Goal: Information Seeking & Learning: Learn about a topic

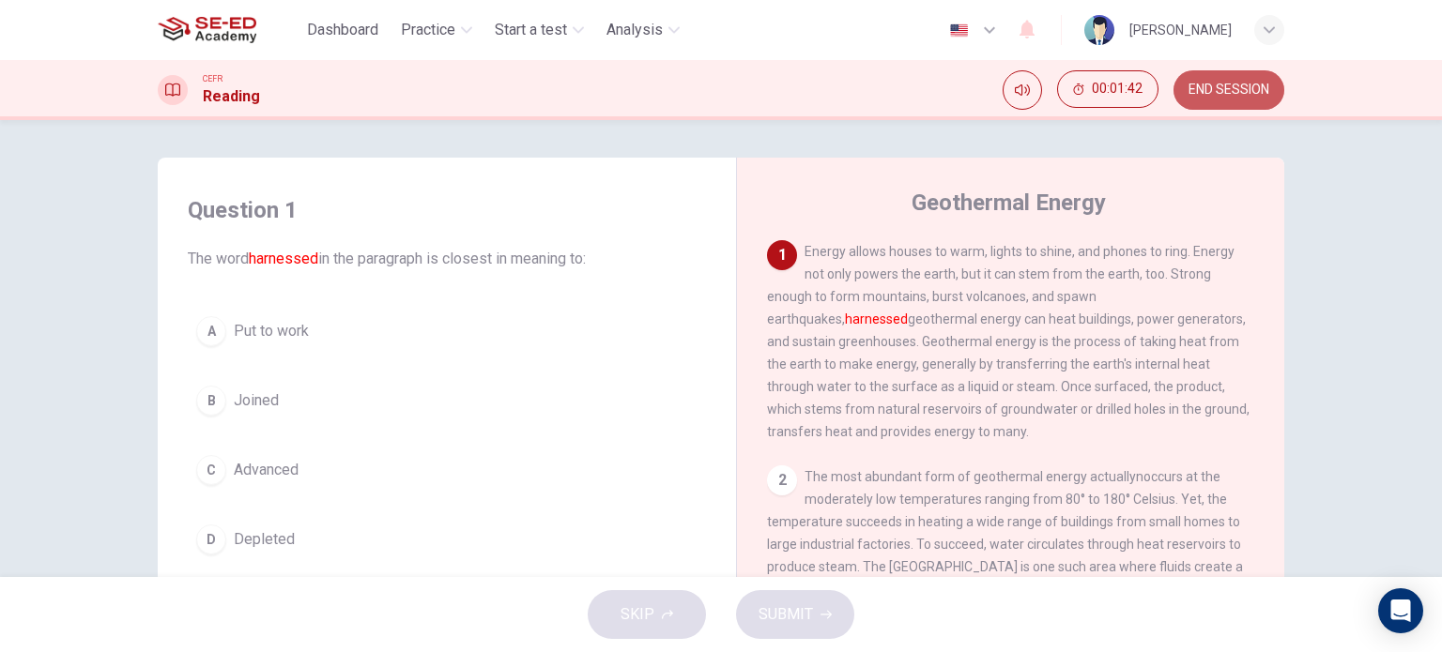
click at [1189, 97] on span "END SESSION" at bounding box center [1228, 90] width 81 height 15
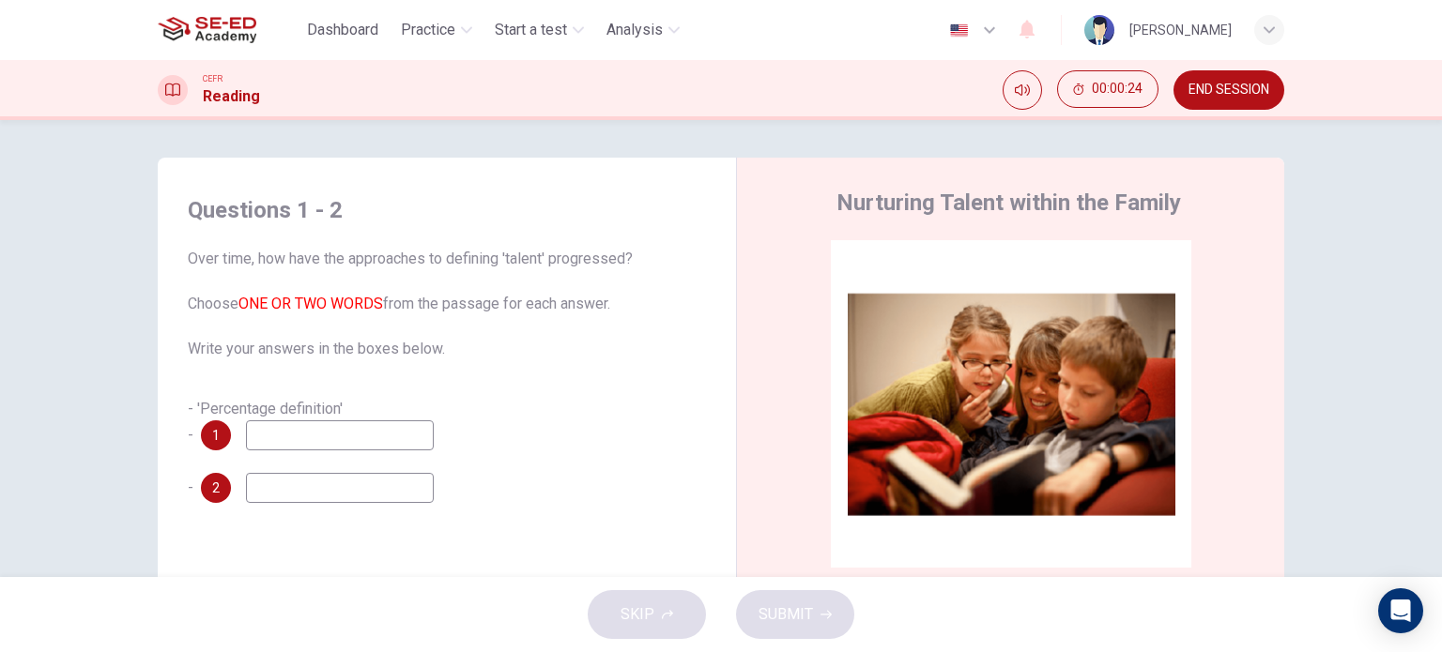
scroll to position [270, 0]
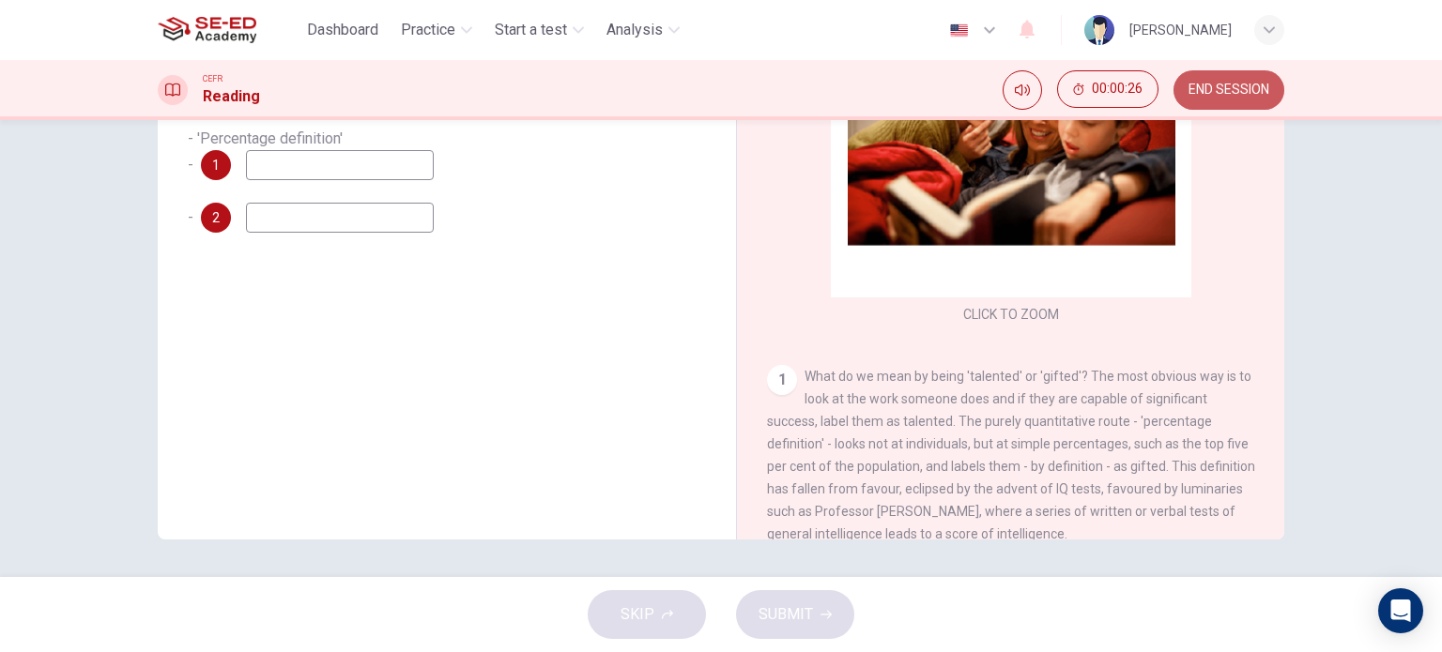
click at [1233, 87] on span "END SESSION" at bounding box center [1228, 90] width 81 height 15
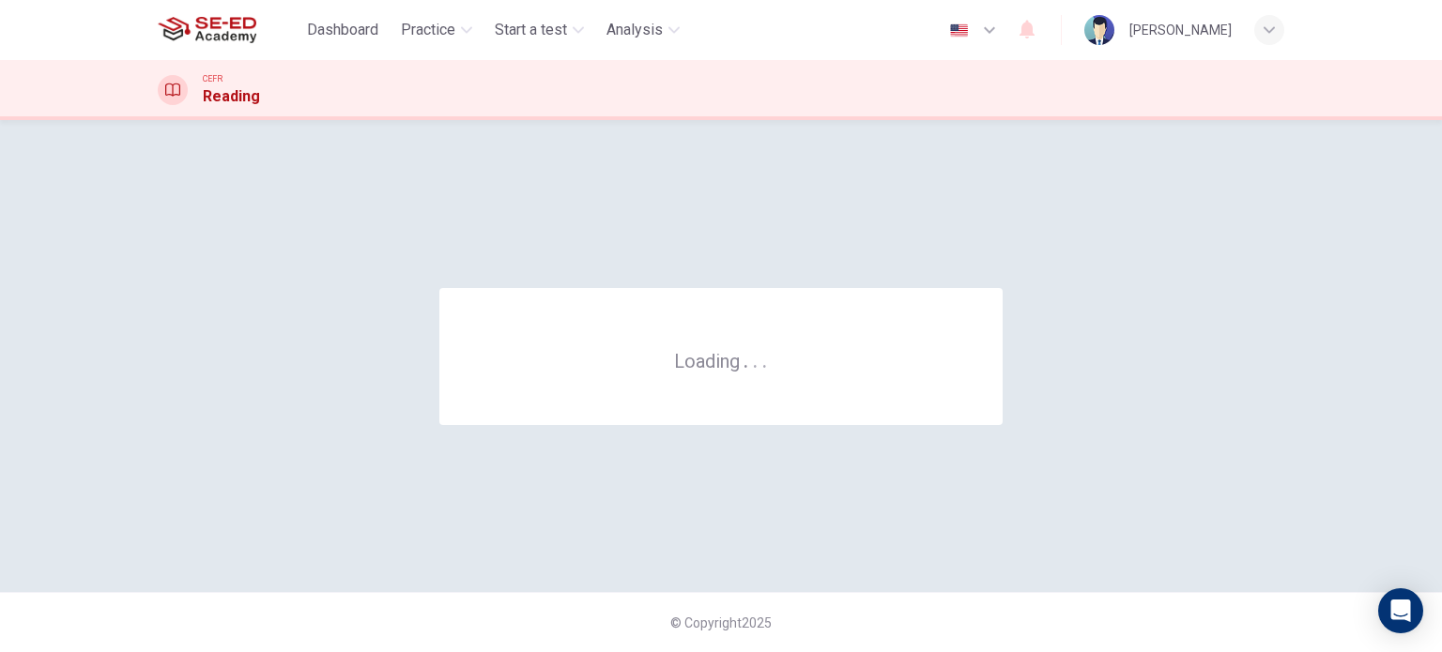
scroll to position [0, 0]
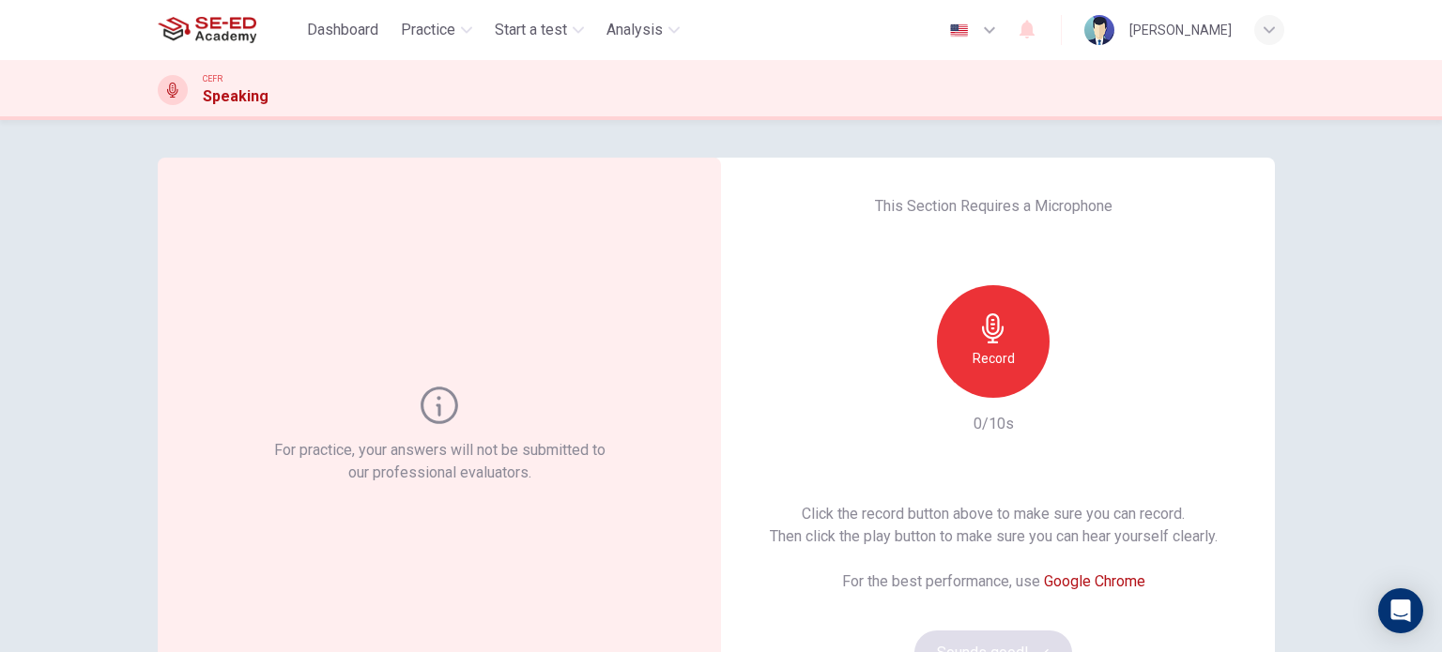
click at [952, 377] on div "Record" at bounding box center [993, 341] width 113 height 113
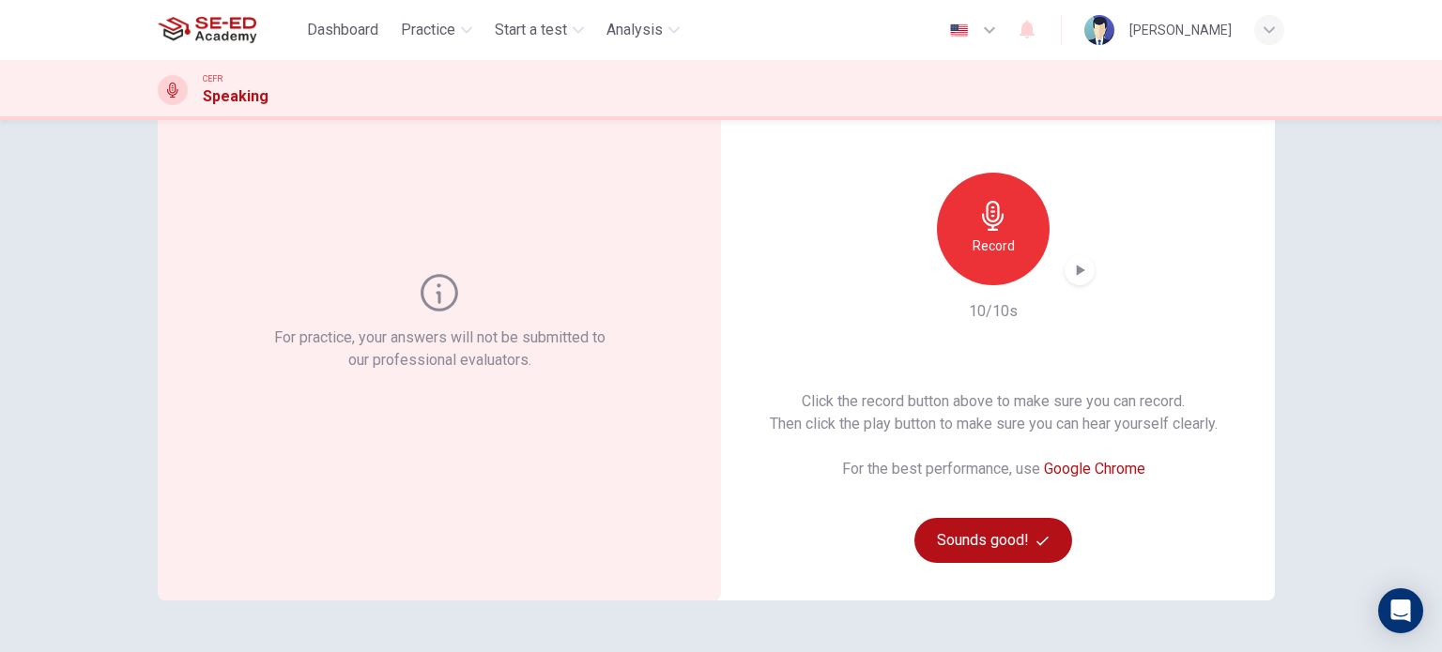
scroll to position [116, 0]
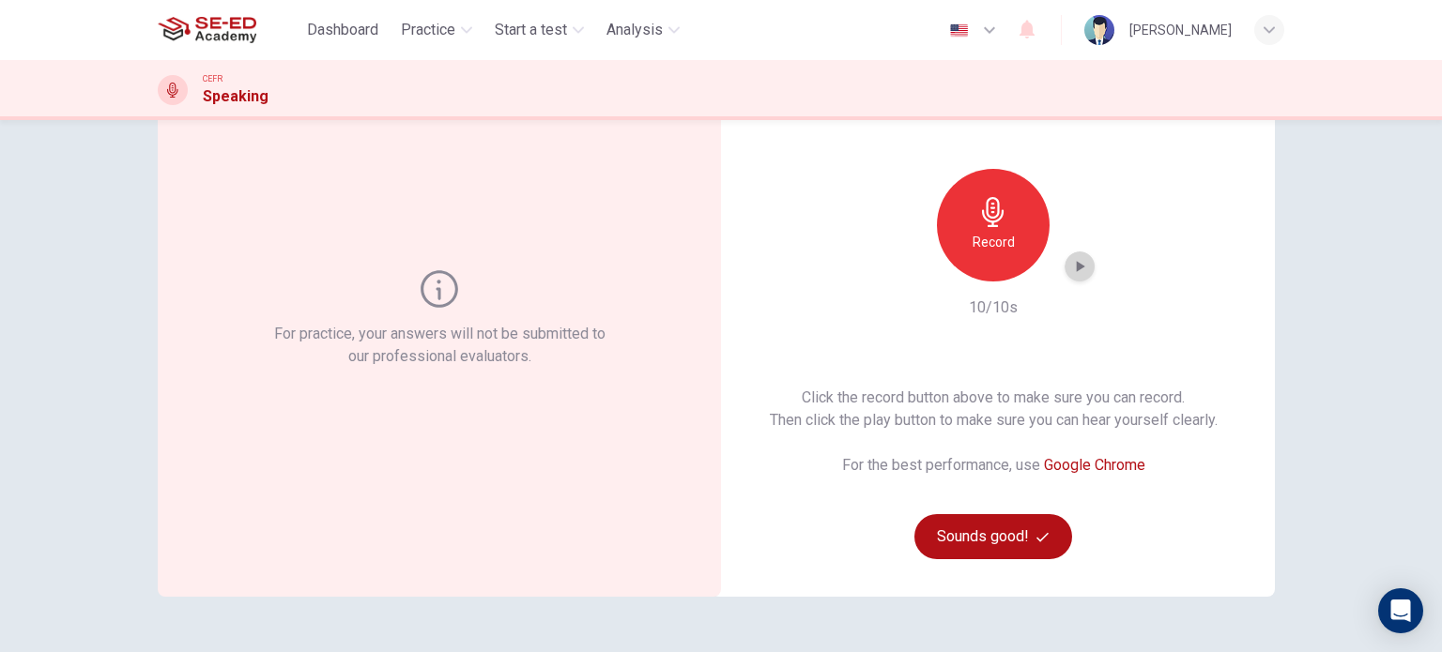
click at [1070, 272] on icon "button" at bounding box center [1079, 266] width 19 height 19
click at [1019, 555] on button "Sounds good!" at bounding box center [993, 536] width 158 height 45
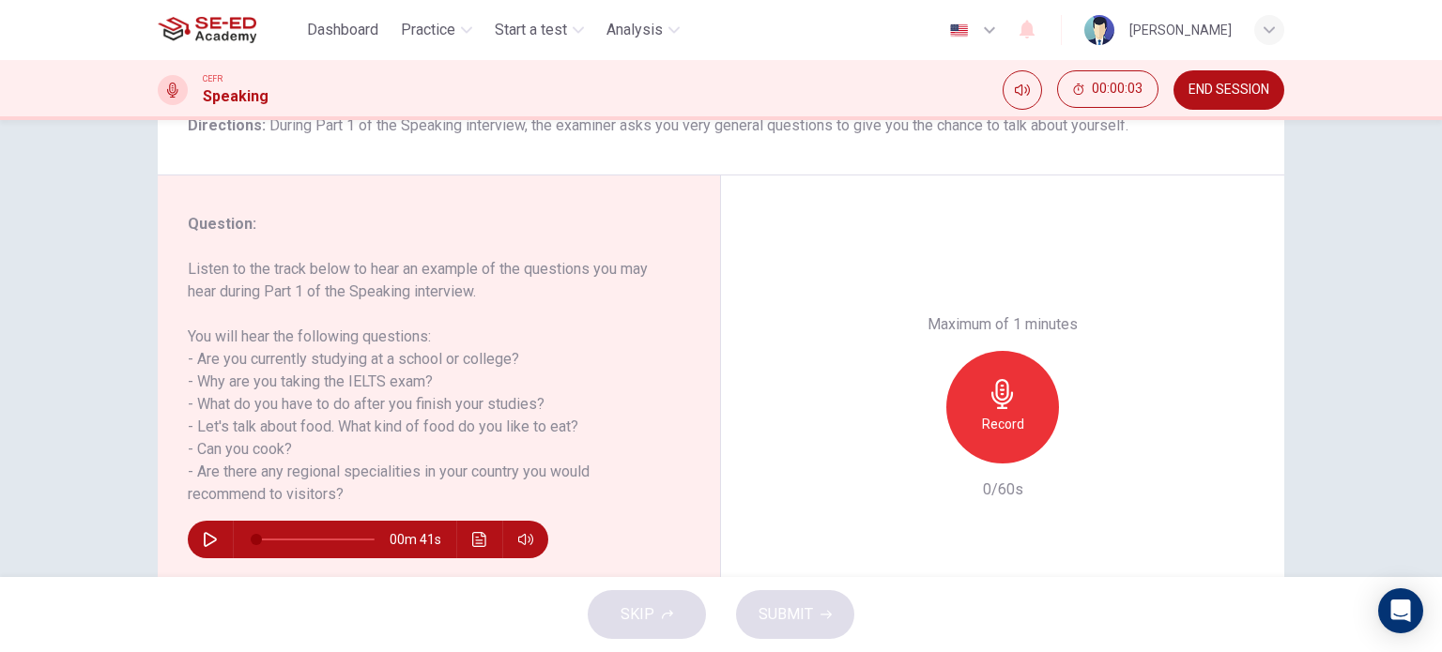
scroll to position [173, 0]
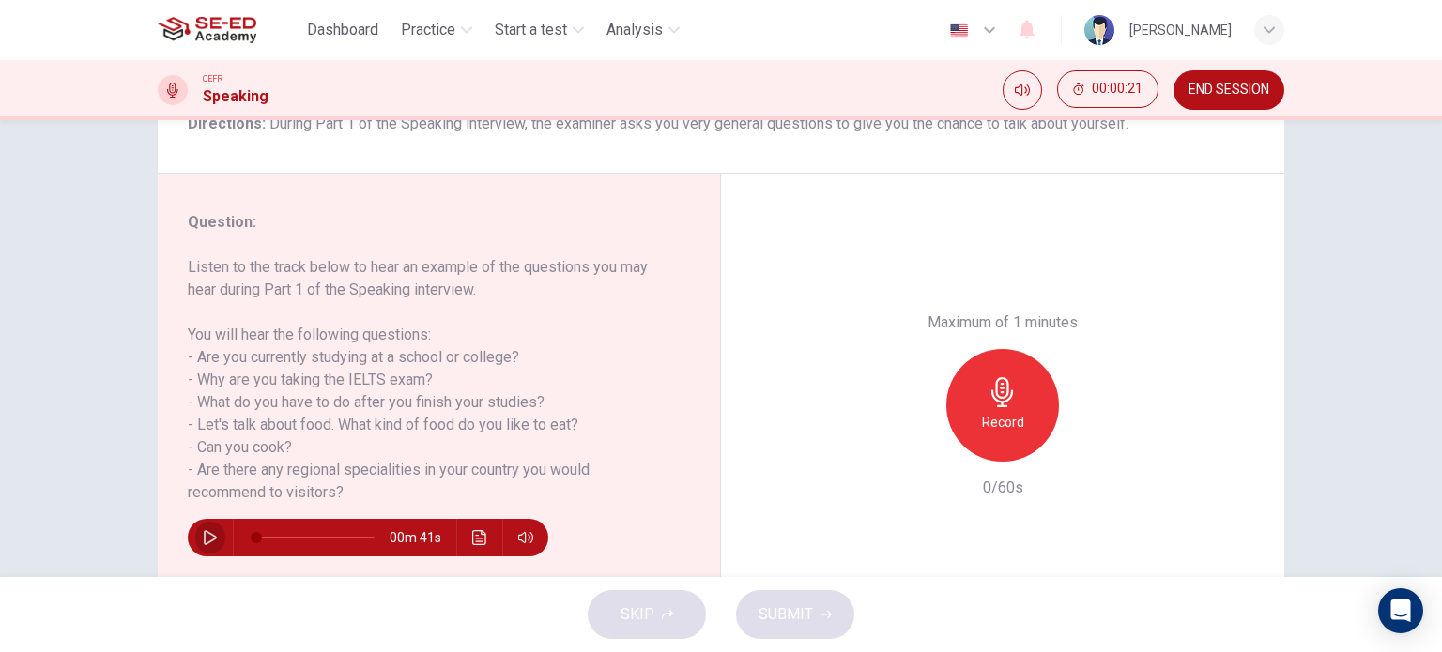
click at [212, 532] on icon "button" at bounding box center [210, 537] width 15 height 15
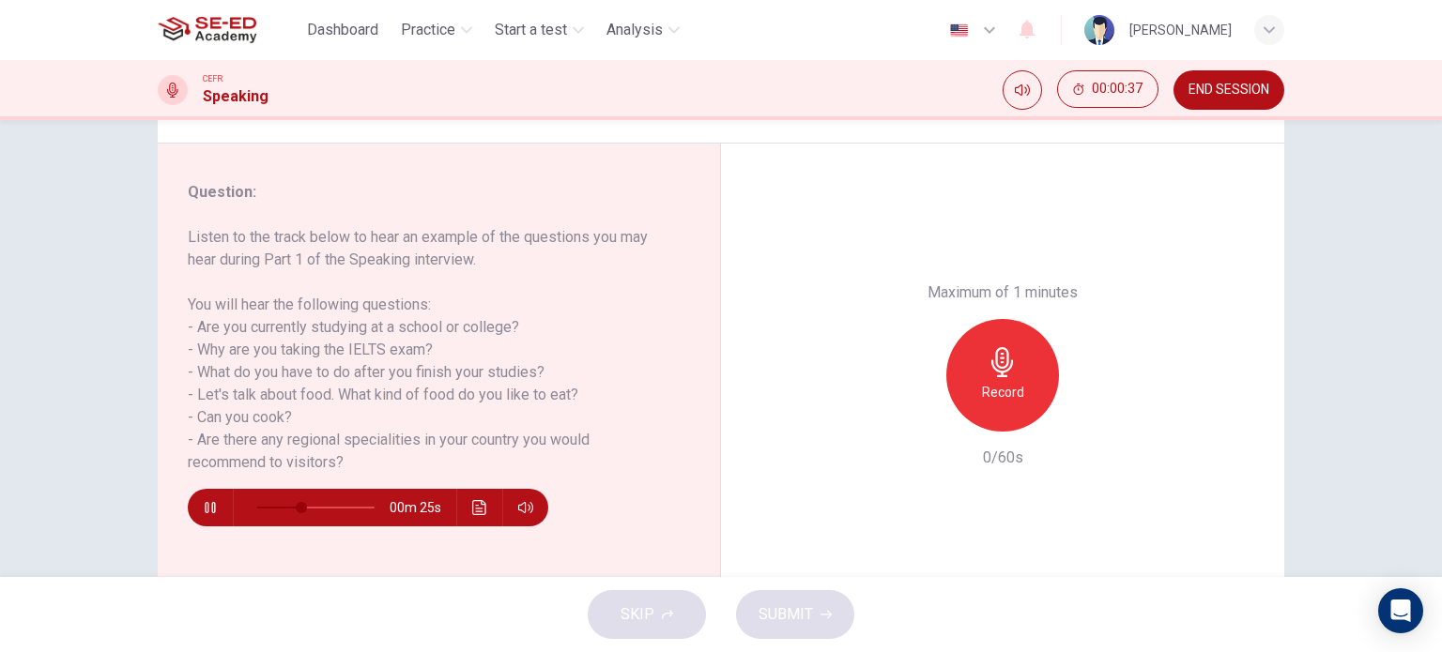
scroll to position [203, 0]
type input "0"
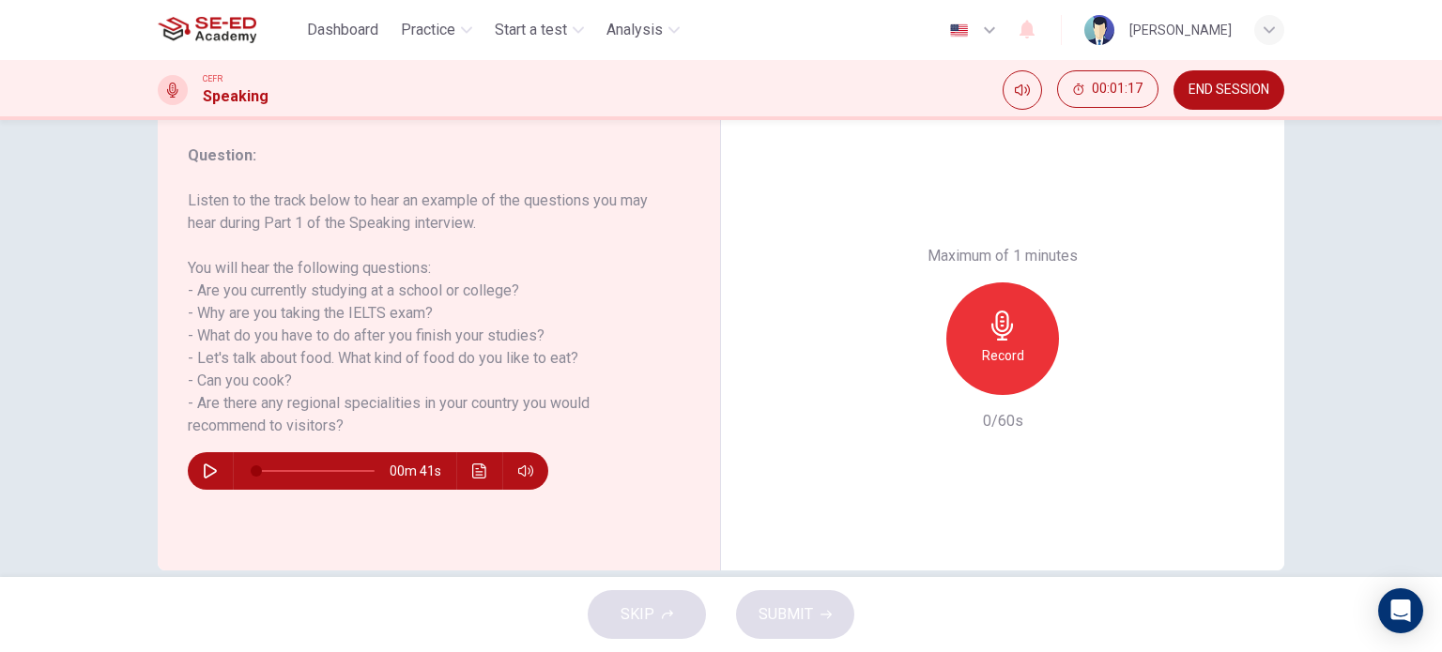
scroll to position [240, 0]
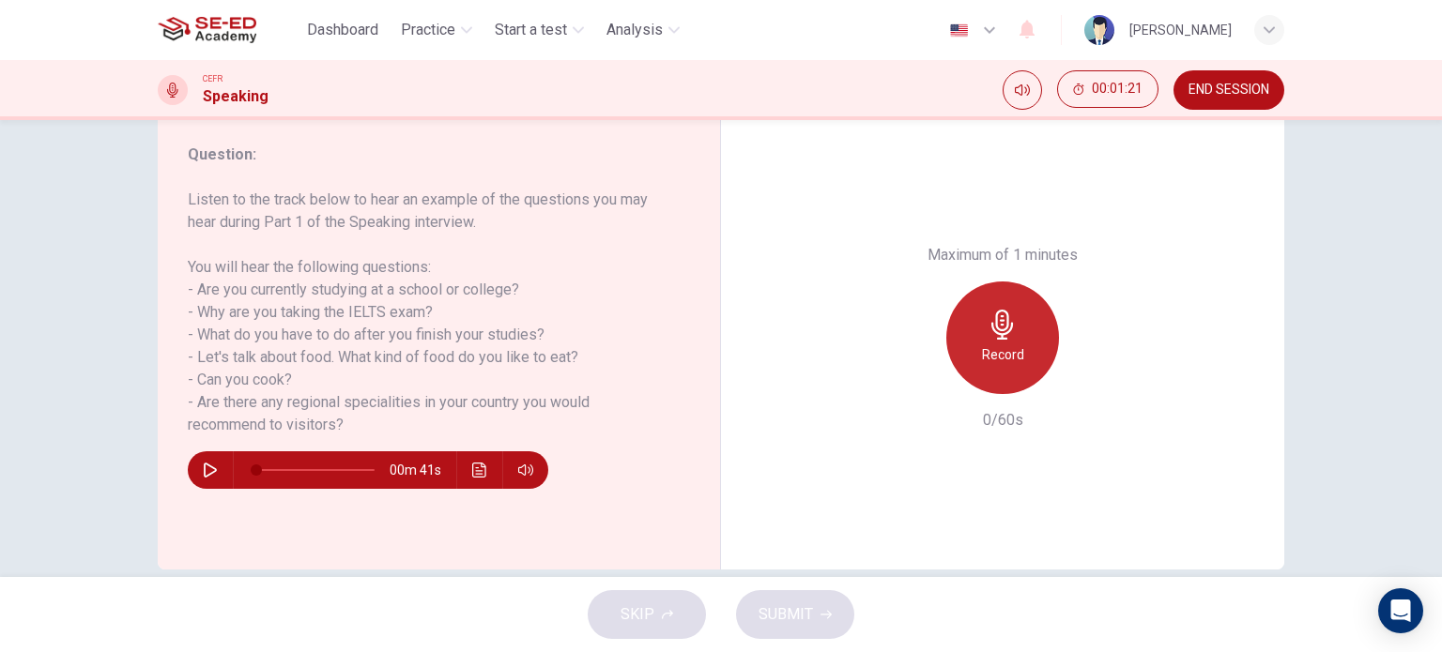
click at [975, 367] on div "Record" at bounding box center [1002, 338] width 113 height 113
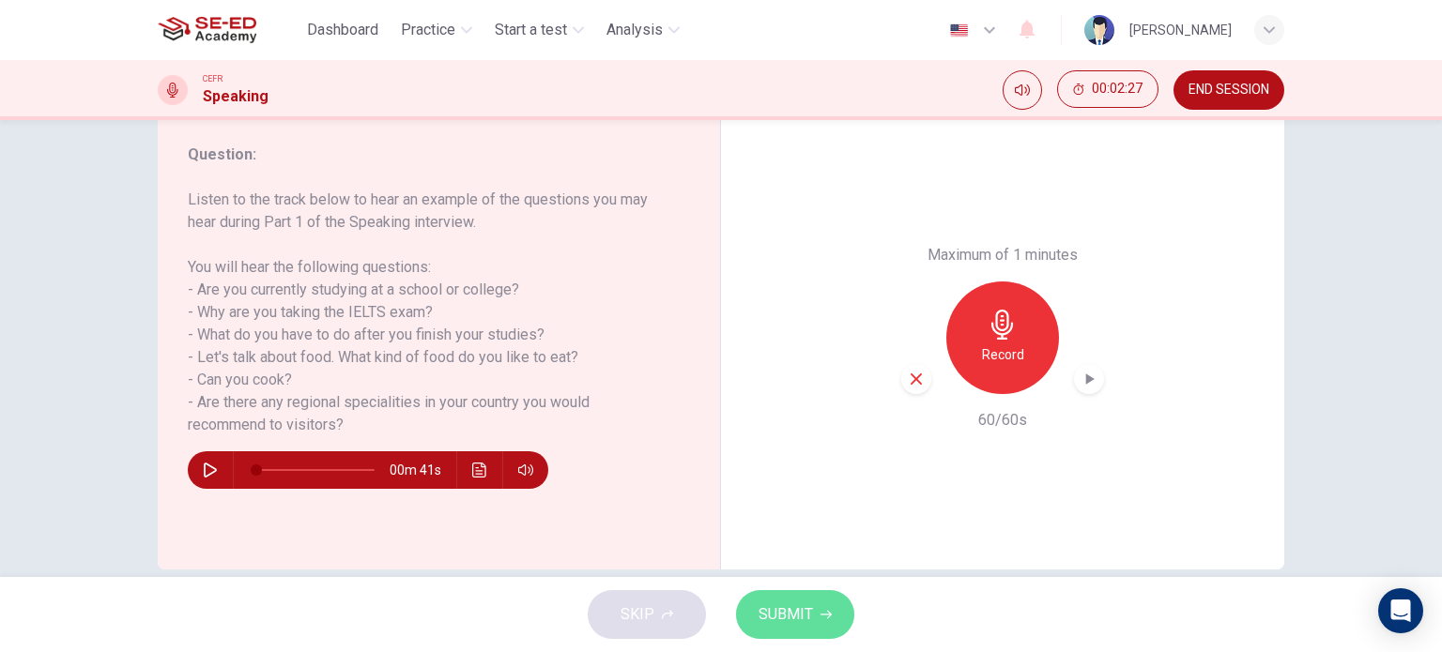
click at [811, 622] on button "SUBMIT" at bounding box center [795, 614] width 118 height 49
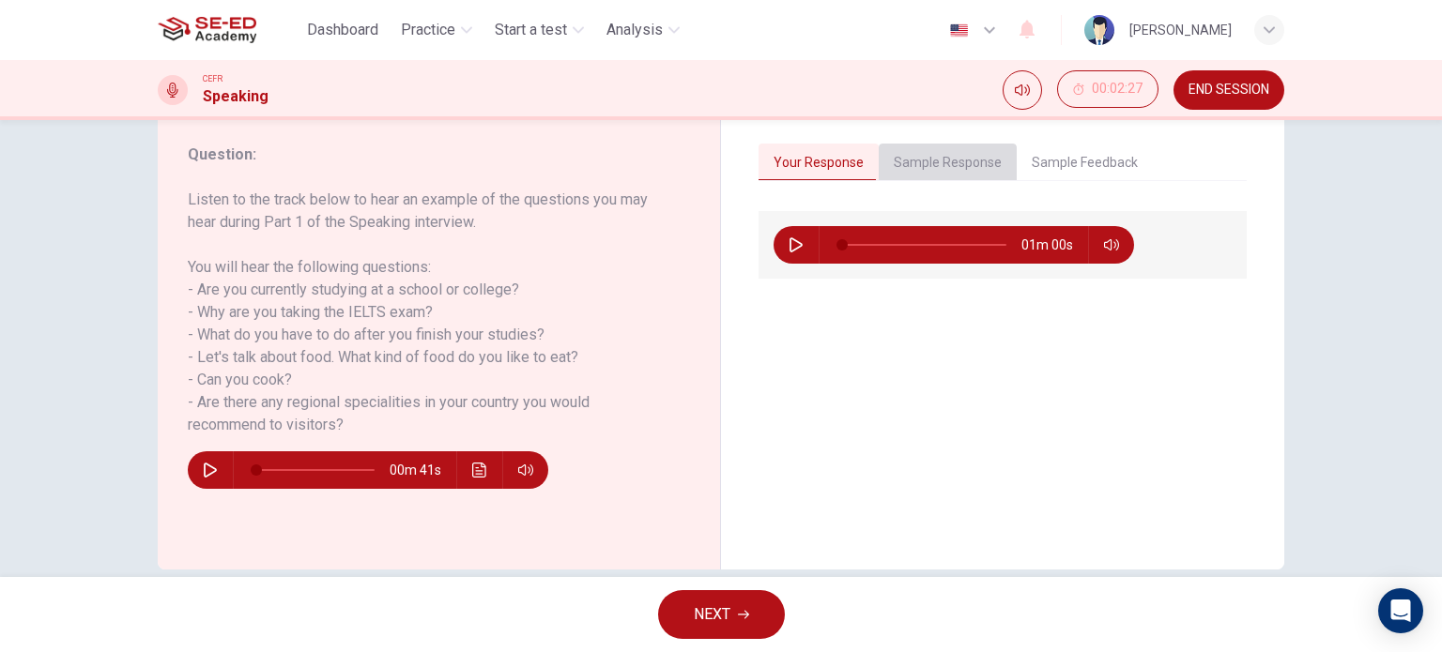
click at [965, 174] on button "Sample Response" at bounding box center [948, 163] width 138 height 39
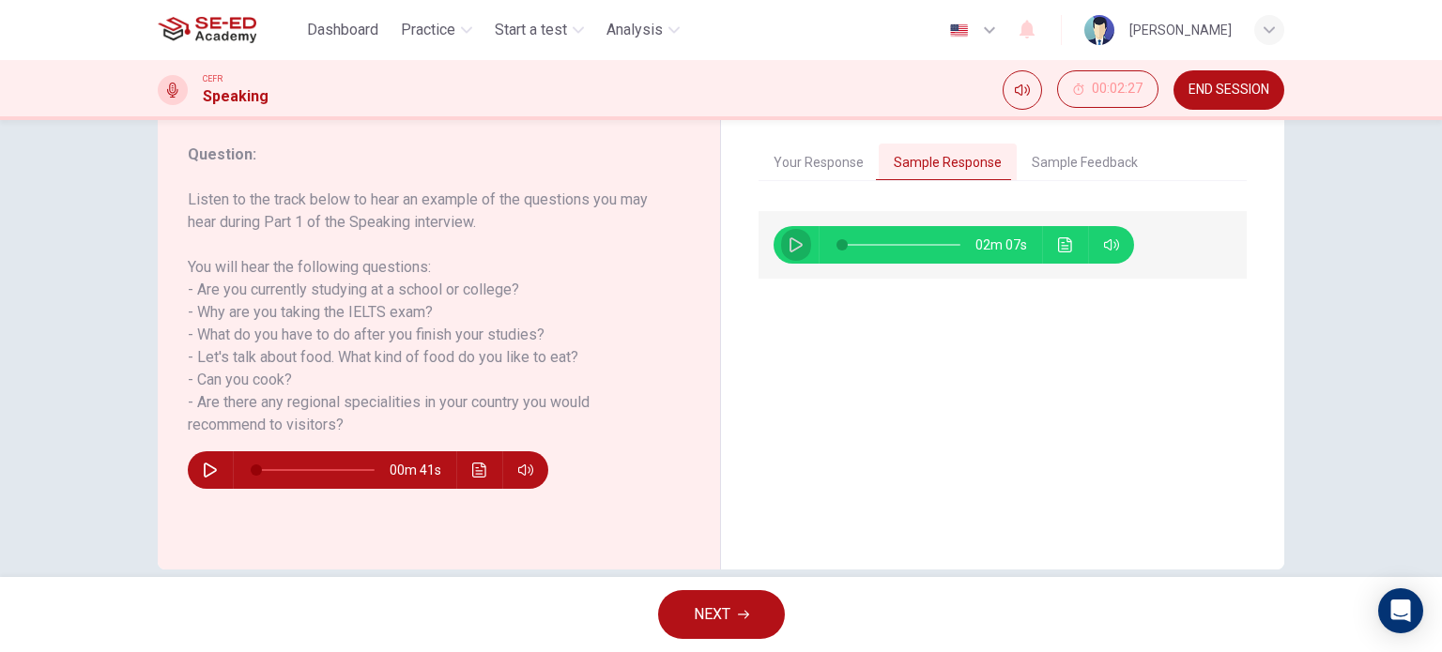
click at [791, 242] on icon "button" at bounding box center [795, 244] width 13 height 15
click at [819, 168] on button "Your Response" at bounding box center [818, 163] width 120 height 39
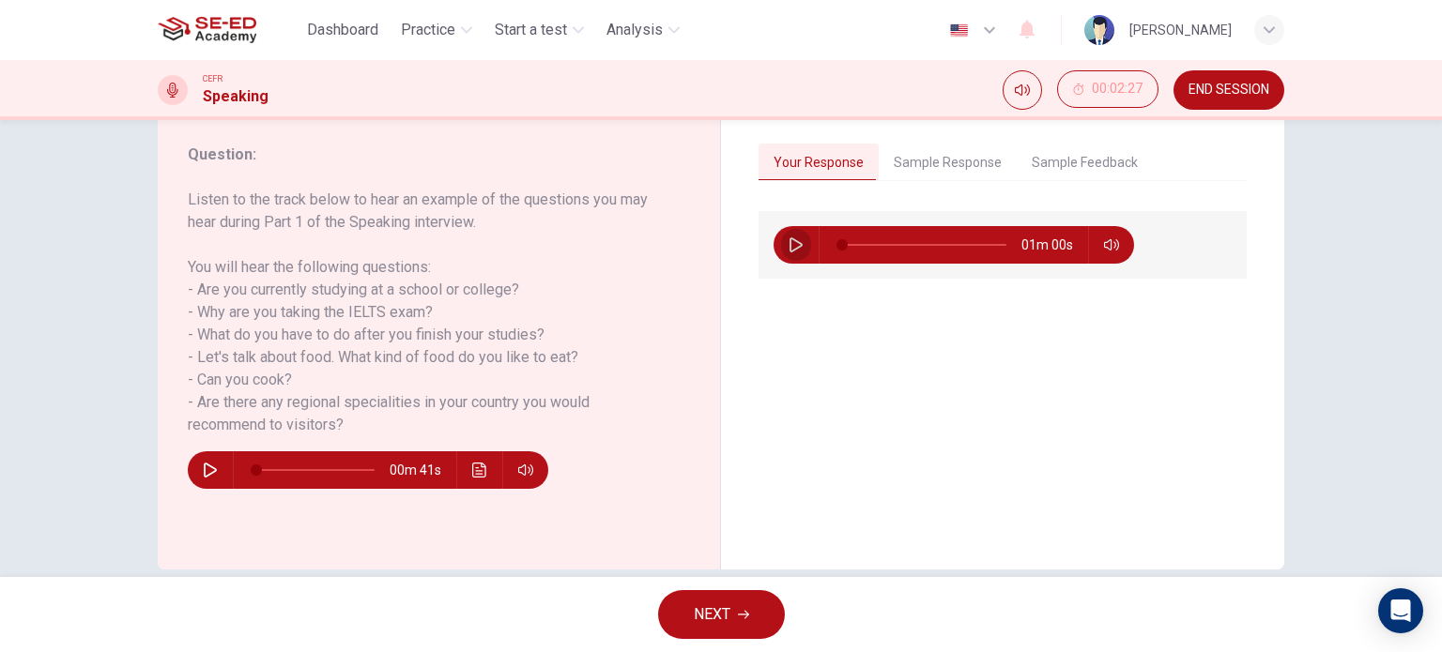
click at [790, 247] on icon "button" at bounding box center [795, 244] width 15 height 15
type input "20"
type input "0"
type input "21"
type input "2"
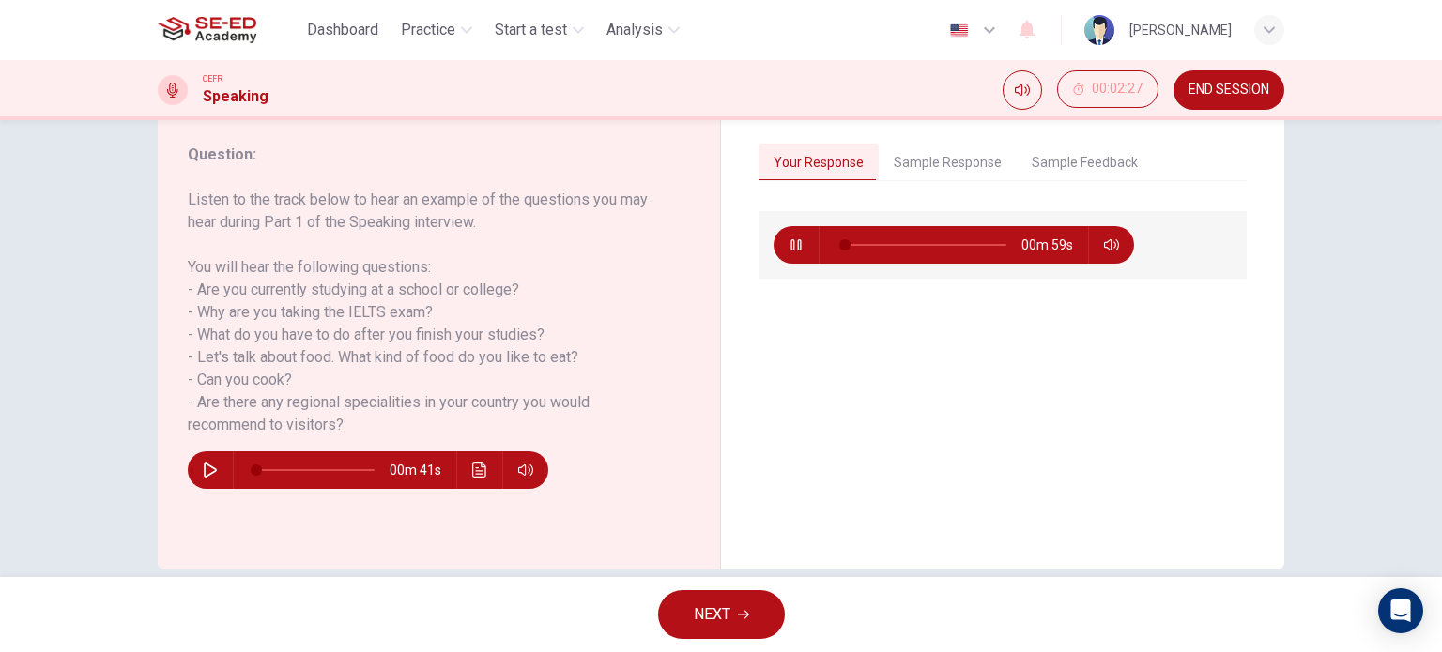
type input "22"
click at [790, 247] on icon "button" at bounding box center [795, 244] width 15 height 15
type input "2"
click at [910, 160] on button "Sample Response" at bounding box center [948, 163] width 138 height 39
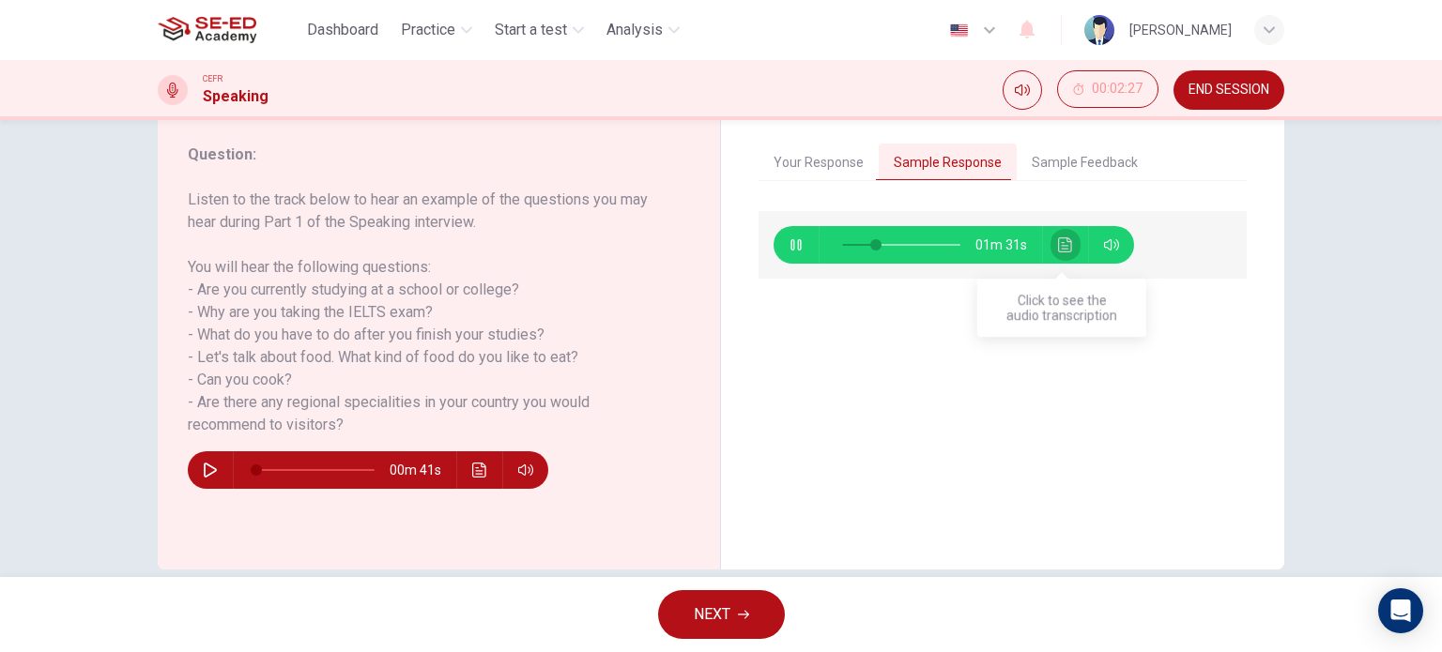
click at [1058, 252] on icon "Click to see the audio transcription" at bounding box center [1065, 244] width 15 height 15
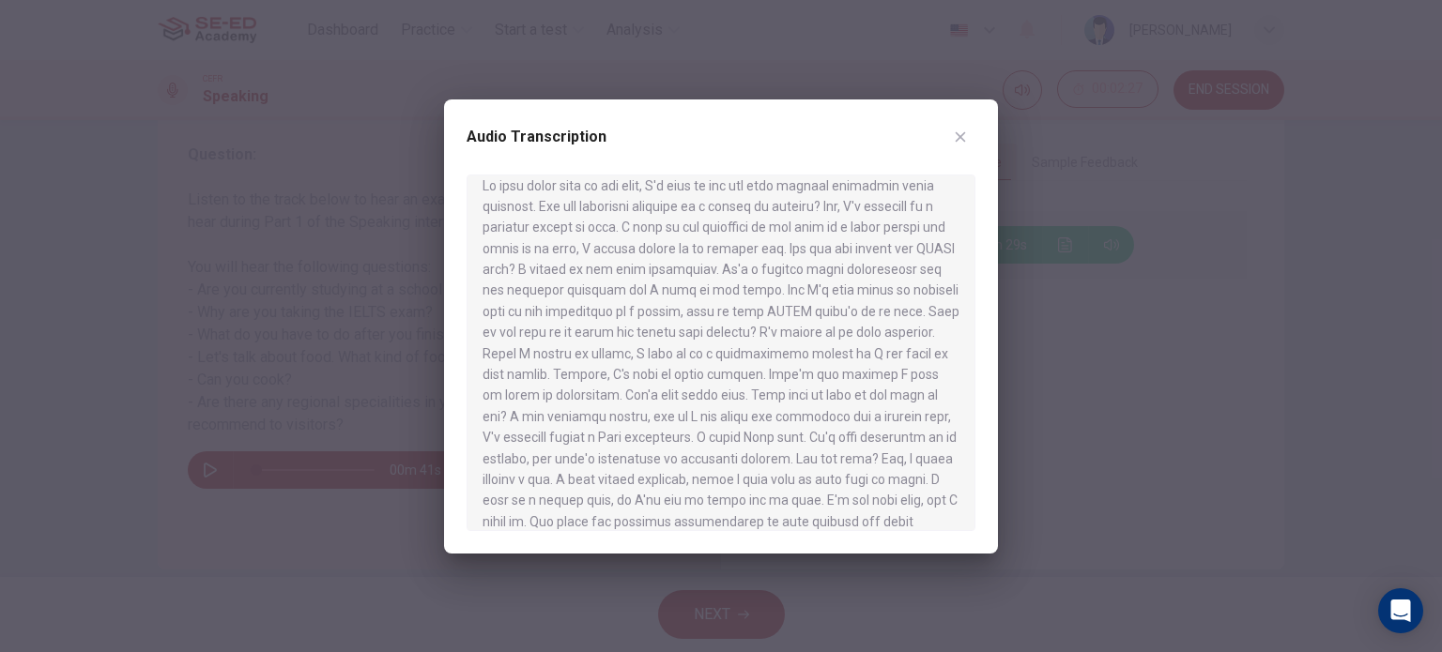
scroll to position [0, 0]
click at [961, 130] on icon "button" at bounding box center [960, 137] width 15 height 15
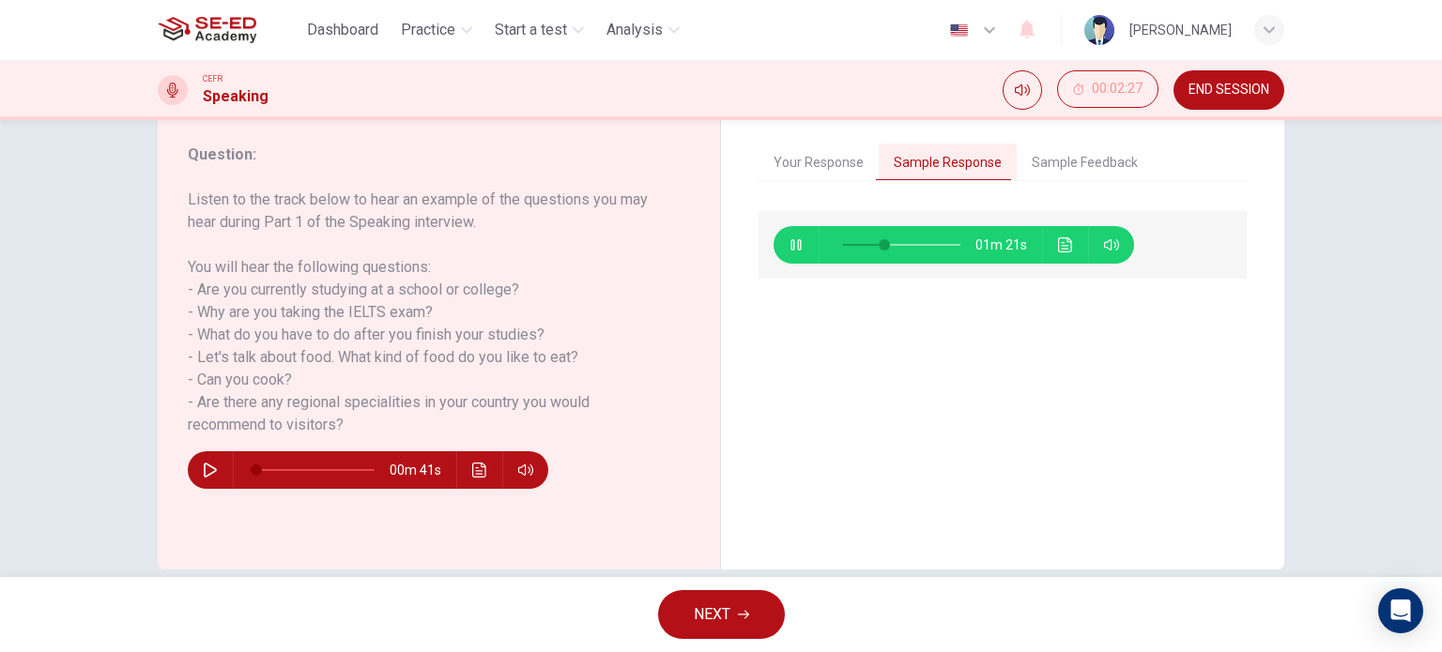
click at [1079, 173] on button "Sample Feedback" at bounding box center [1084, 163] width 136 height 39
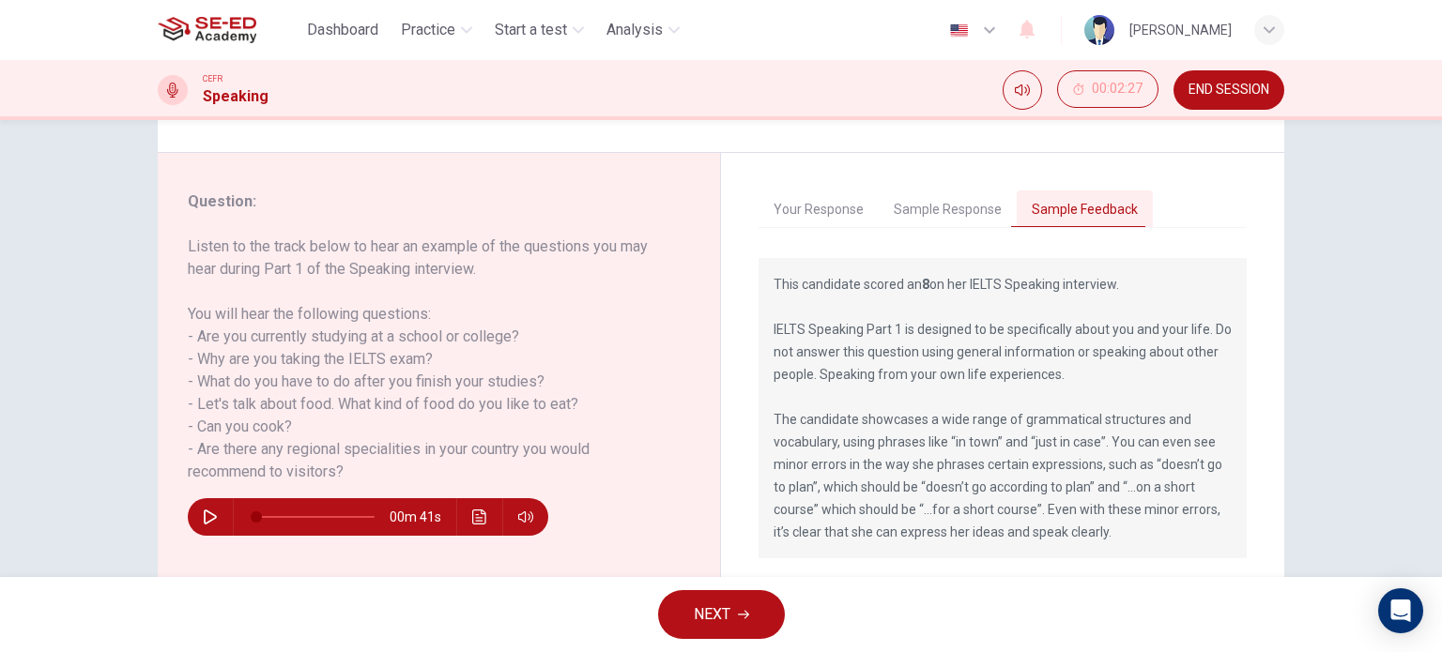
scroll to position [191, 0]
type input "54"
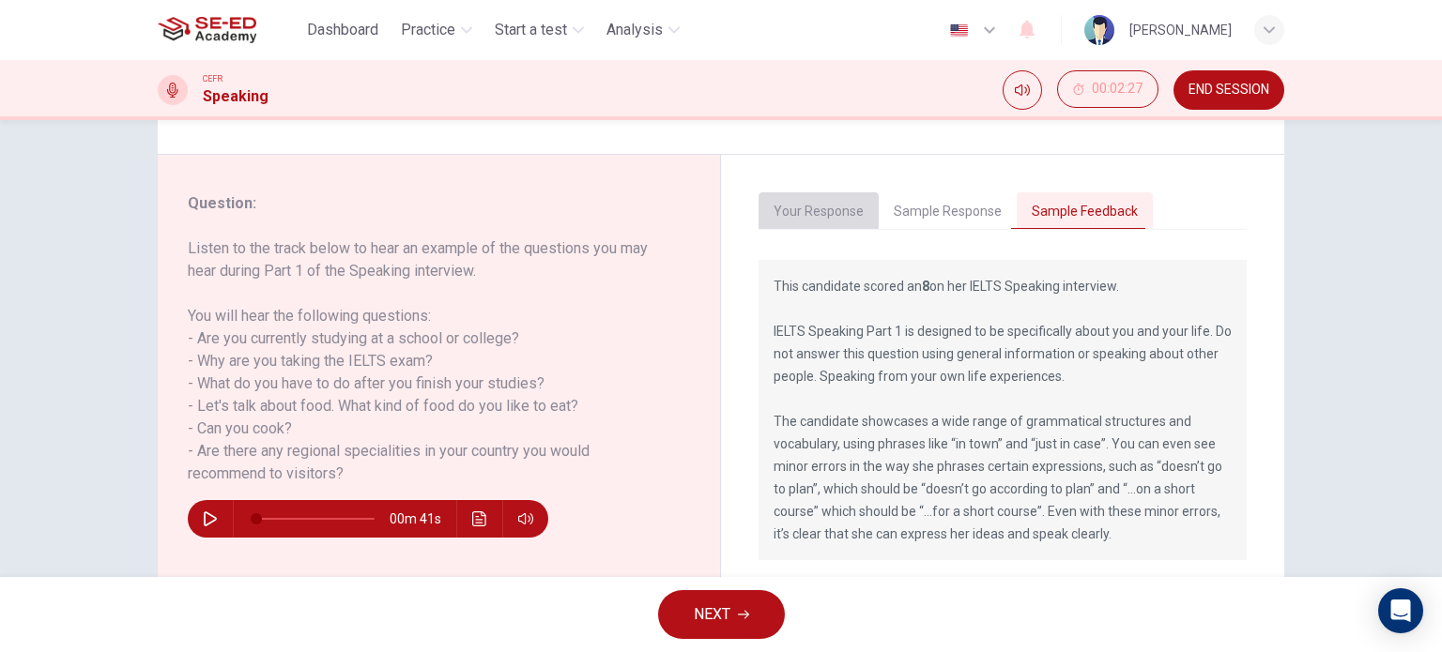
click at [840, 220] on button "Your Response" at bounding box center [818, 211] width 120 height 39
type input "2"
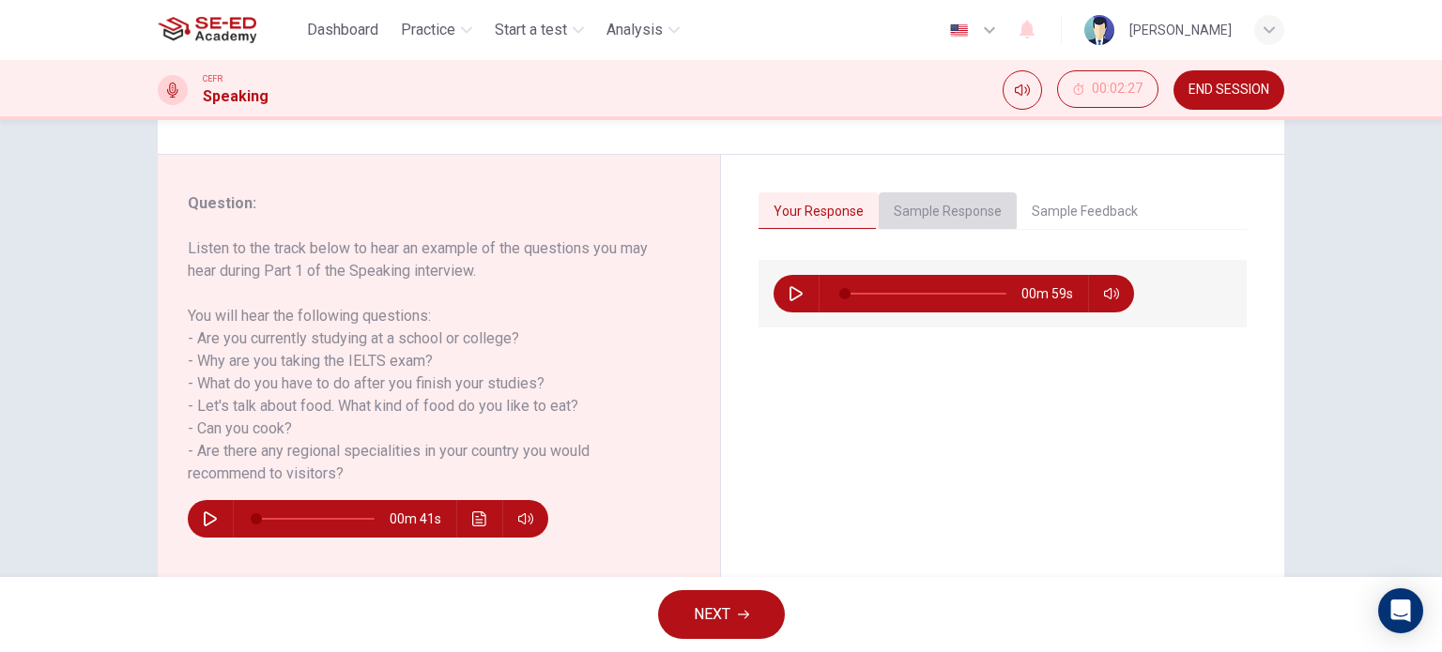
click at [933, 198] on button "Sample Response" at bounding box center [948, 211] width 138 height 39
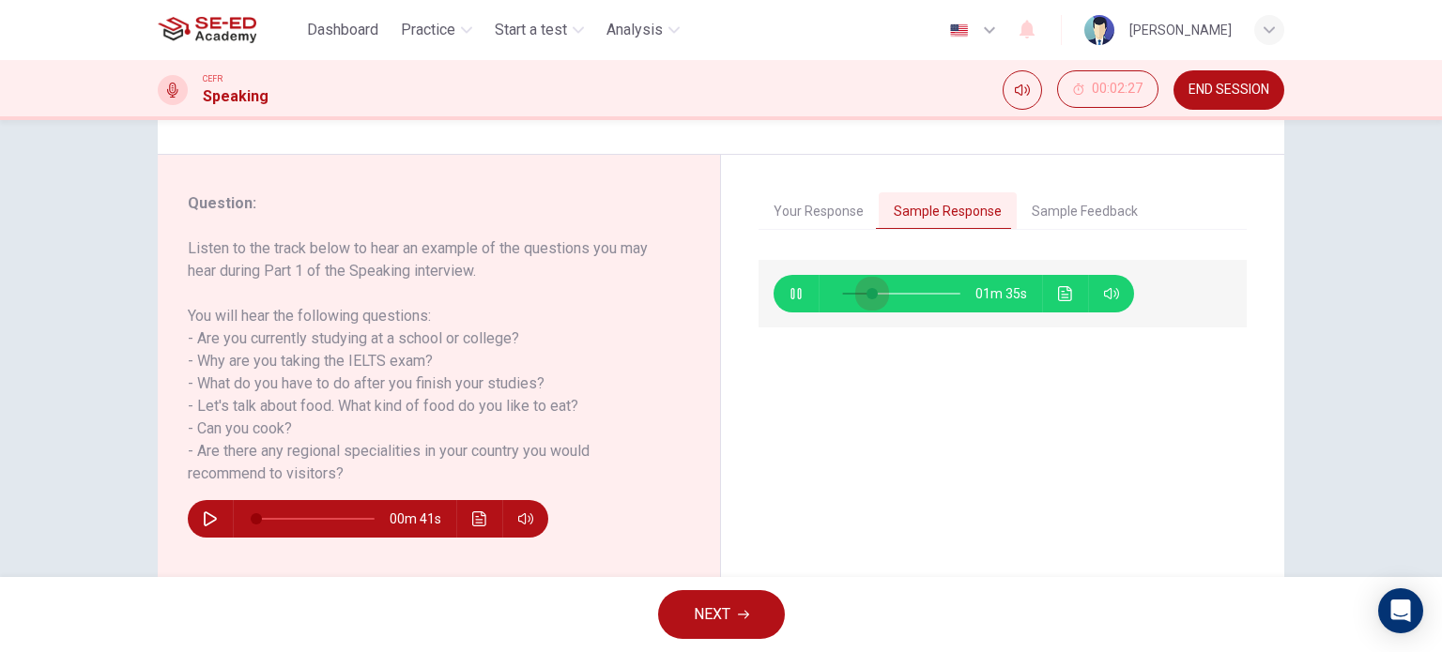
click at [868, 296] on span at bounding box center [901, 294] width 118 height 26
type input "99"
click at [728, 621] on span "NEXT" at bounding box center [712, 615] width 37 height 26
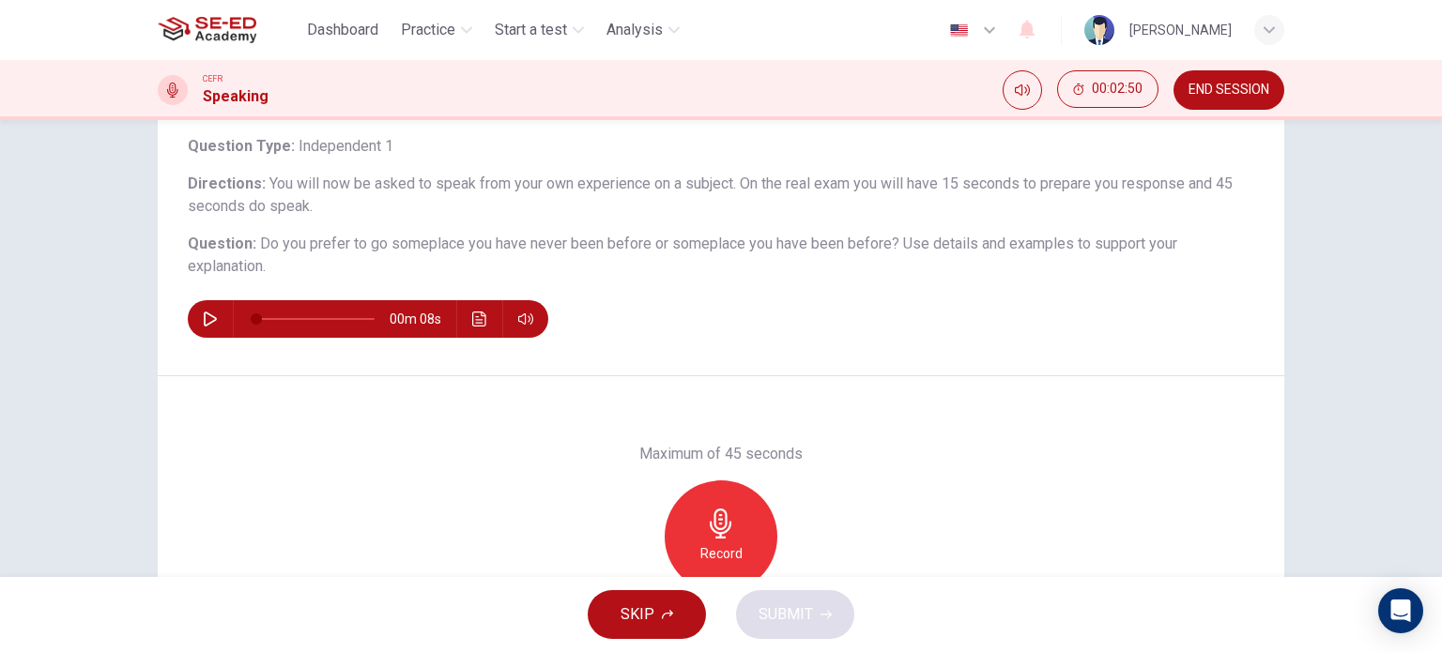
scroll to position [115, 0]
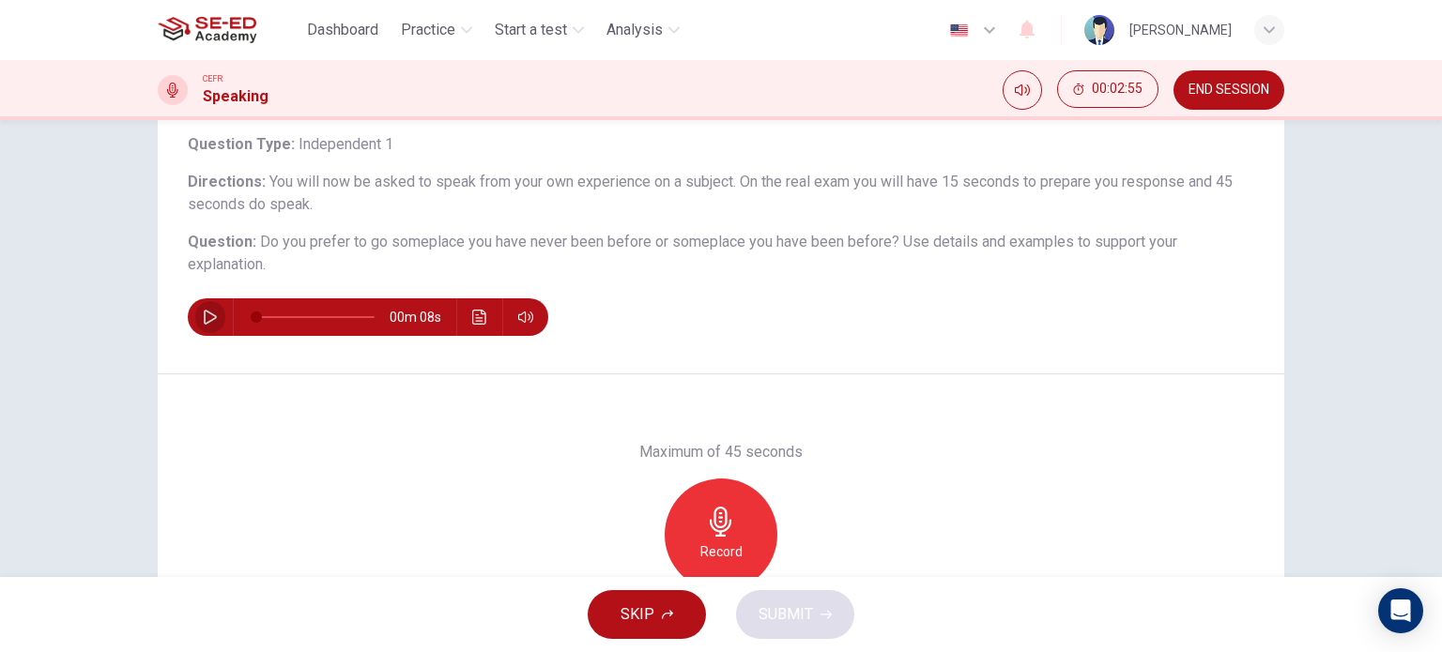
click at [195, 316] on button "button" at bounding box center [210, 317] width 30 height 38
type input "0"
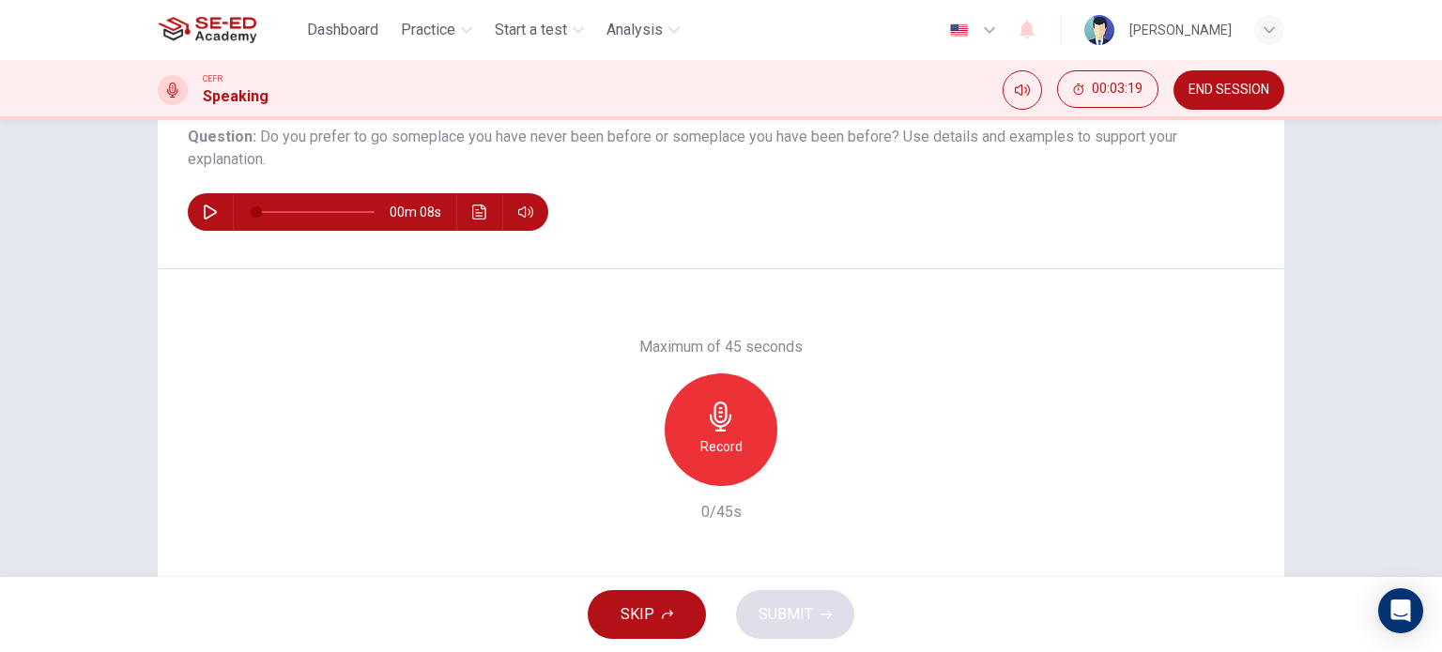
scroll to position [218, 0]
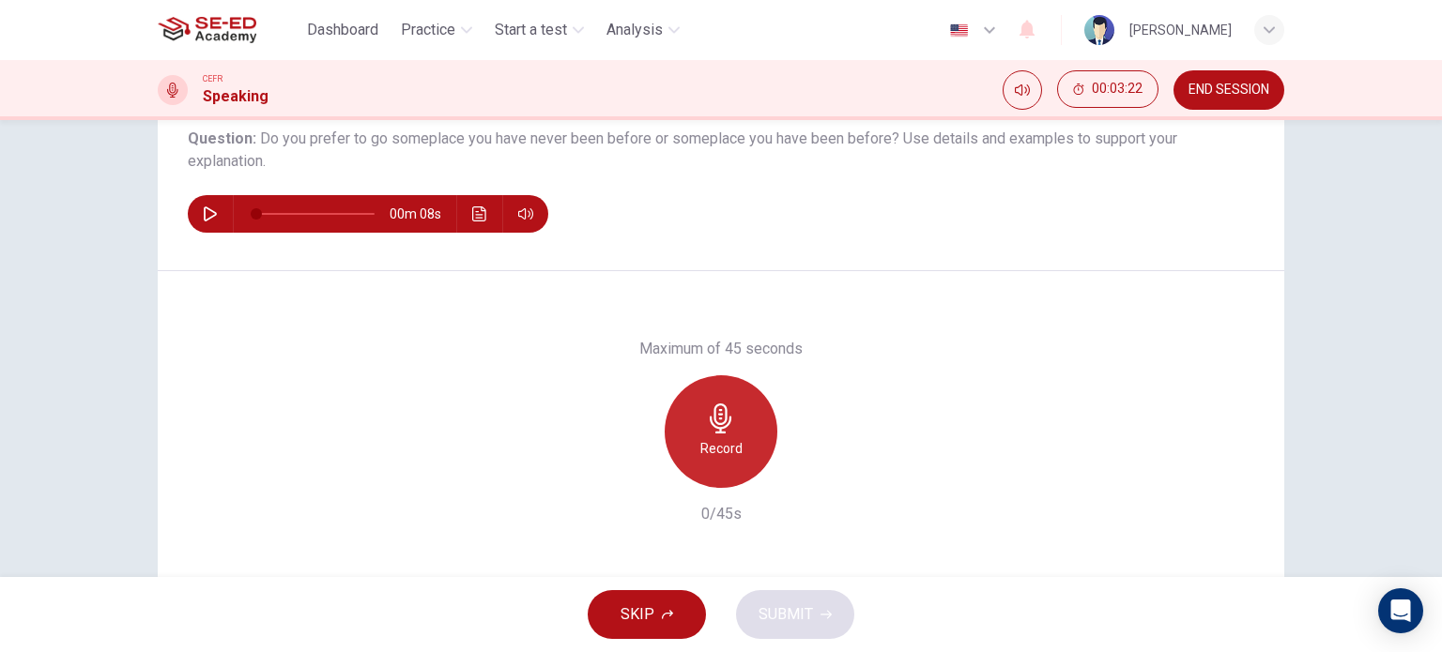
click at [719, 437] on h6 "Record" at bounding box center [721, 448] width 42 height 23
click at [707, 462] on div "Stop" at bounding box center [721, 431] width 113 height 113
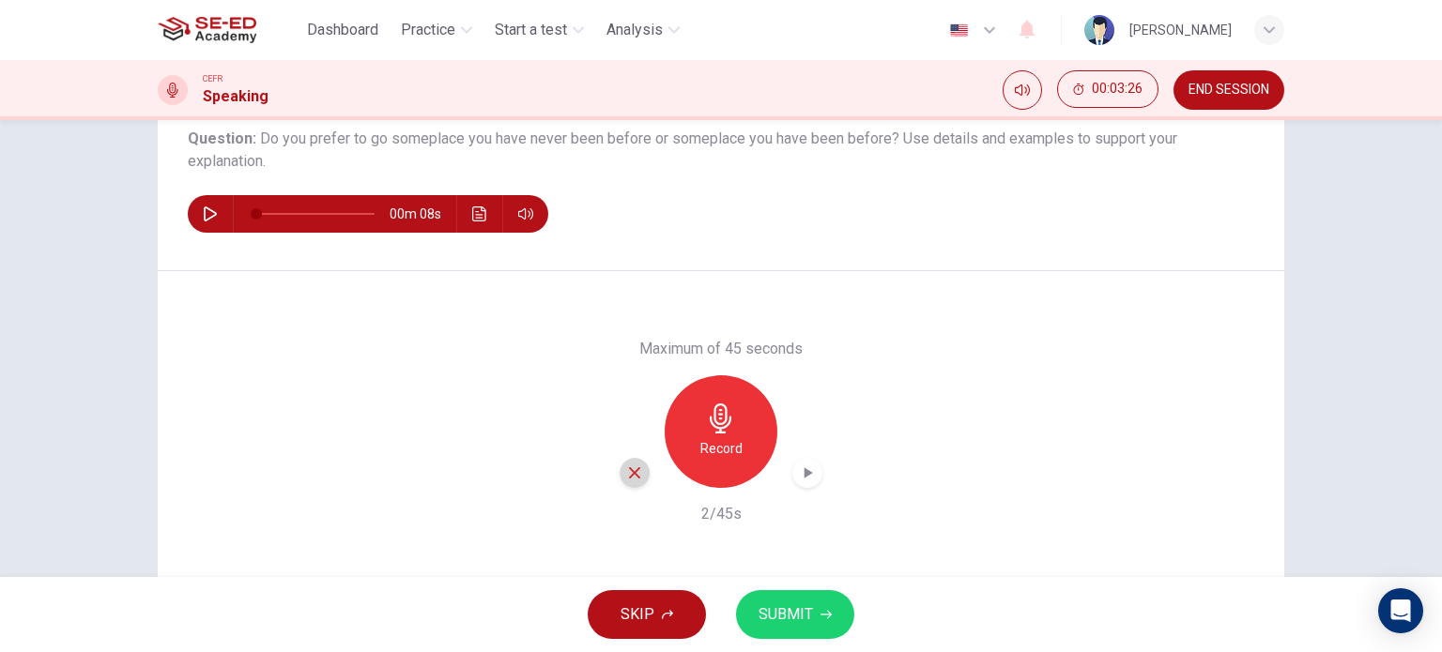
click at [626, 474] on icon "button" at bounding box center [634, 473] width 17 height 17
click at [706, 451] on h6 "Record" at bounding box center [721, 448] width 42 height 23
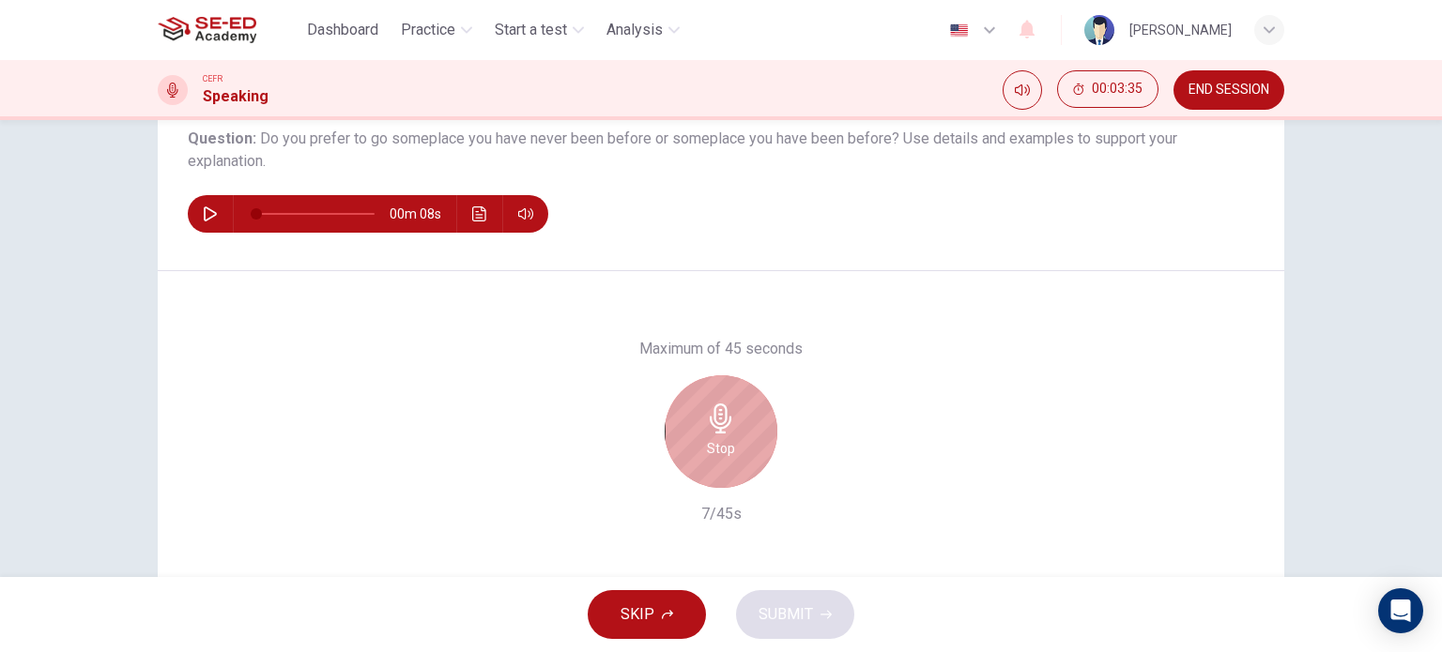
click at [707, 451] on h6 "Stop" at bounding box center [721, 448] width 28 height 23
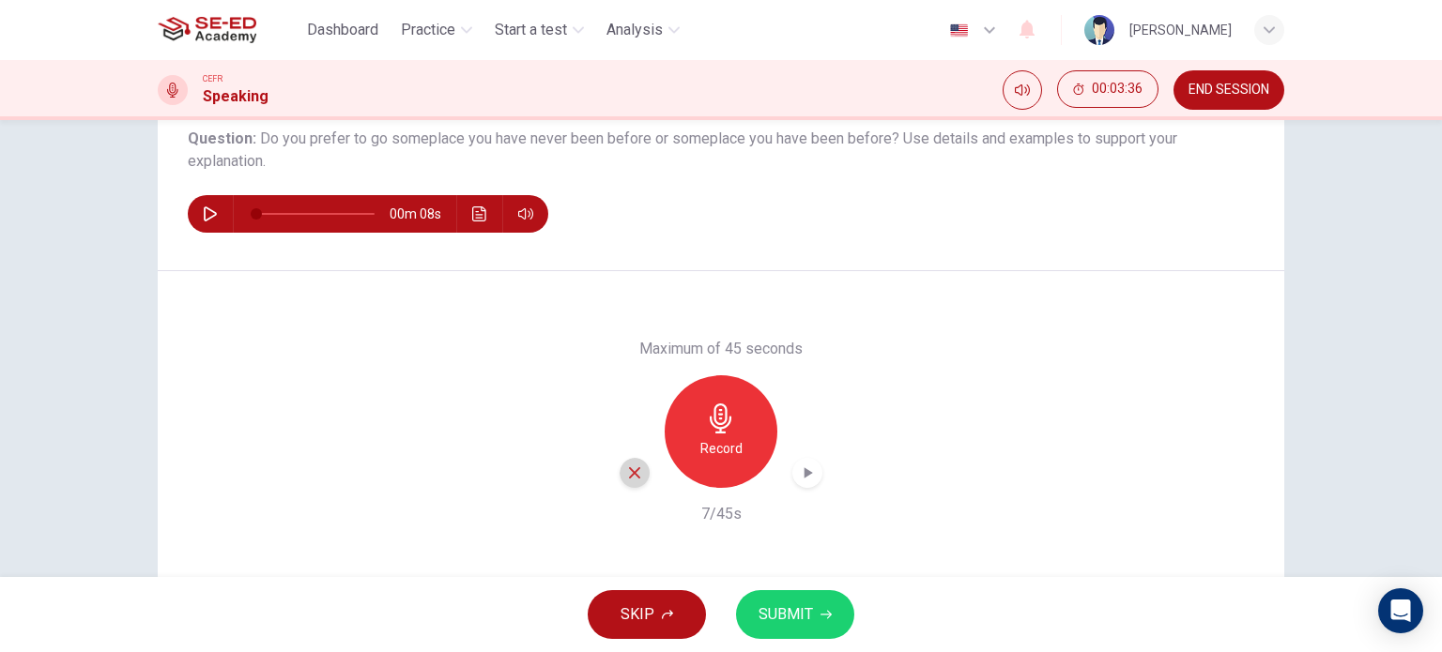
click at [626, 479] on icon "button" at bounding box center [634, 473] width 17 height 17
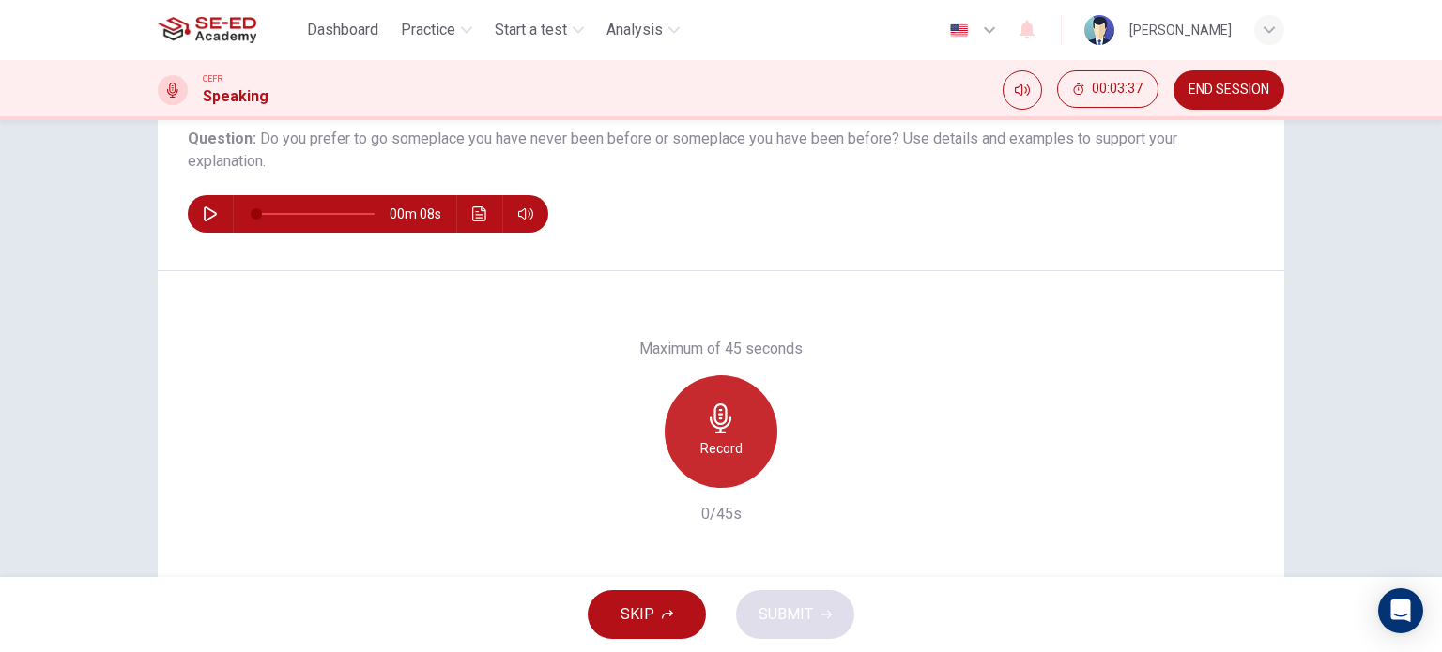
click at [700, 448] on h6 "Record" at bounding box center [721, 448] width 42 height 23
click at [696, 448] on div "Stop" at bounding box center [721, 431] width 113 height 113
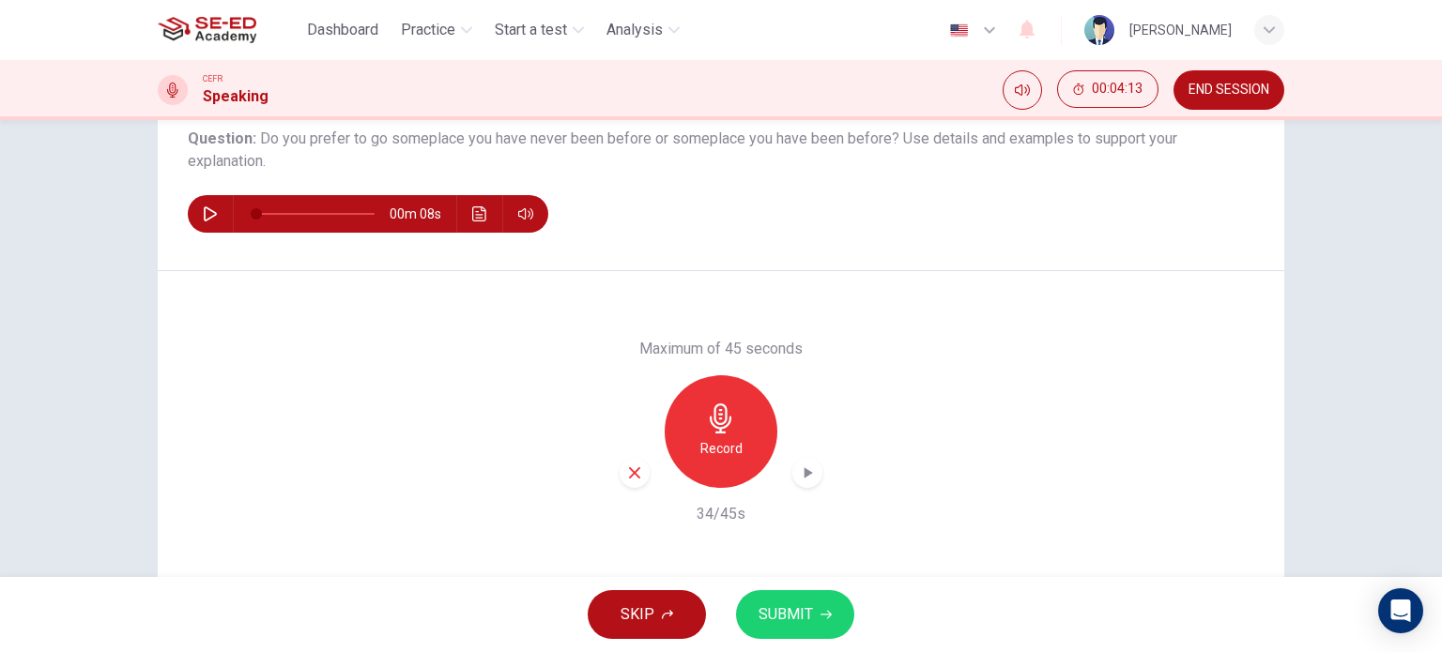
click at [808, 621] on span "SUBMIT" at bounding box center [785, 615] width 54 height 26
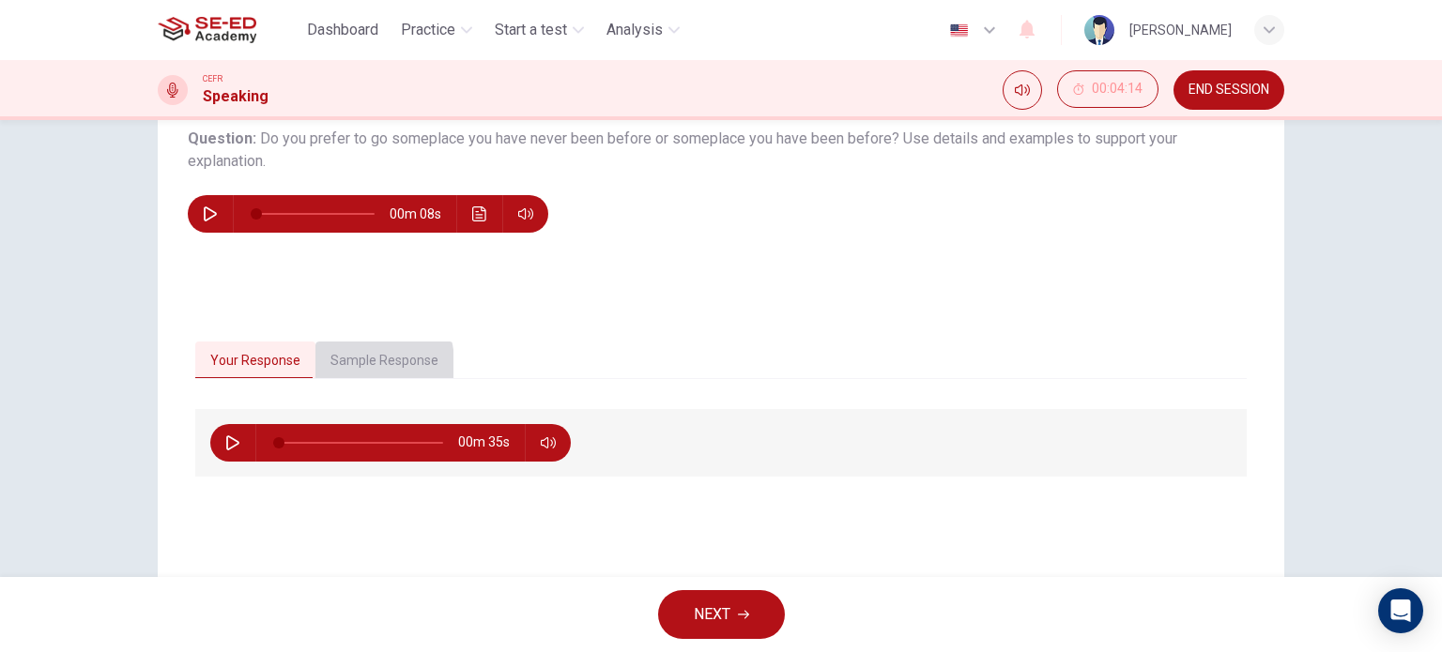
click at [353, 363] on button "Sample Response" at bounding box center [384, 361] width 138 height 39
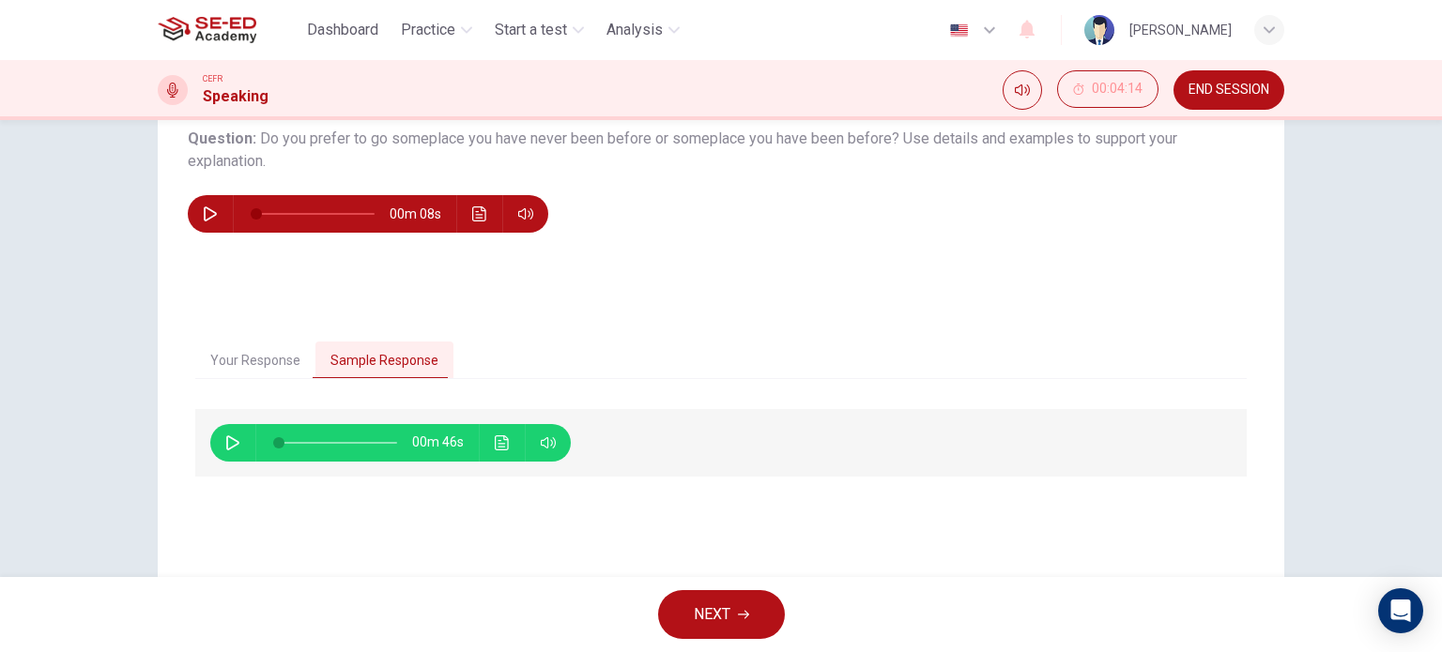
click at [233, 441] on icon "button" at bounding box center [232, 442] width 13 height 15
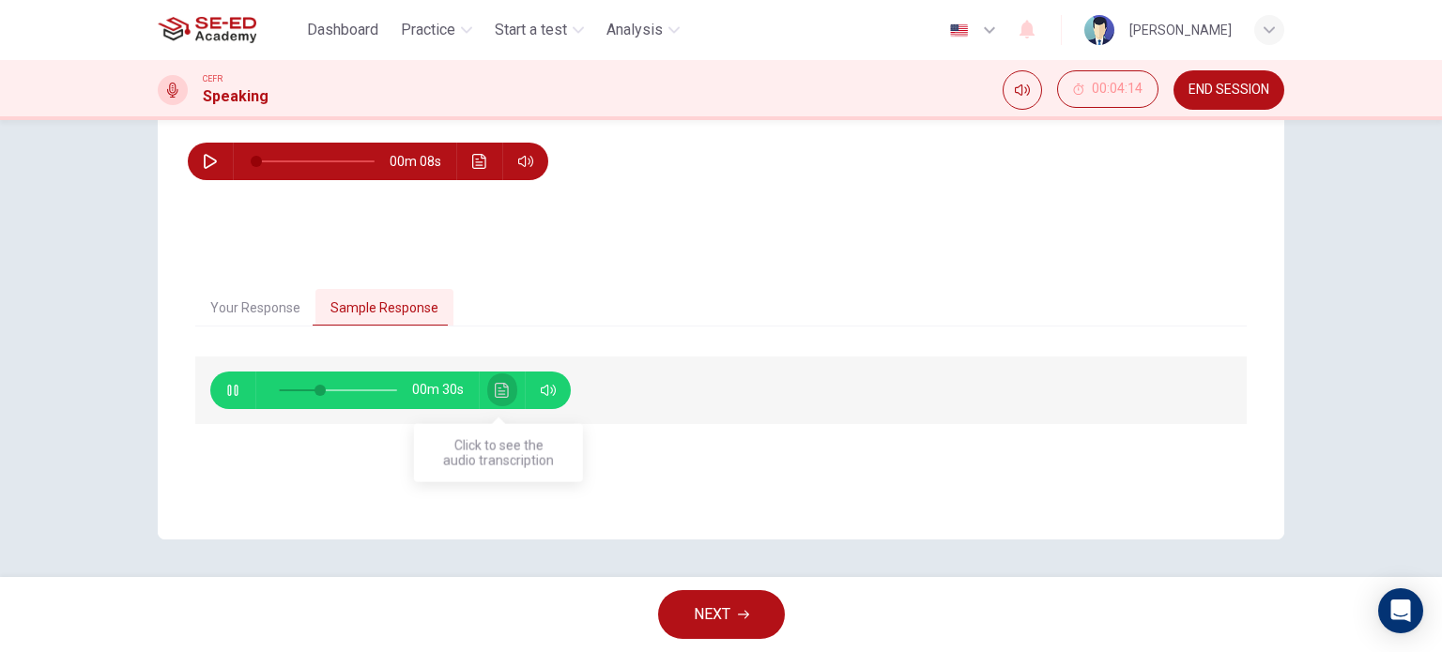
click at [495, 391] on icon "Click to see the audio transcription" at bounding box center [502, 390] width 15 height 15
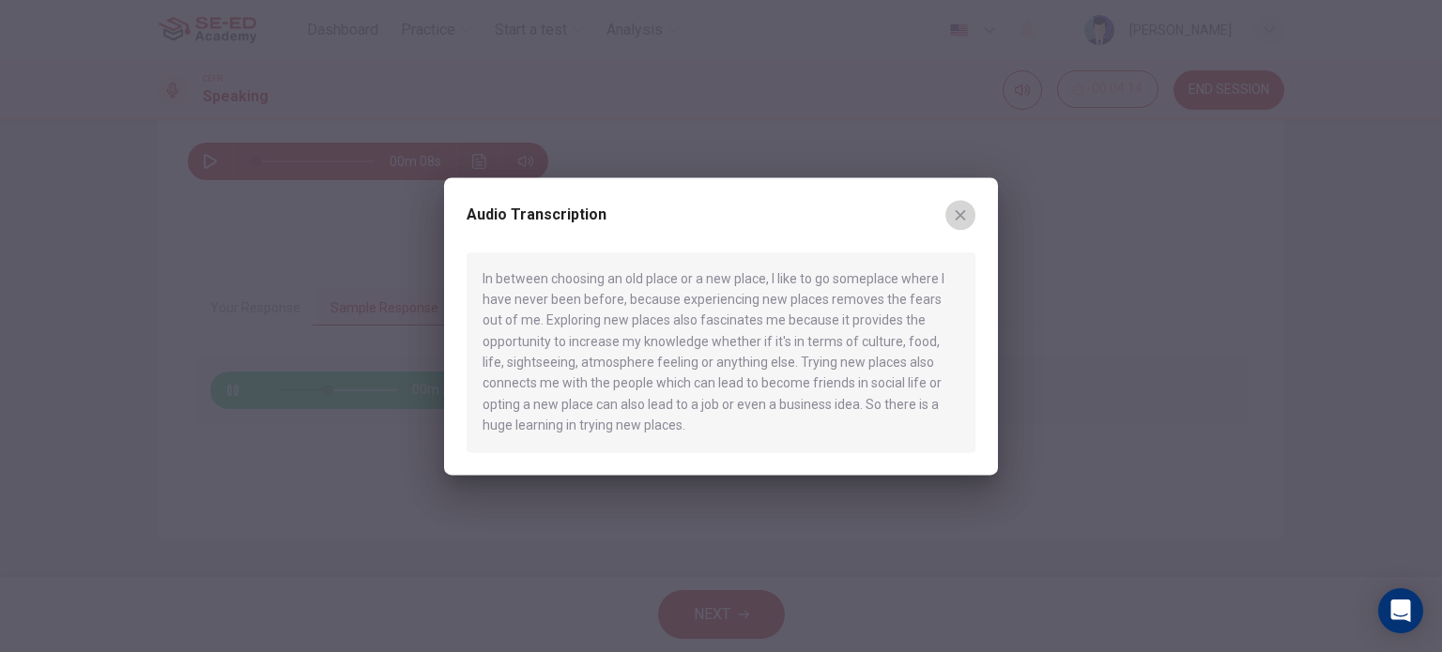
click at [958, 206] on button "button" at bounding box center [960, 215] width 30 height 30
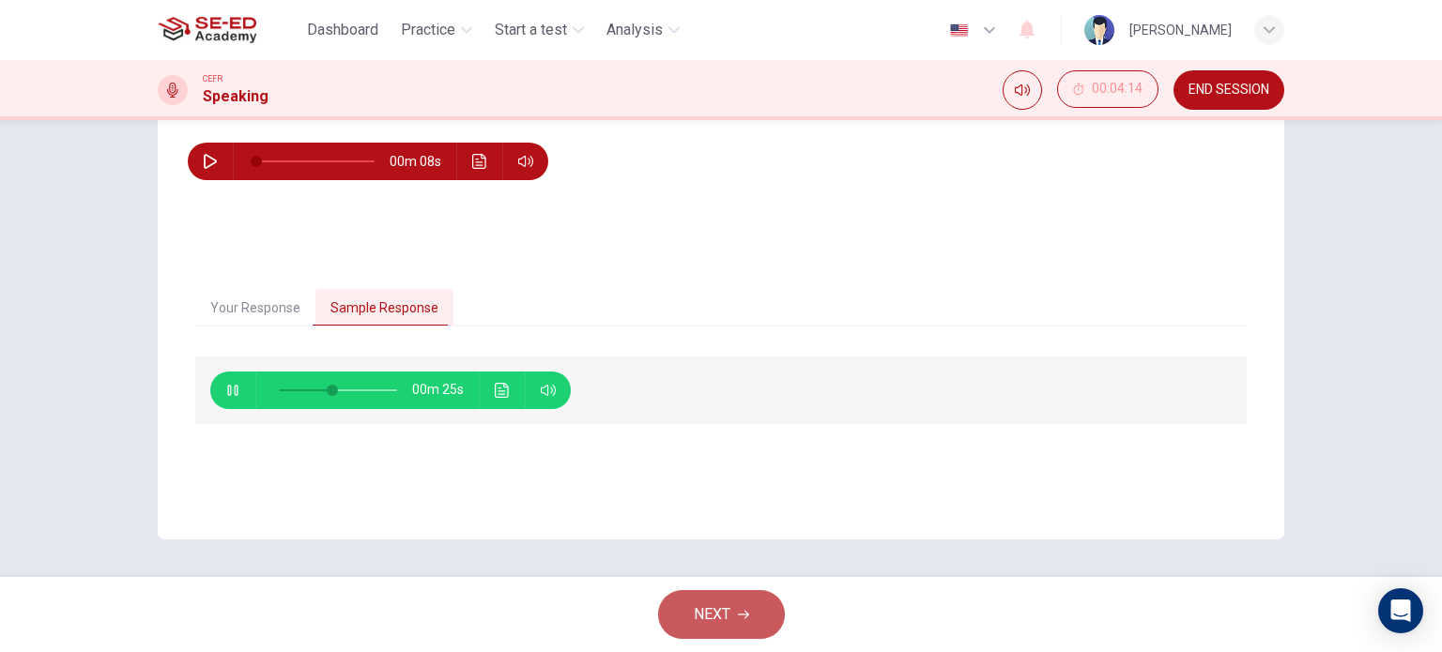
type input "48"
click at [687, 608] on button "NEXT" at bounding box center [721, 614] width 127 height 49
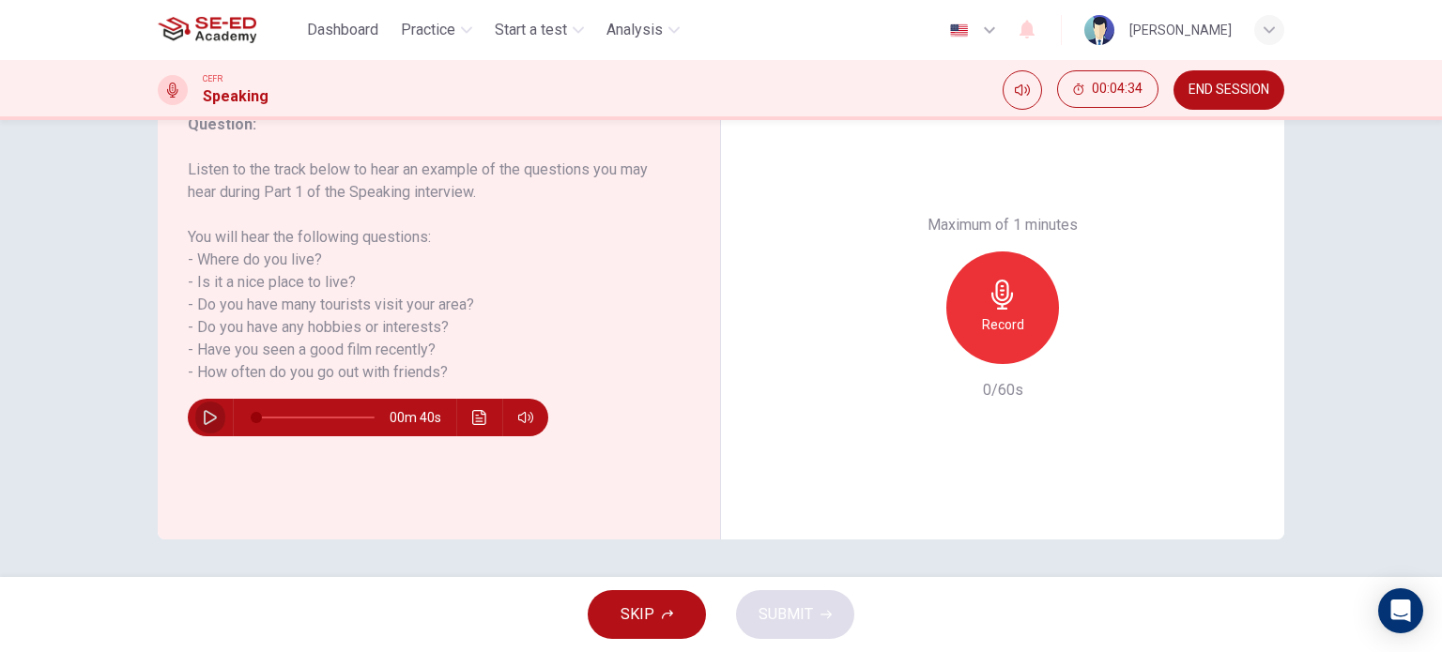
click at [203, 419] on icon "button" at bounding box center [210, 417] width 15 height 15
click at [1006, 329] on h6 "Record" at bounding box center [1003, 324] width 42 height 23
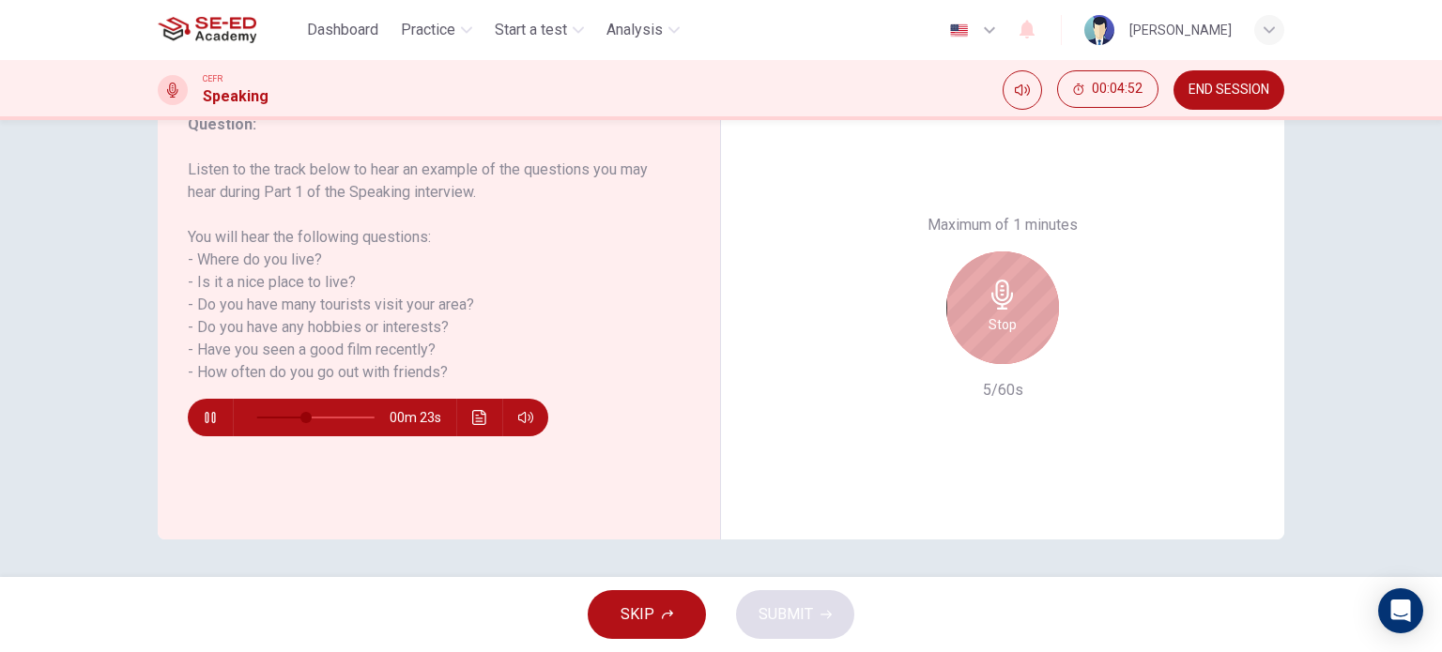
click at [1006, 329] on h6 "Stop" at bounding box center [1002, 324] width 28 height 23
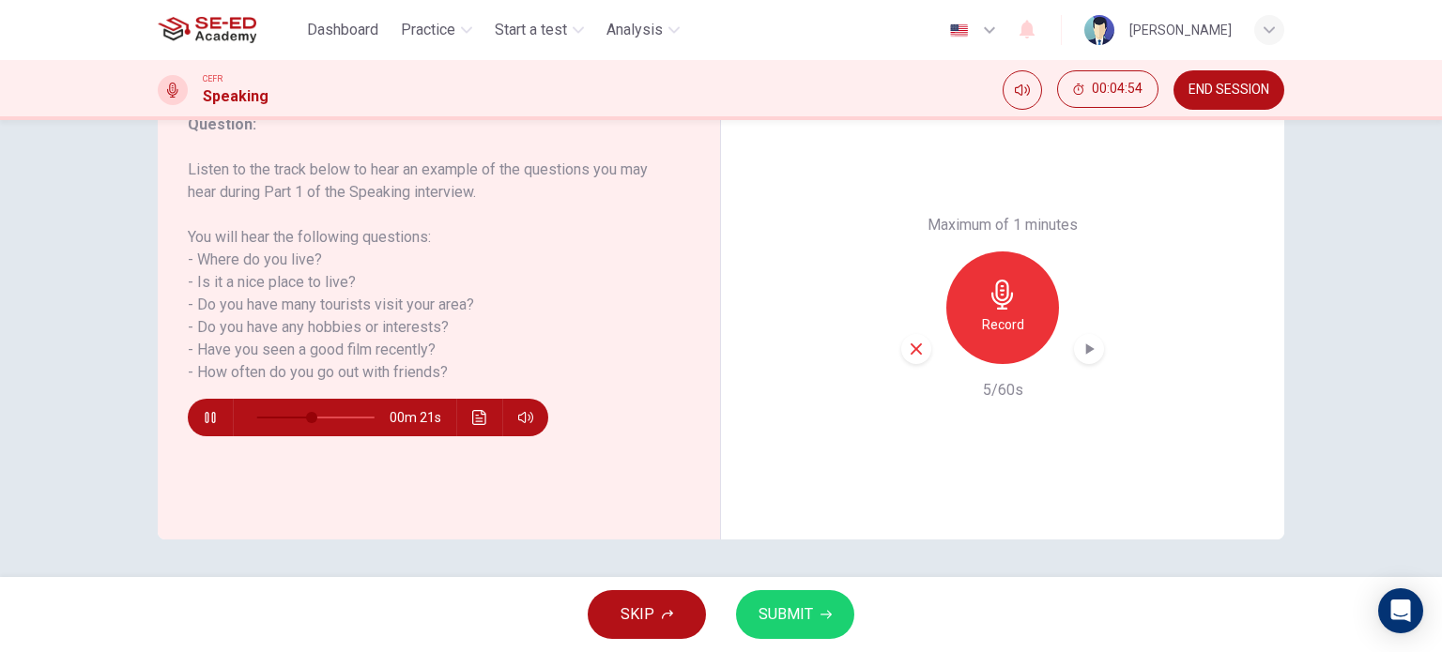
click at [910, 351] on icon "button" at bounding box center [915, 349] width 11 height 11
type input "0"
click at [996, 317] on h6 "Record" at bounding box center [1003, 324] width 42 height 23
click at [772, 610] on span "SUBMIT" at bounding box center [785, 615] width 54 height 26
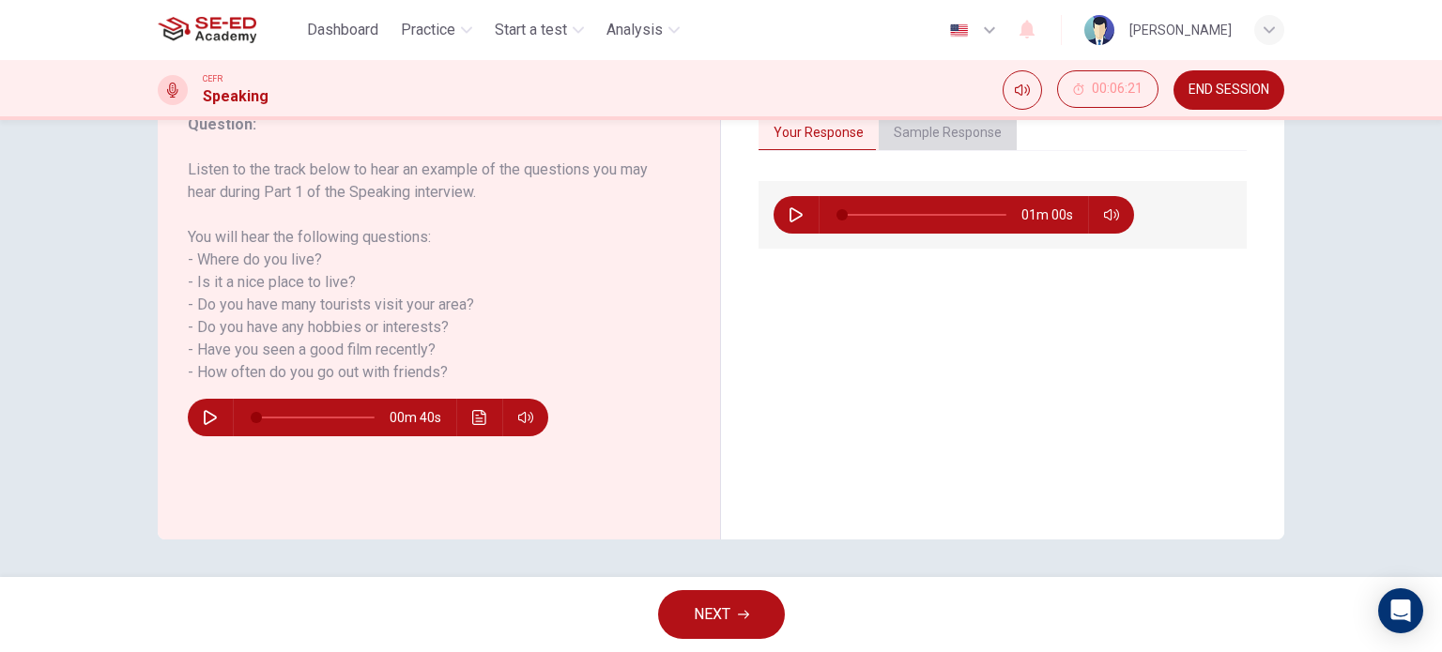
click at [935, 139] on button "Sample Response" at bounding box center [948, 133] width 138 height 39
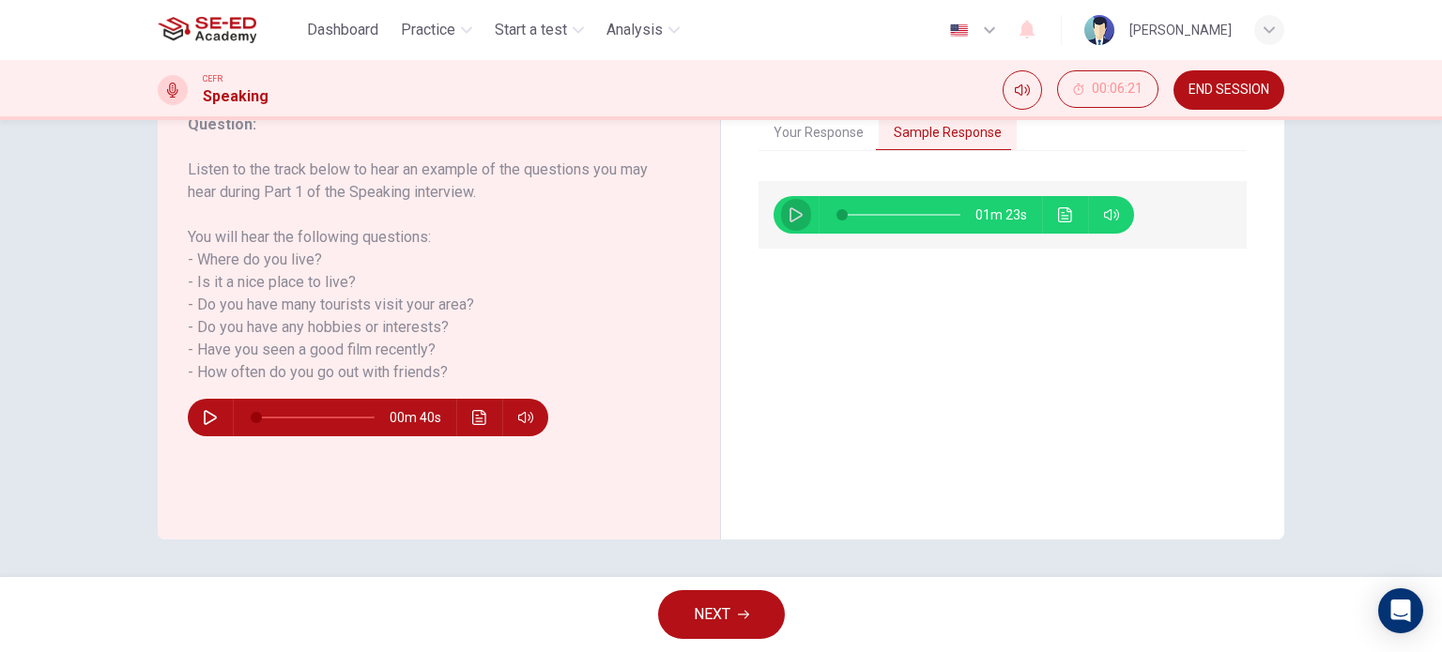
click at [788, 220] on icon "button" at bounding box center [795, 214] width 15 height 15
type input "7"
click at [743, 598] on button "NEXT" at bounding box center [721, 614] width 127 height 49
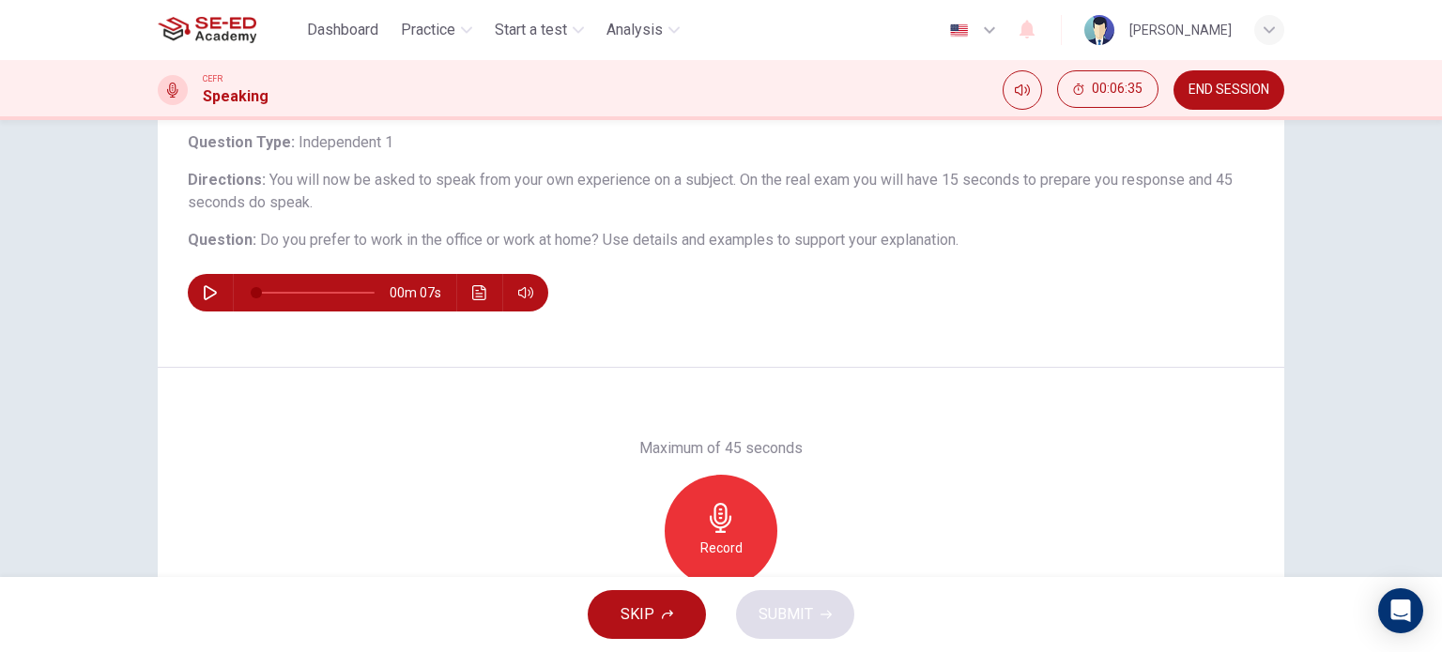
scroll to position [115, 0]
click at [196, 296] on button "button" at bounding box center [210, 294] width 30 height 38
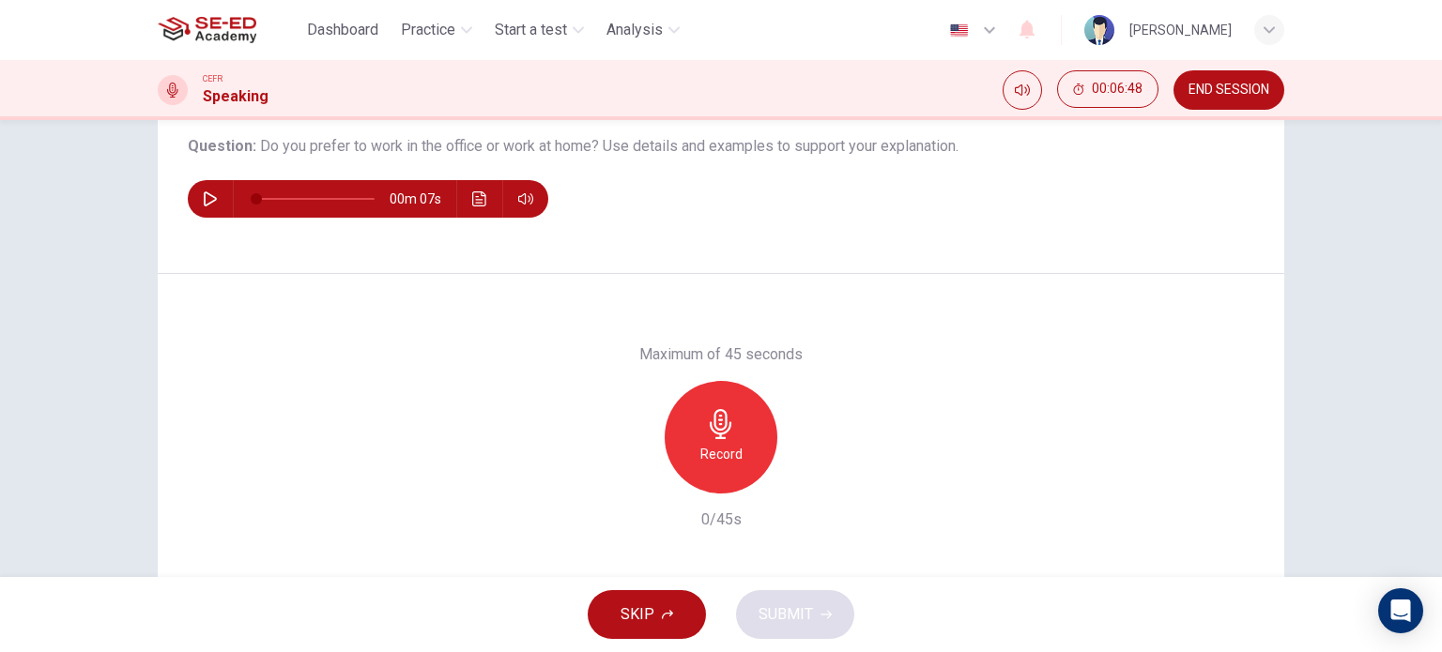
scroll to position [212, 0]
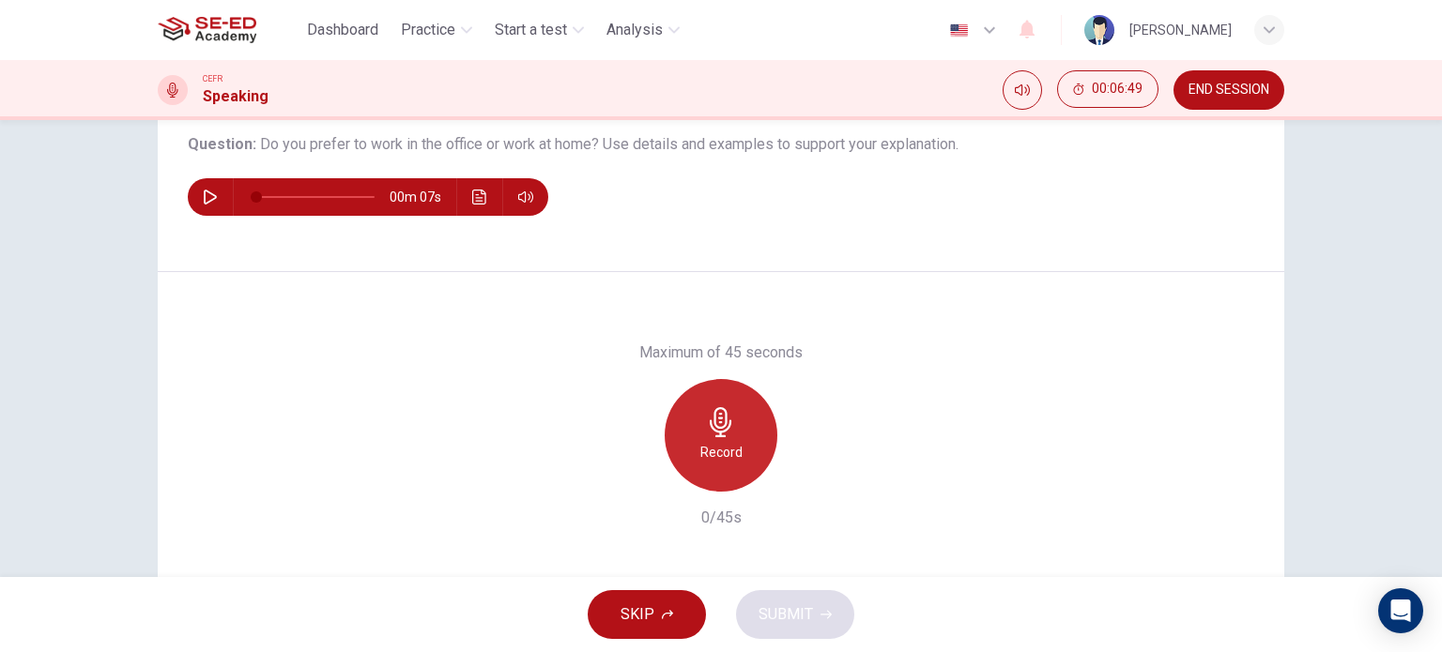
click at [708, 399] on div "Record" at bounding box center [721, 435] width 113 height 113
click at [708, 399] on div "Stop" at bounding box center [721, 435] width 113 height 113
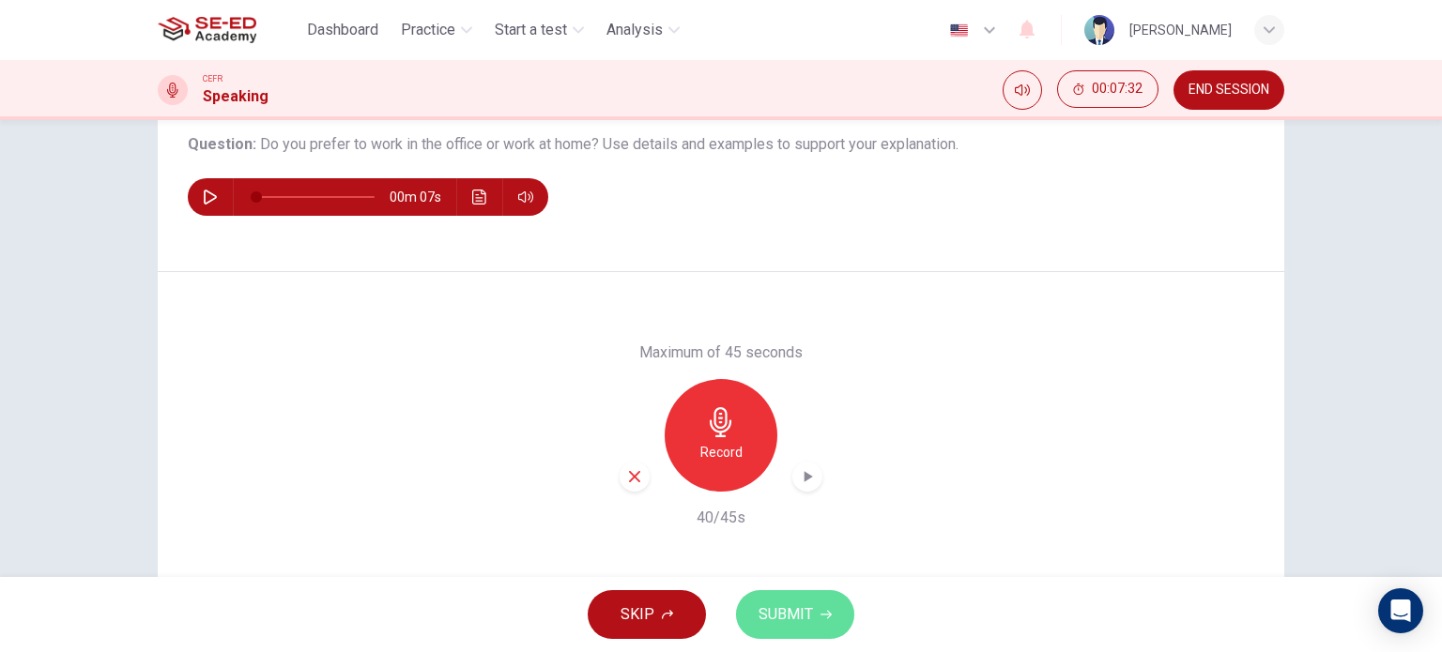
click at [822, 616] on icon "button" at bounding box center [825, 614] width 11 height 11
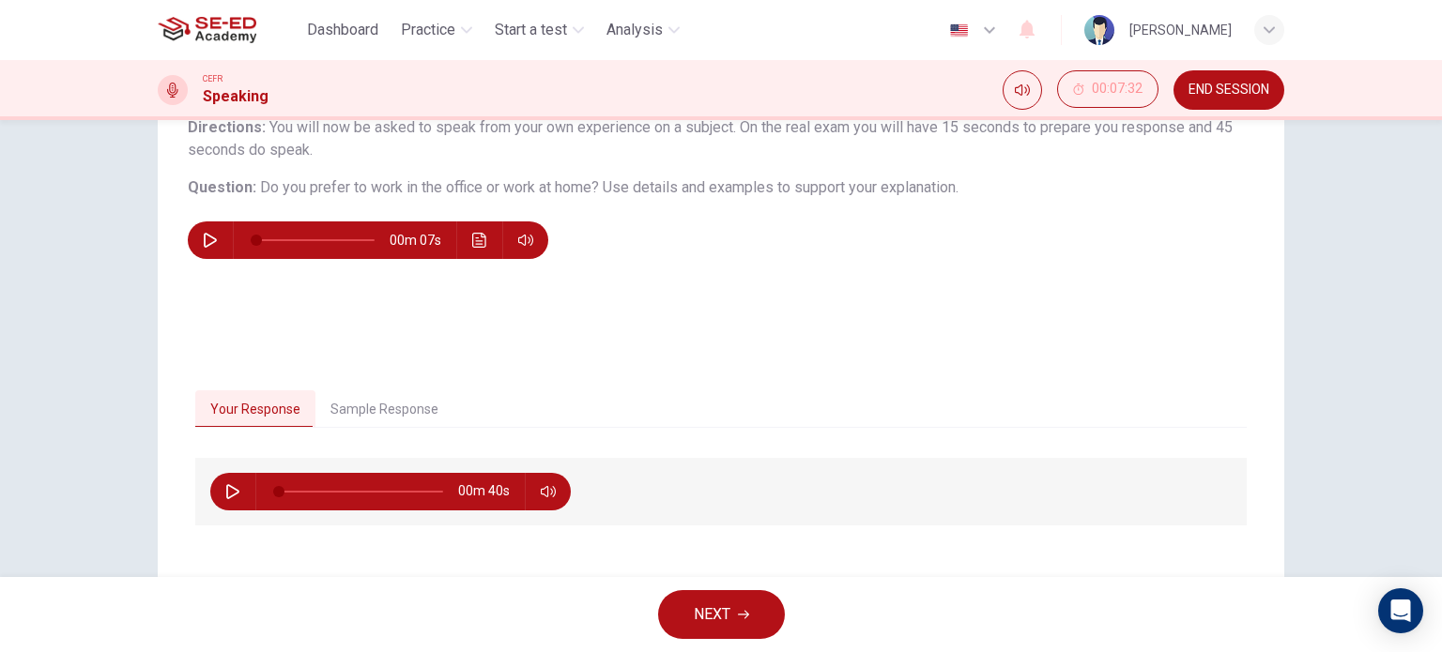
scroll to position [169, 0]
click at [213, 237] on button "button" at bounding box center [210, 241] width 30 height 38
type input "0"
click at [420, 402] on button "Sample Response" at bounding box center [384, 409] width 138 height 39
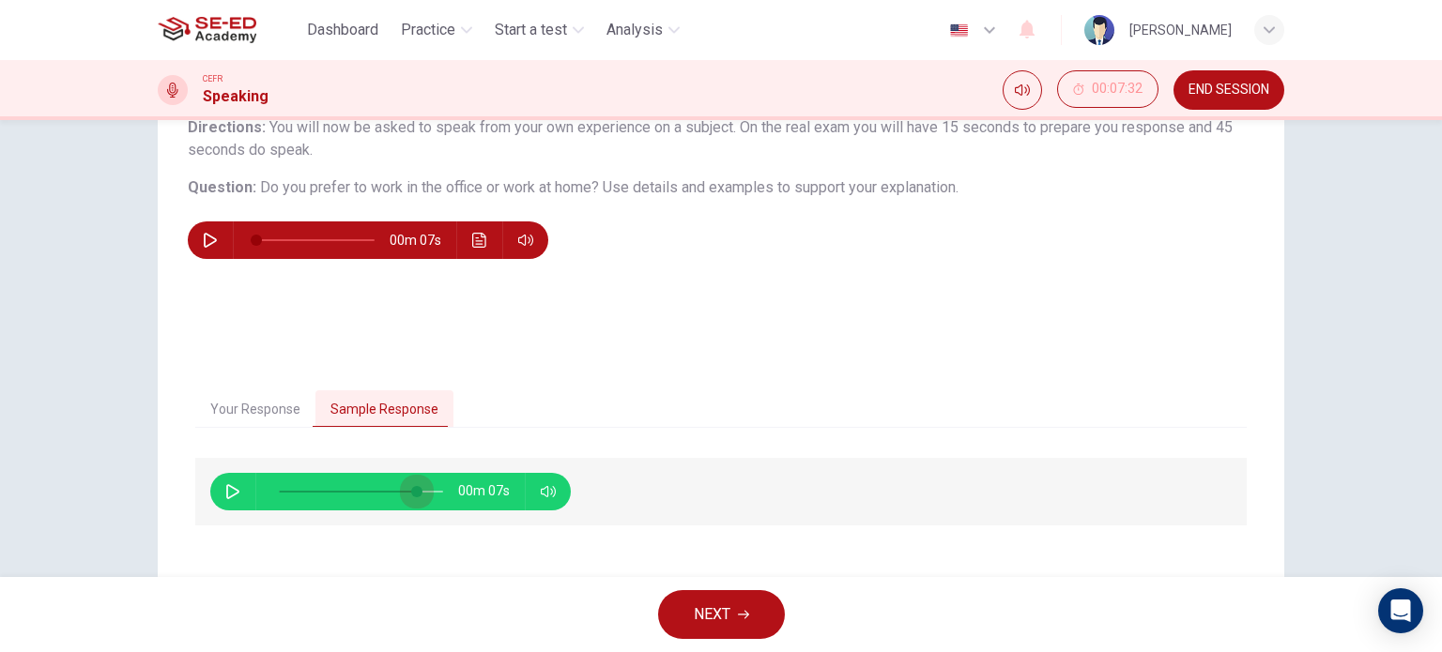
click at [413, 484] on span at bounding box center [361, 492] width 164 height 26
click at [235, 479] on button "button" at bounding box center [233, 492] width 30 height 38
click at [351, 487] on span at bounding box center [361, 492] width 164 height 26
type input "63"
click at [712, 608] on span "NEXT" at bounding box center [712, 615] width 37 height 26
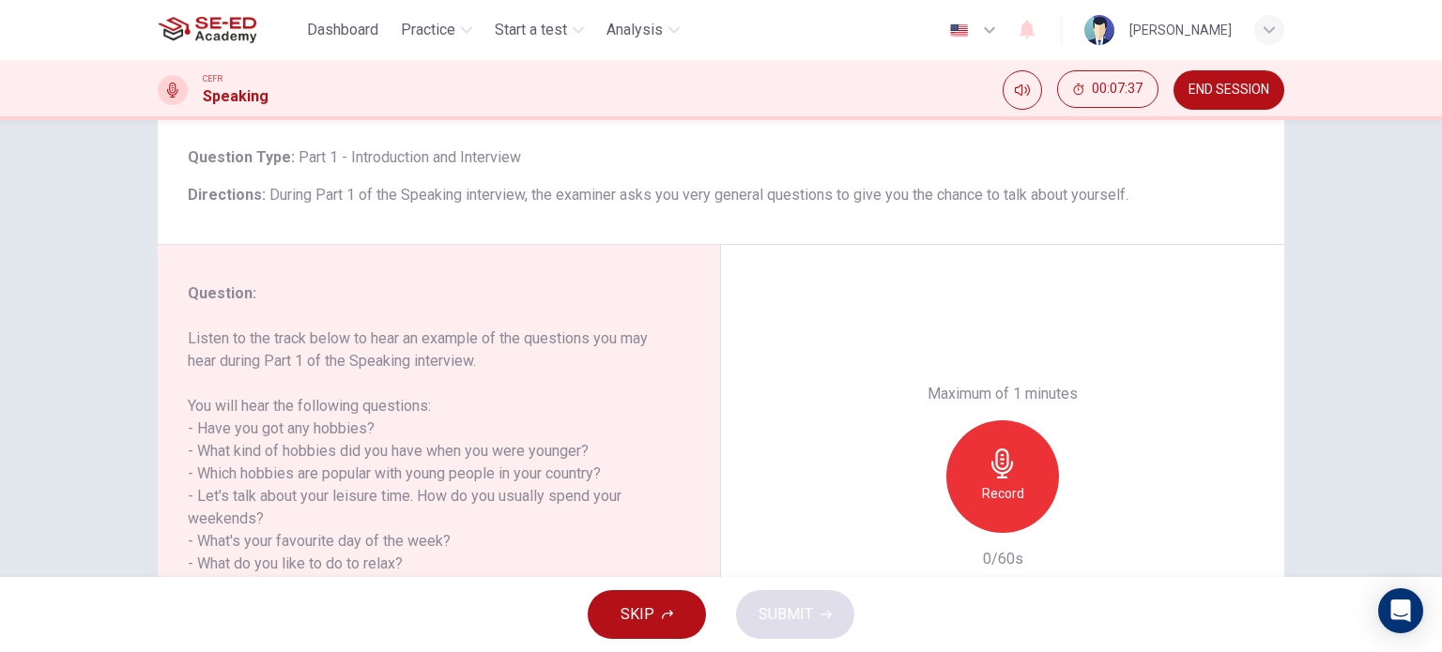
scroll to position [270, 0]
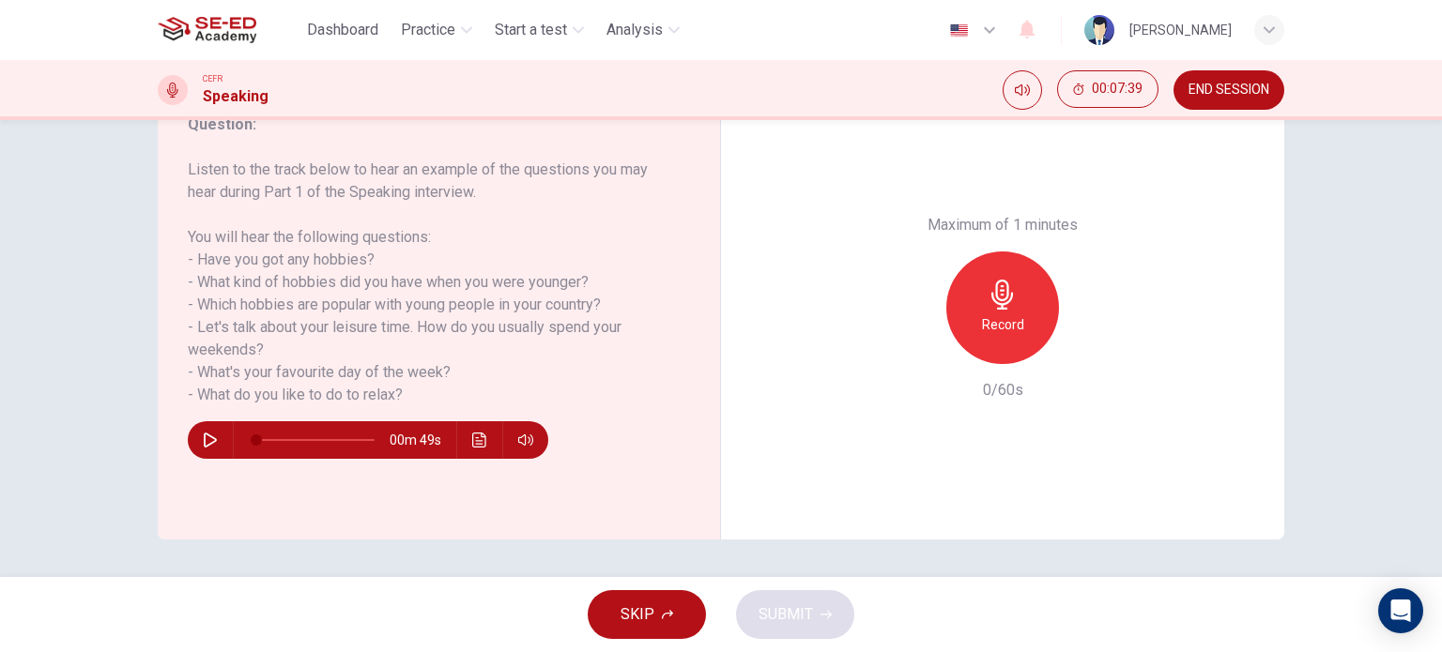
click at [211, 433] on icon "button" at bounding box center [210, 440] width 15 height 15
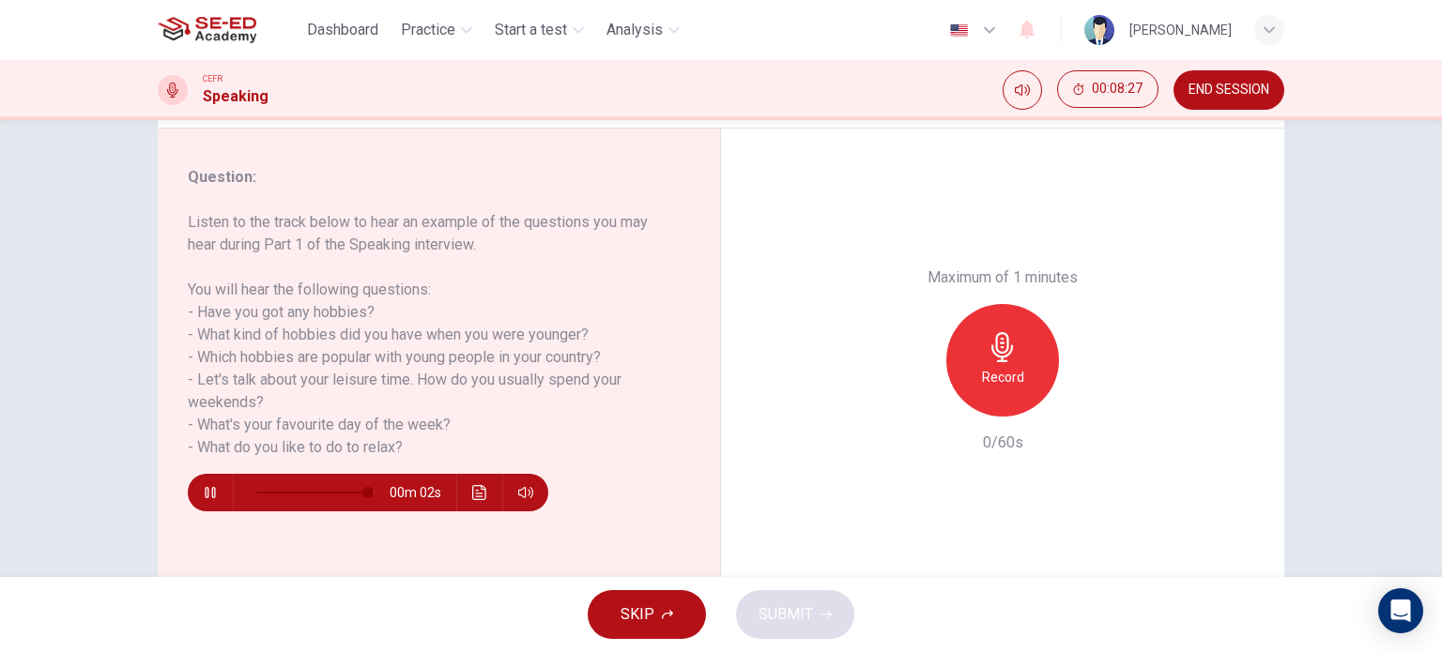
scroll to position [217, 0]
type input "0"
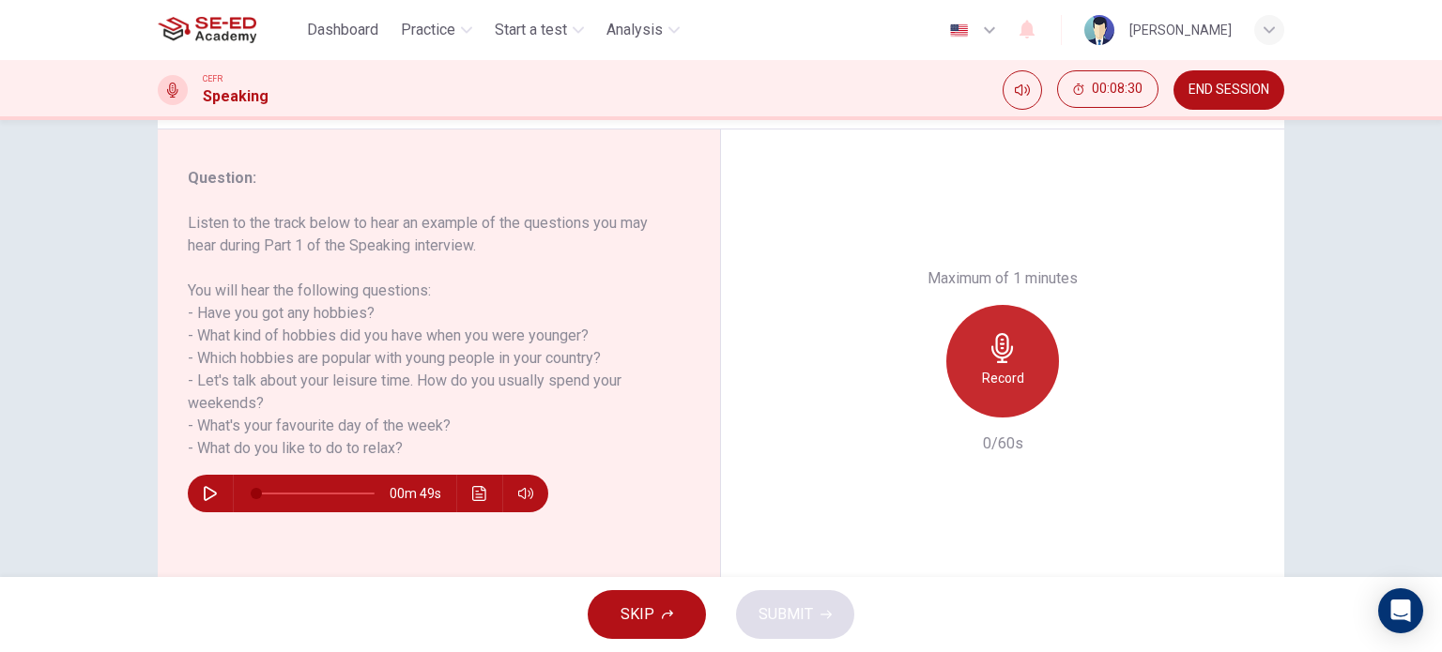
click at [1021, 379] on div "Record" at bounding box center [1002, 361] width 113 height 113
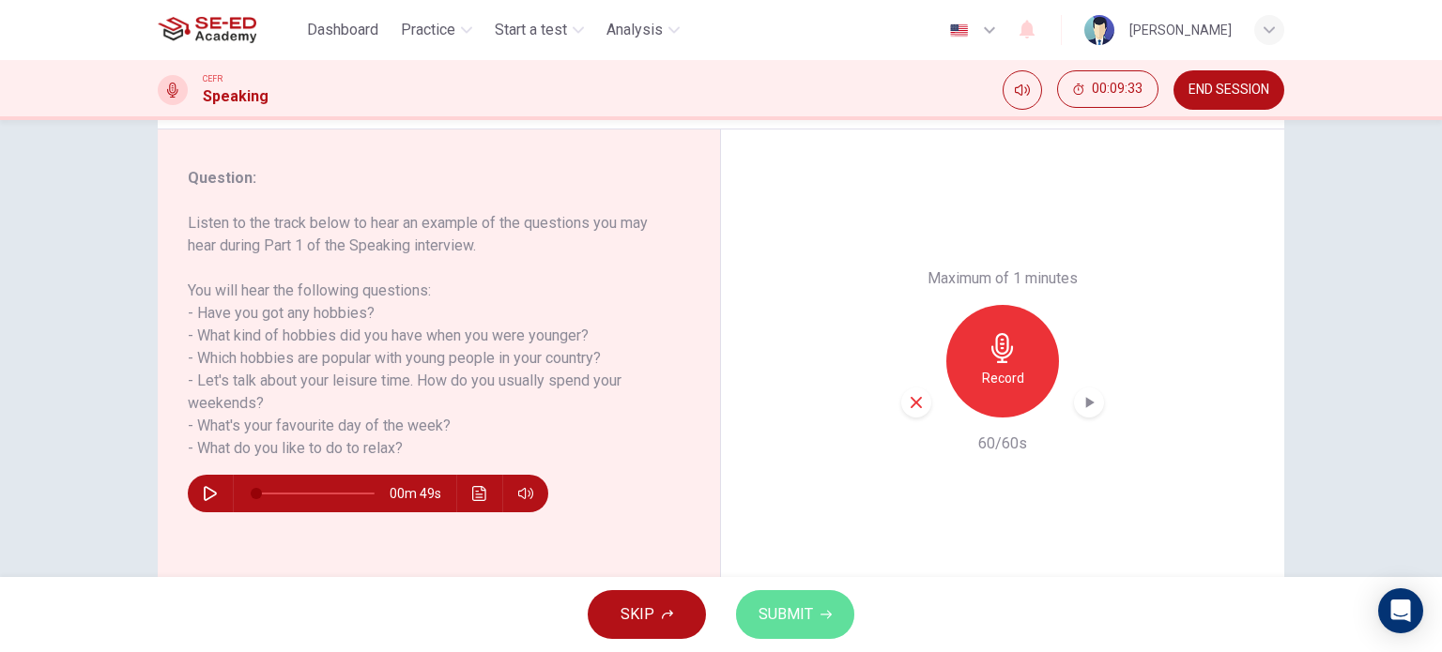
click at [792, 605] on span "SUBMIT" at bounding box center [785, 615] width 54 height 26
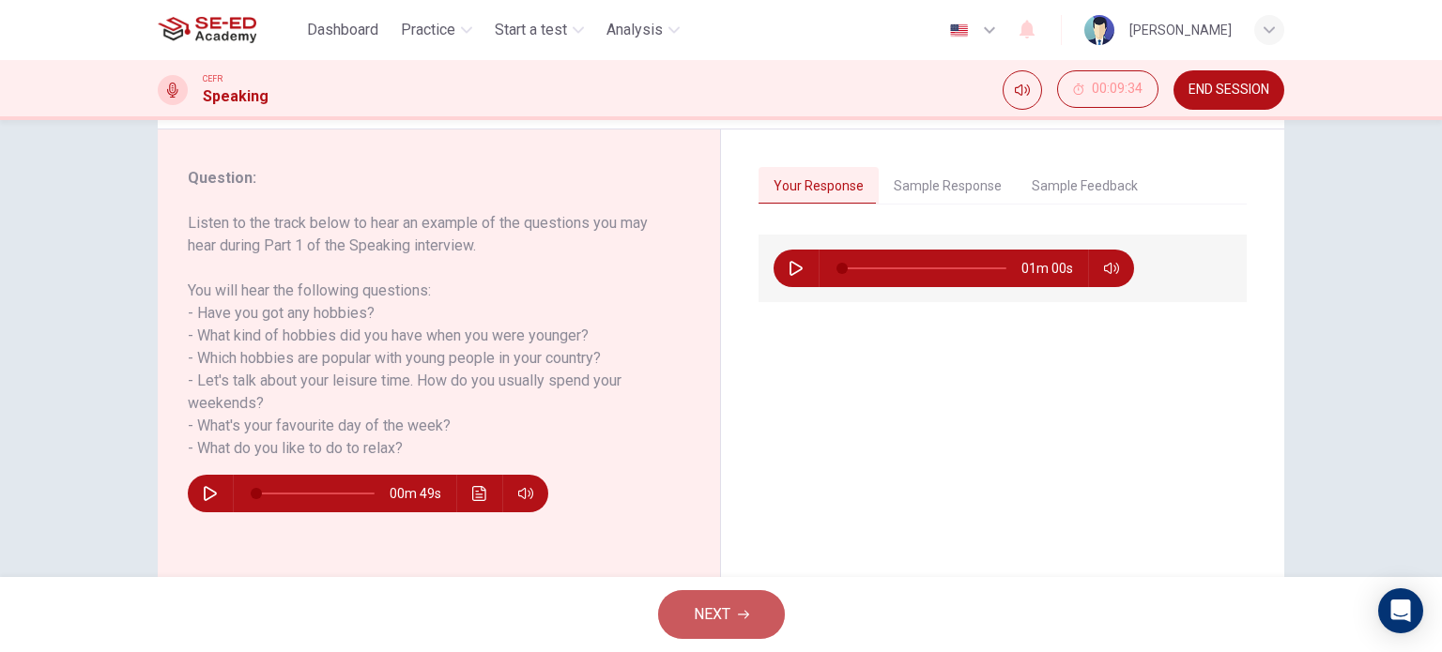
click at [713, 611] on span "NEXT" at bounding box center [712, 615] width 37 height 26
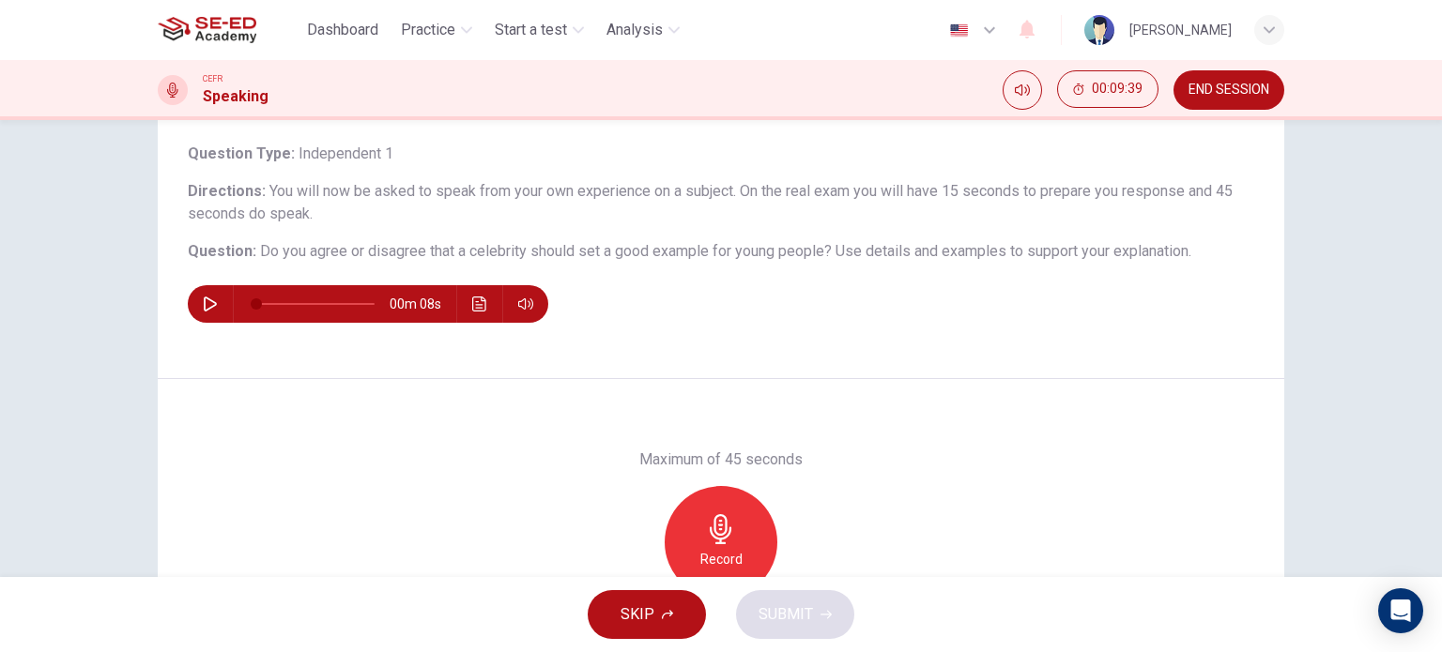
scroll to position [116, 0]
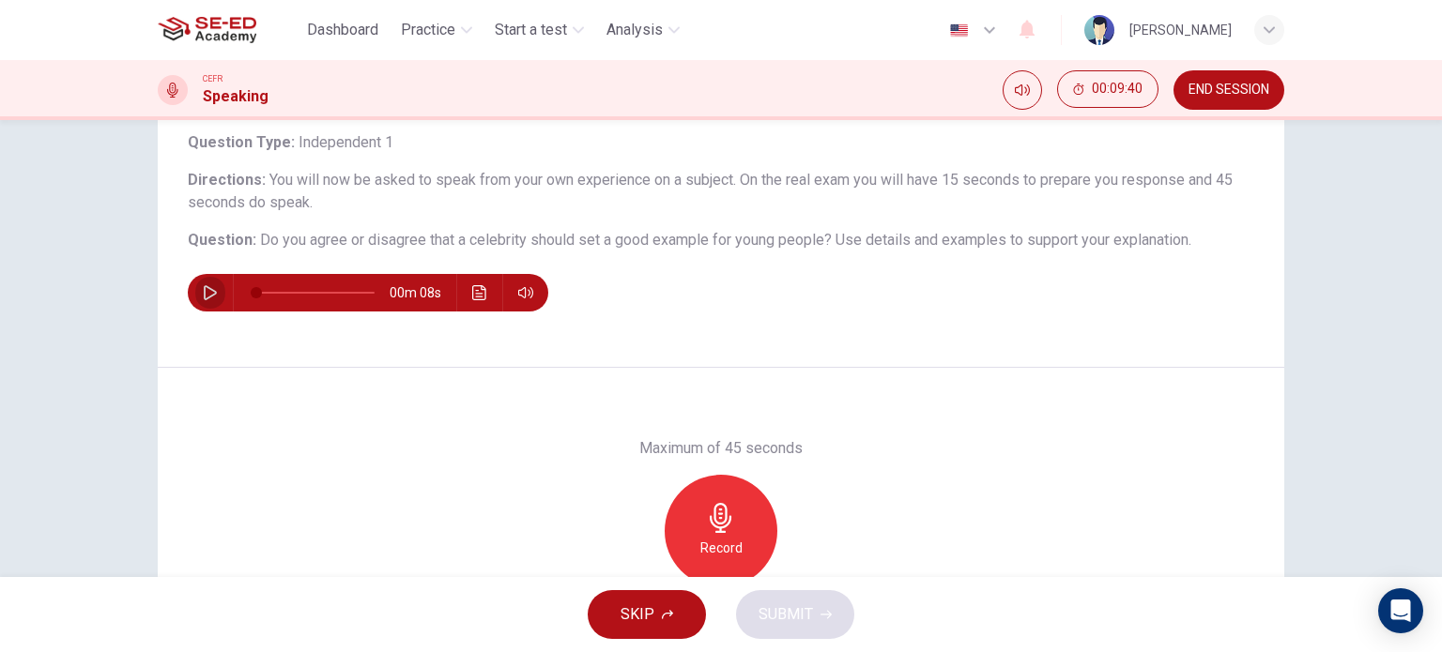
click at [208, 287] on icon "button" at bounding box center [210, 292] width 15 height 15
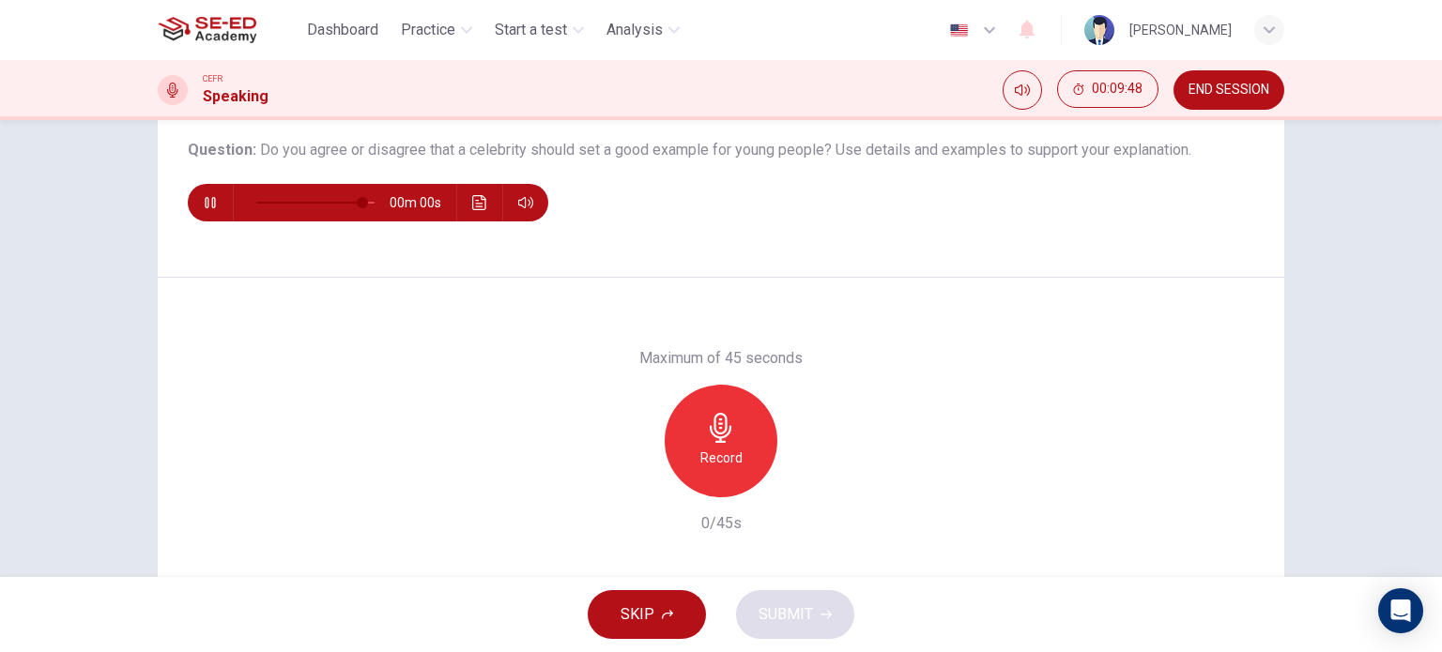
scroll to position [193, 0]
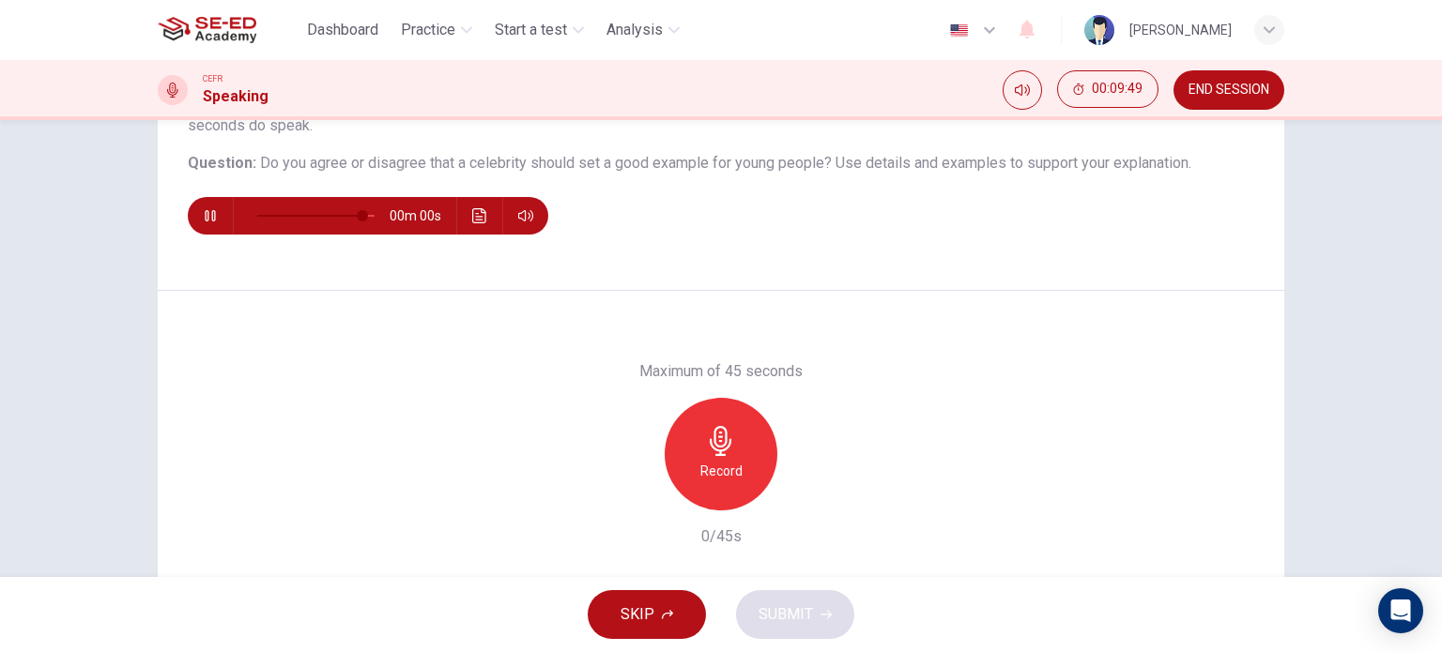
type input "0"
click at [733, 472] on h6 "Record" at bounding box center [721, 471] width 42 height 23
click at [743, 465] on div "Stop" at bounding box center [721, 454] width 113 height 113
click at [817, 617] on button "SUBMIT" at bounding box center [795, 614] width 118 height 49
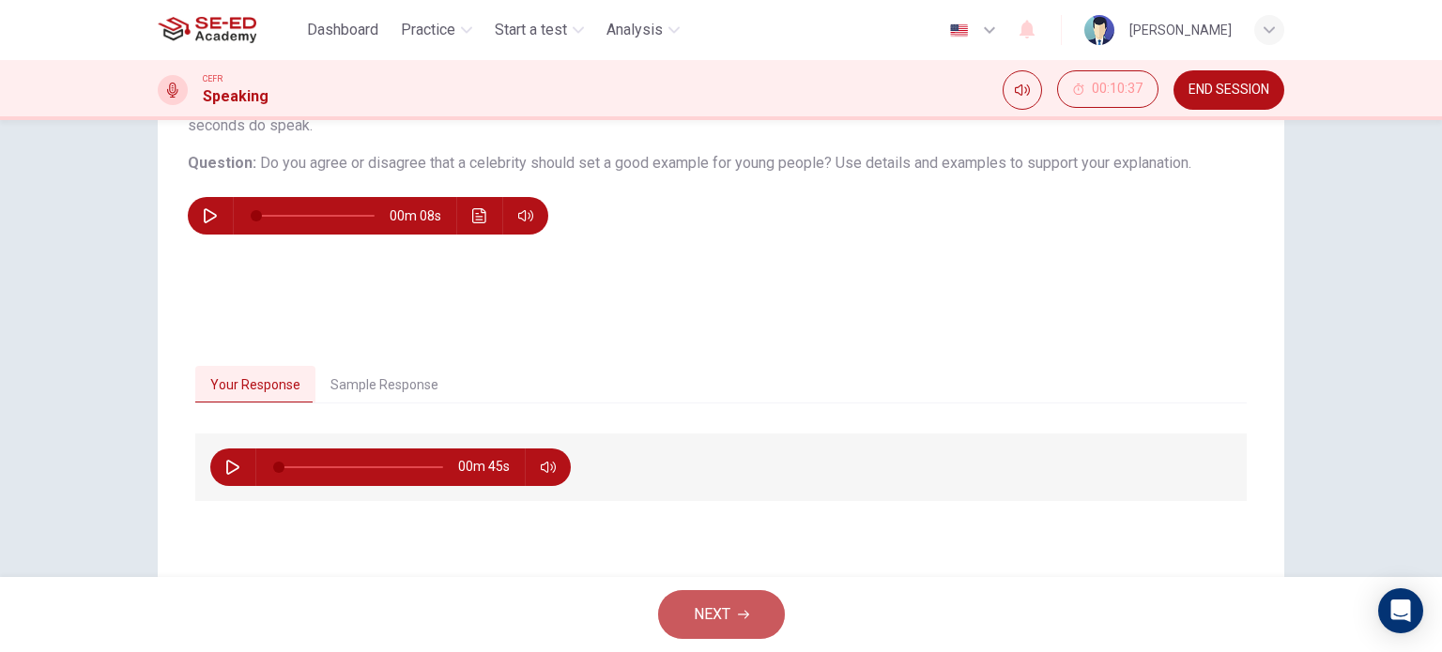
click at [689, 621] on button "NEXT" at bounding box center [721, 614] width 127 height 49
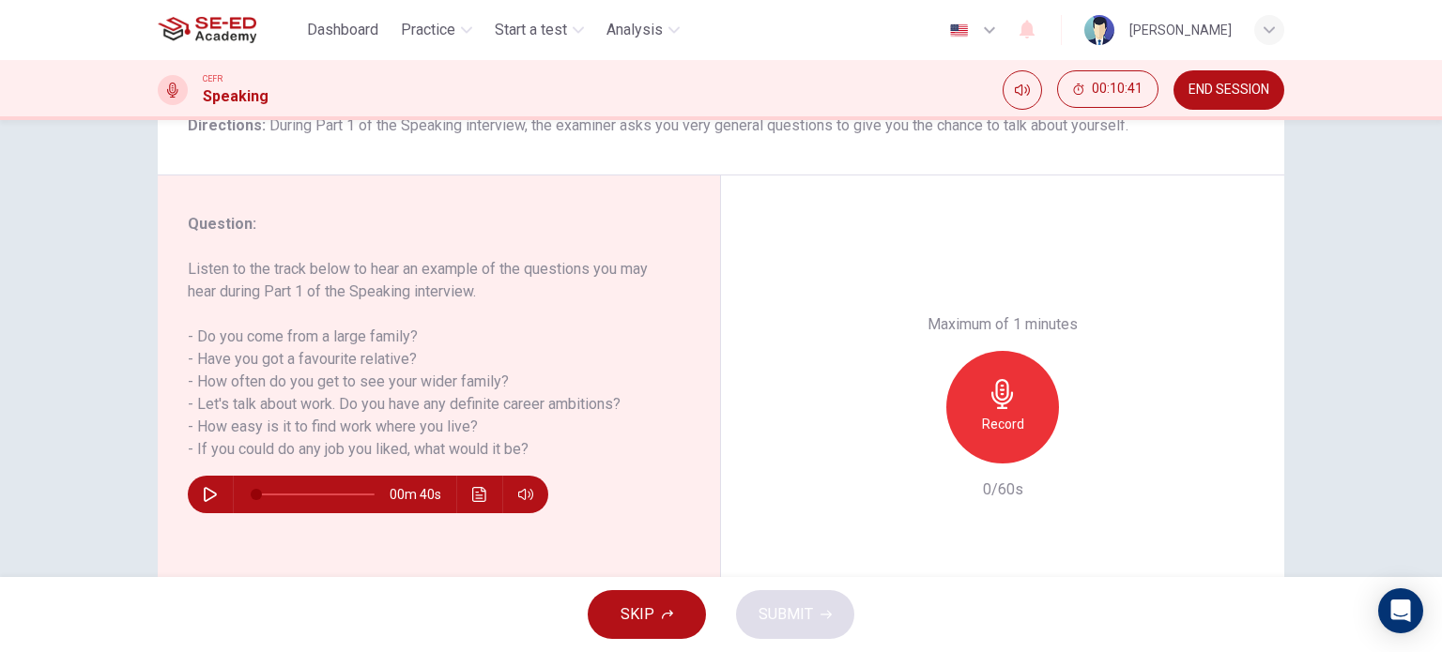
scroll to position [173, 0]
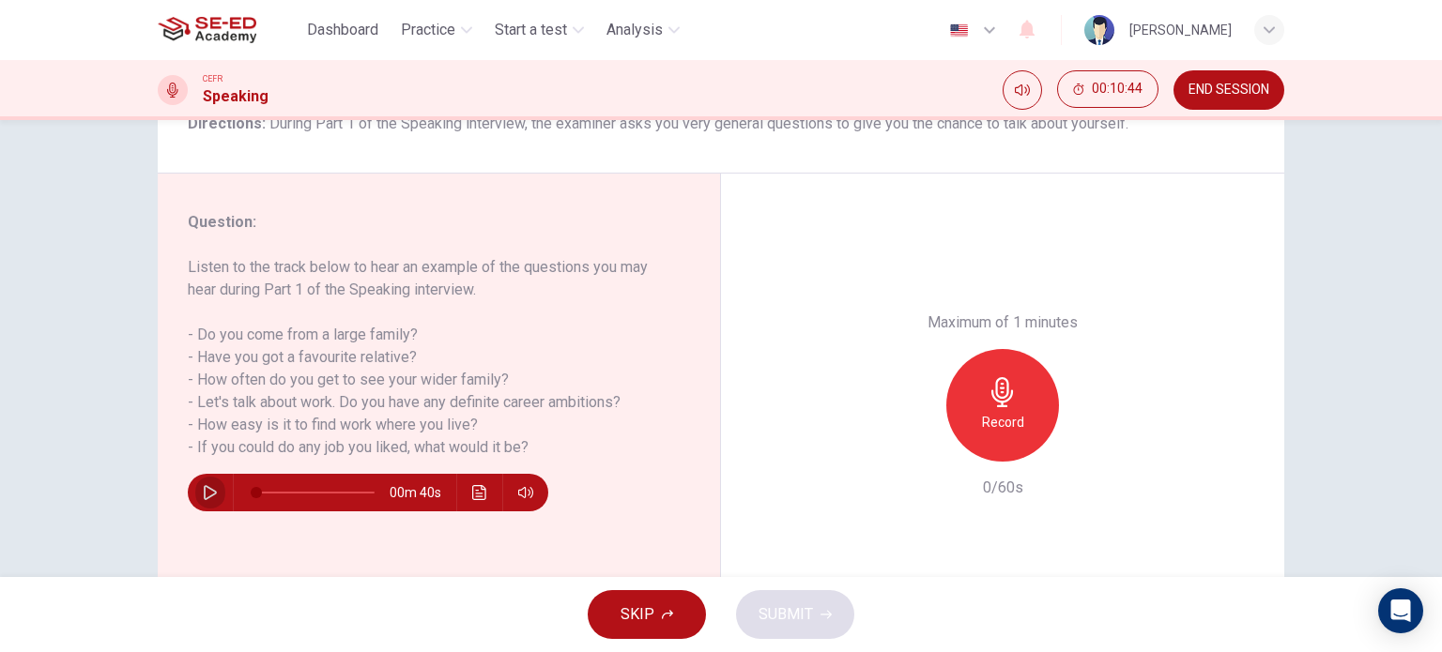
click at [195, 493] on button "button" at bounding box center [210, 493] width 30 height 38
type input "0"
click at [961, 404] on div "Record" at bounding box center [1002, 405] width 113 height 113
click at [794, 619] on span "SUBMIT" at bounding box center [785, 615] width 54 height 26
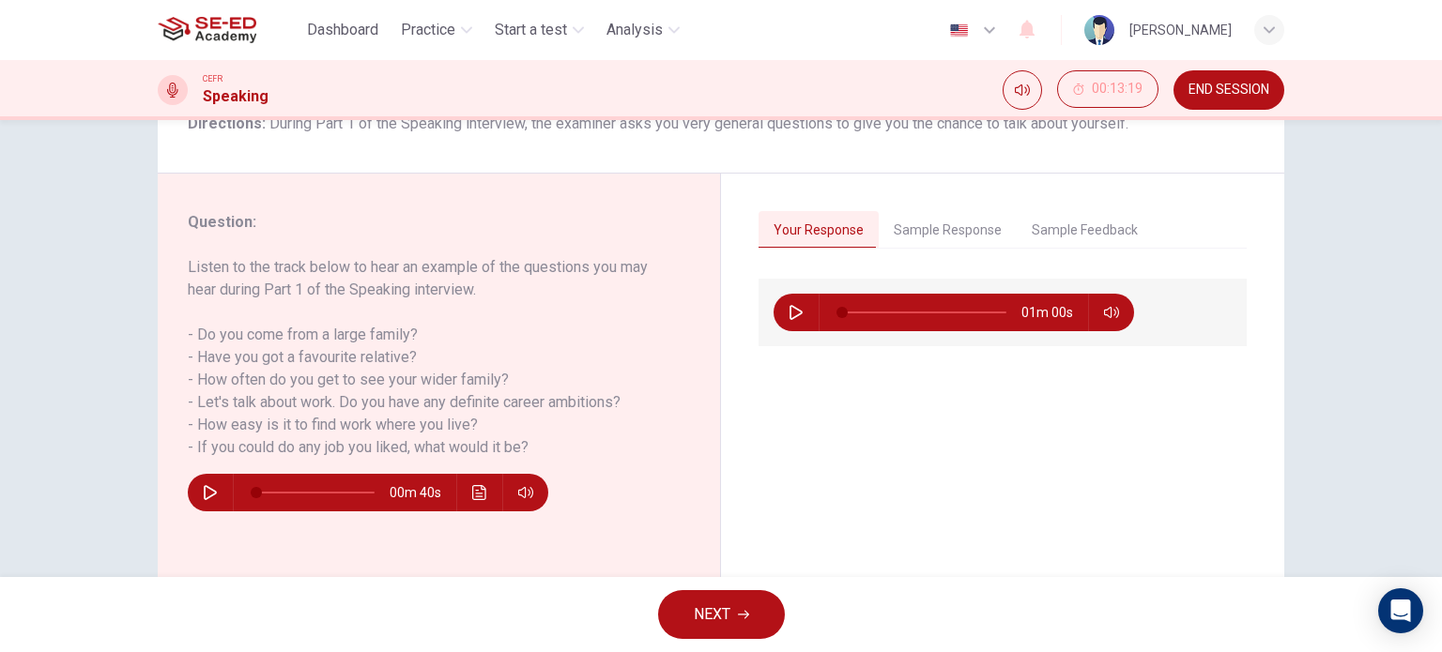
click at [1201, 79] on button "END SESSION" at bounding box center [1228, 89] width 111 height 39
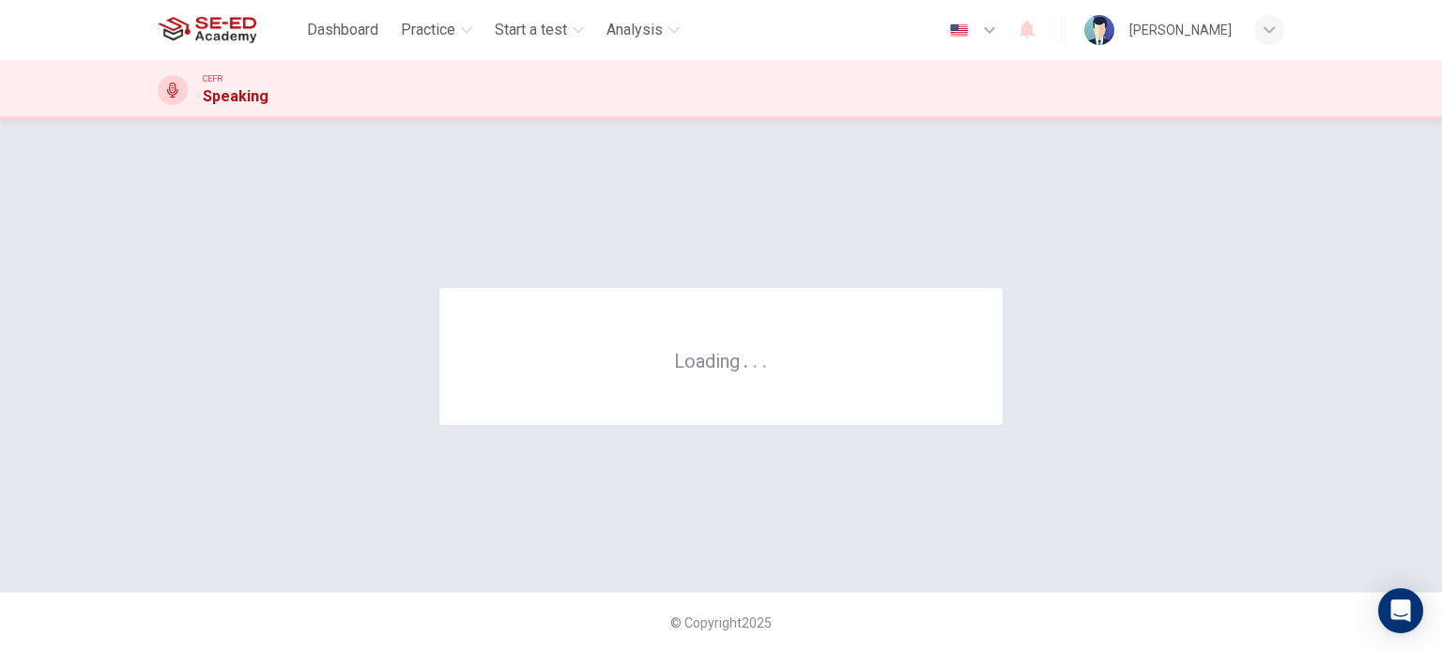
scroll to position [0, 0]
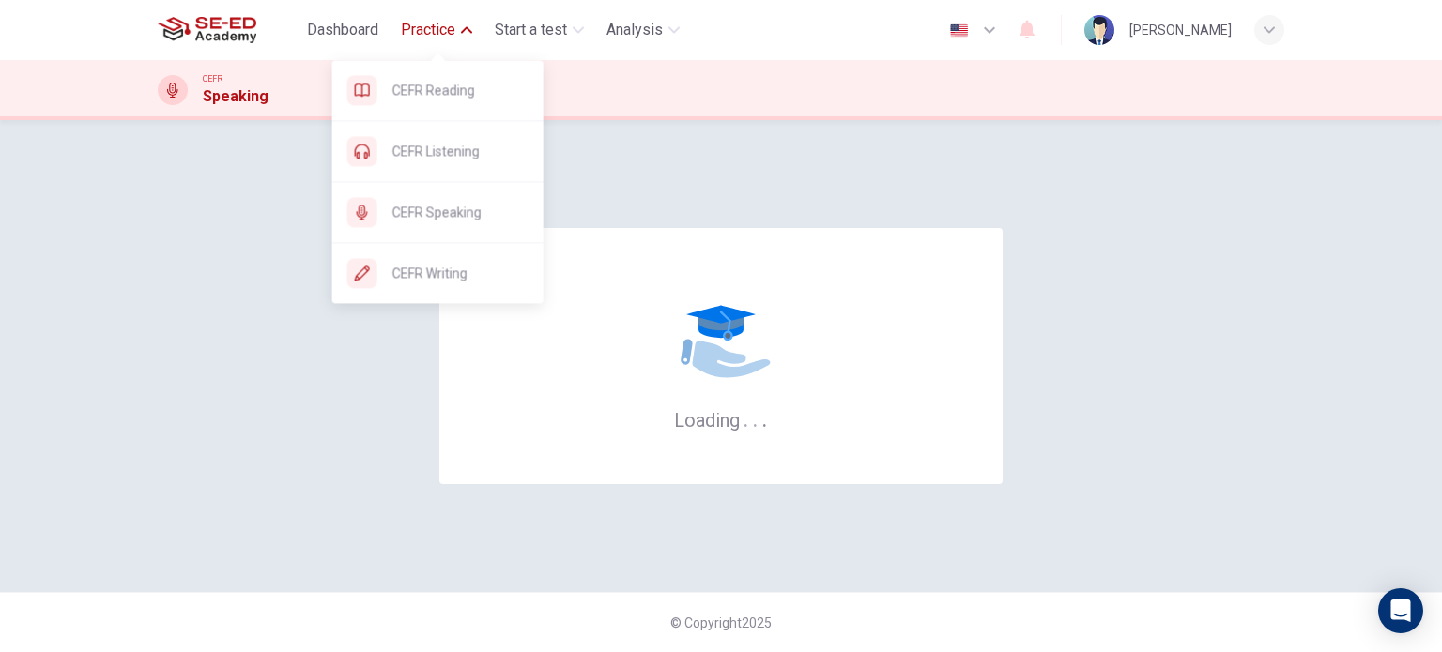
click at [447, 33] on span "Practice" at bounding box center [428, 30] width 54 height 23
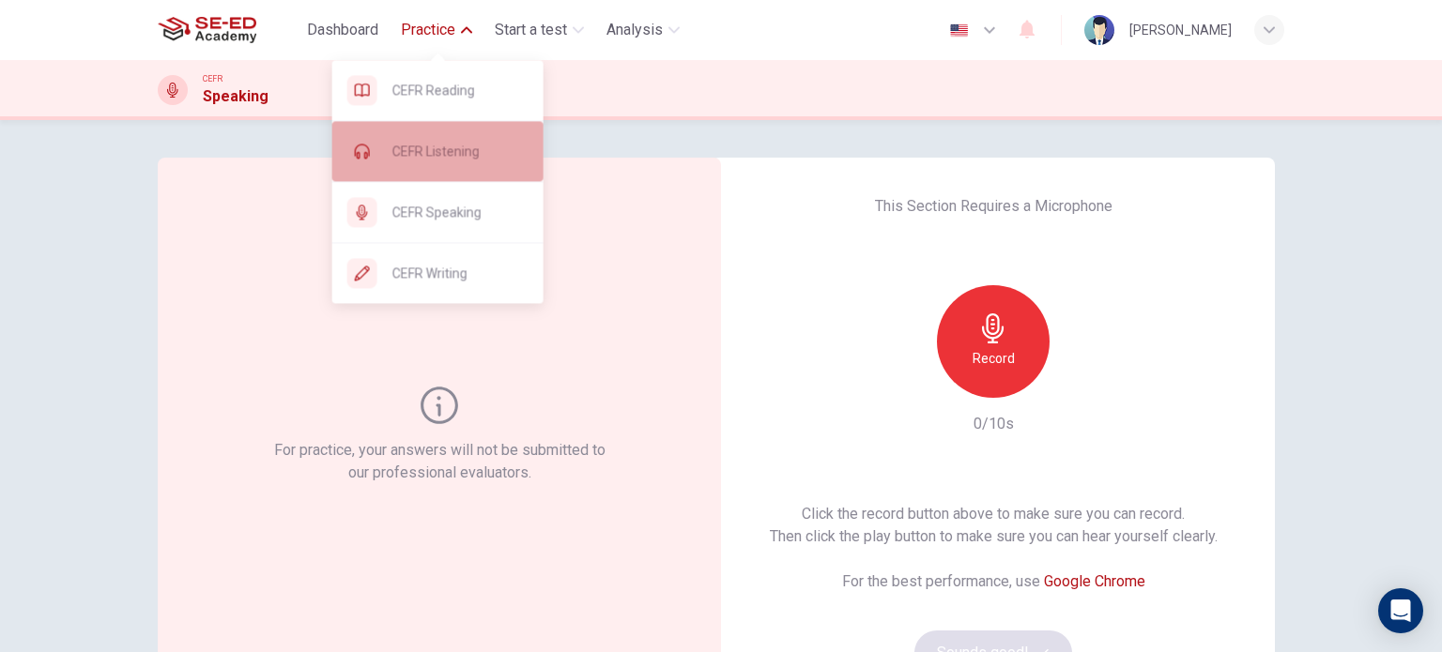
click at [443, 137] on div "CEFR Listening" at bounding box center [437, 151] width 211 height 60
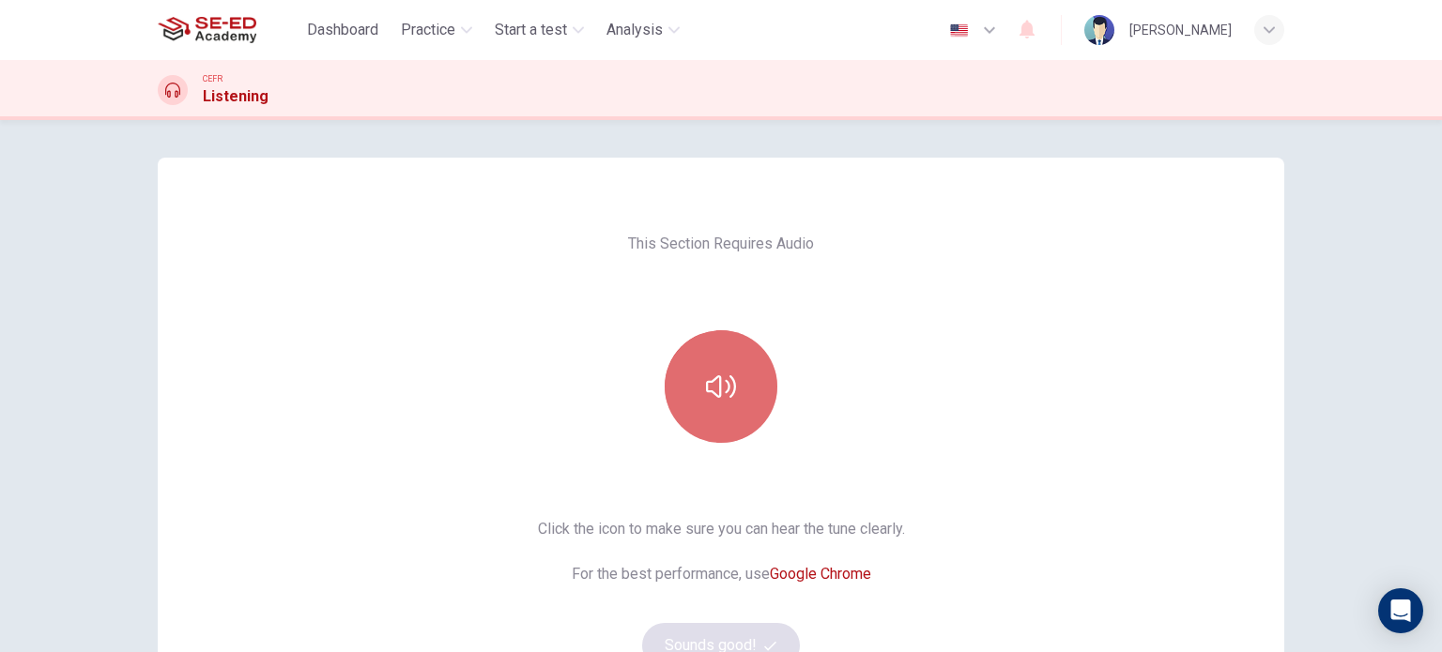
click at [680, 391] on button "button" at bounding box center [721, 386] width 113 height 113
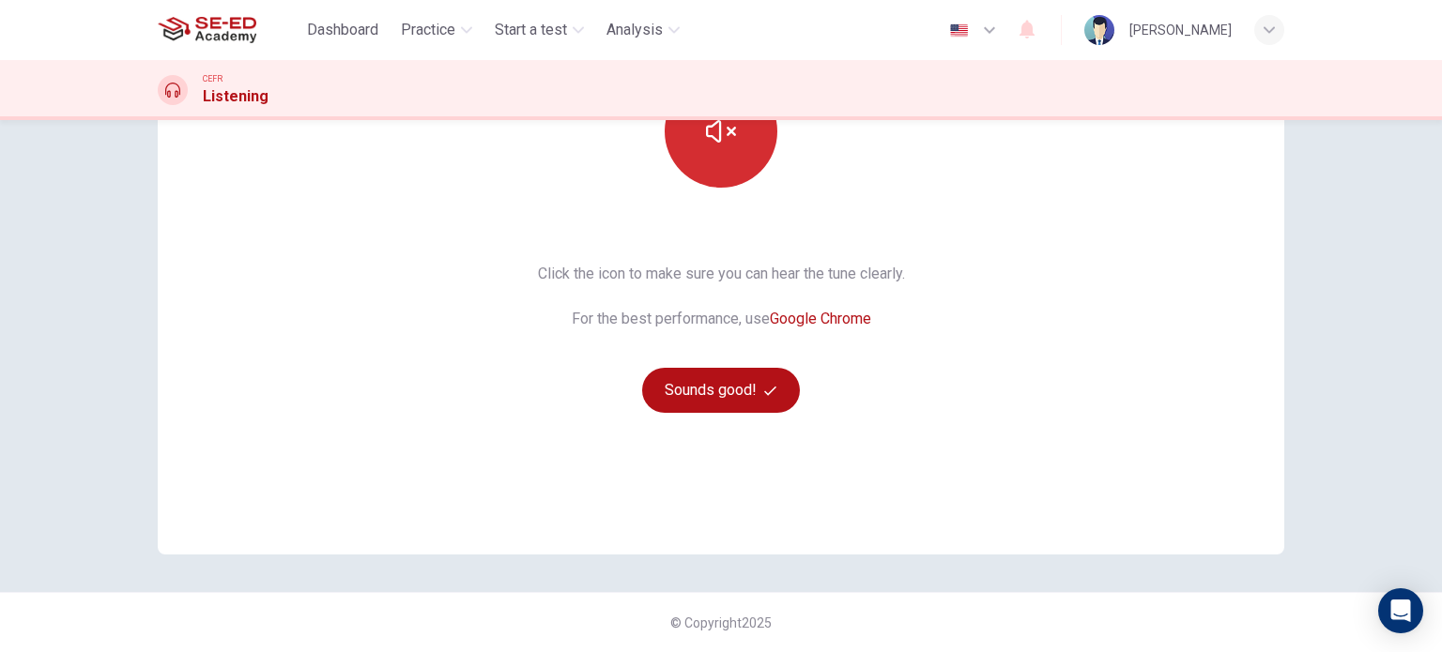
scroll to position [255, 0]
click at [685, 397] on button "Sounds good!" at bounding box center [721, 390] width 158 height 45
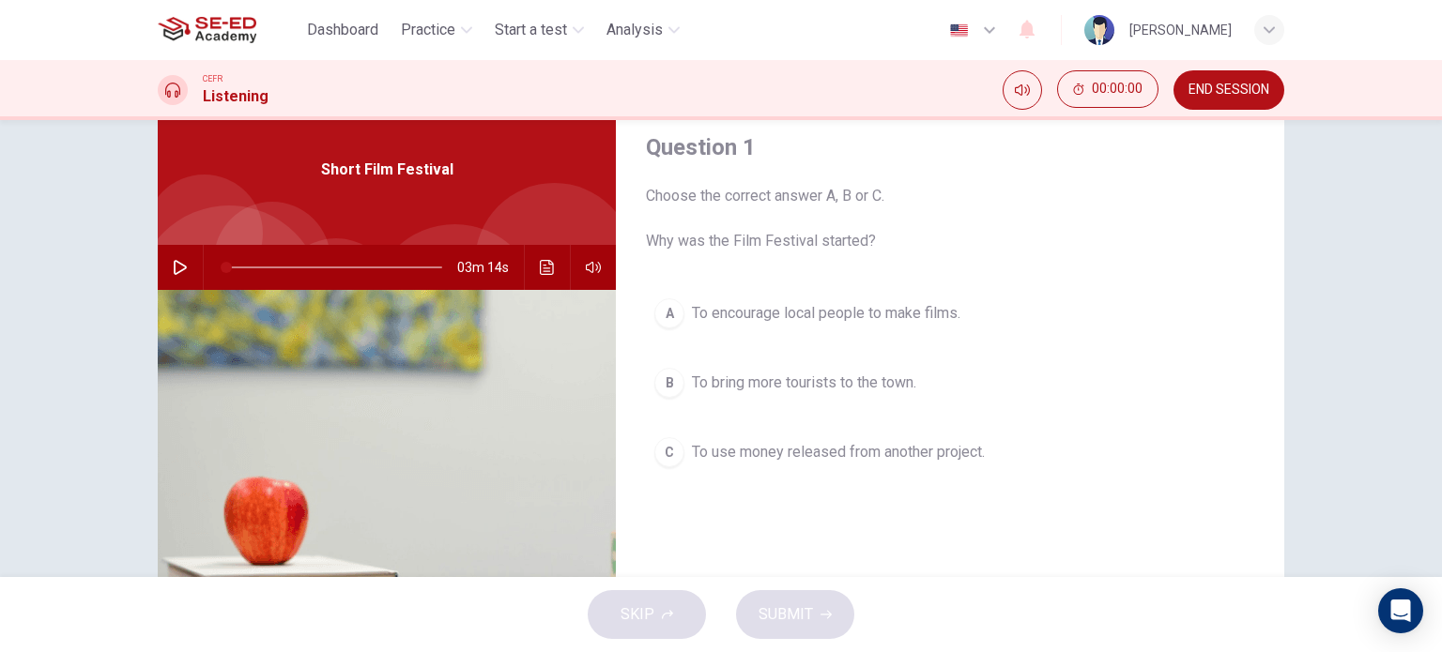
scroll to position [59, 0]
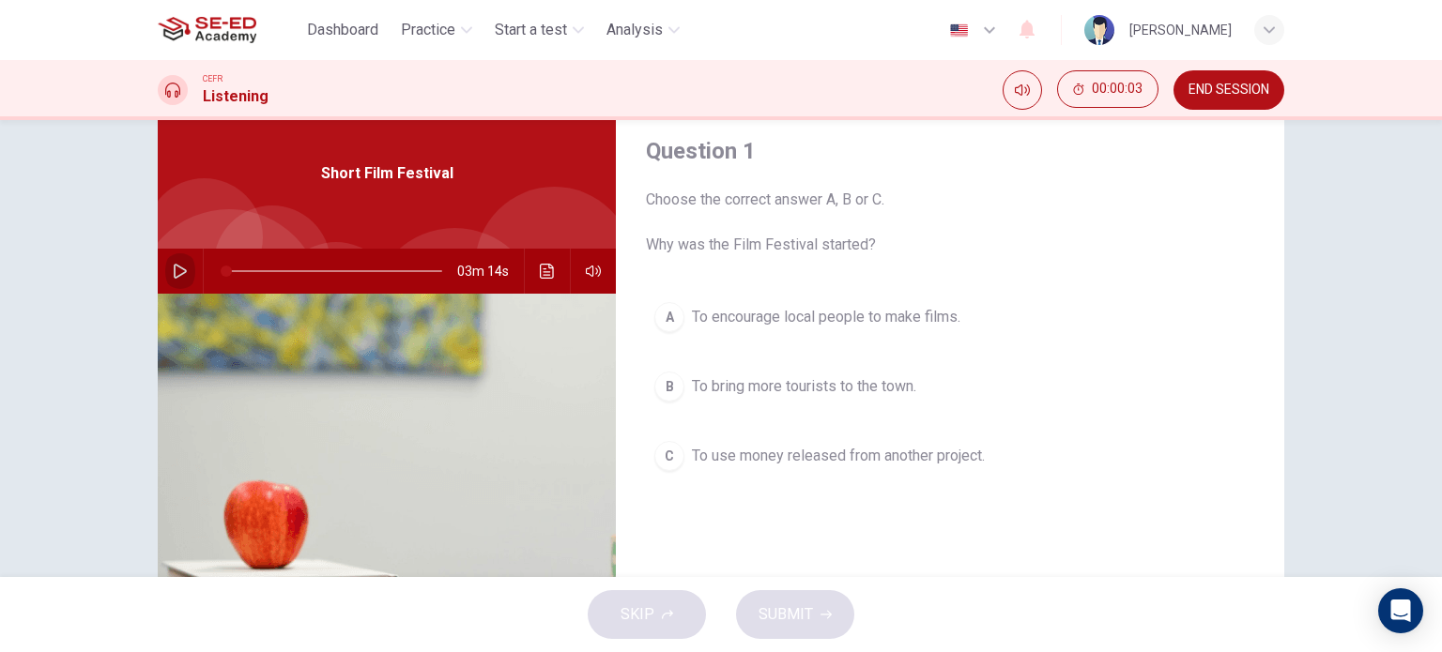
click at [176, 267] on icon "button" at bounding box center [180, 271] width 13 height 15
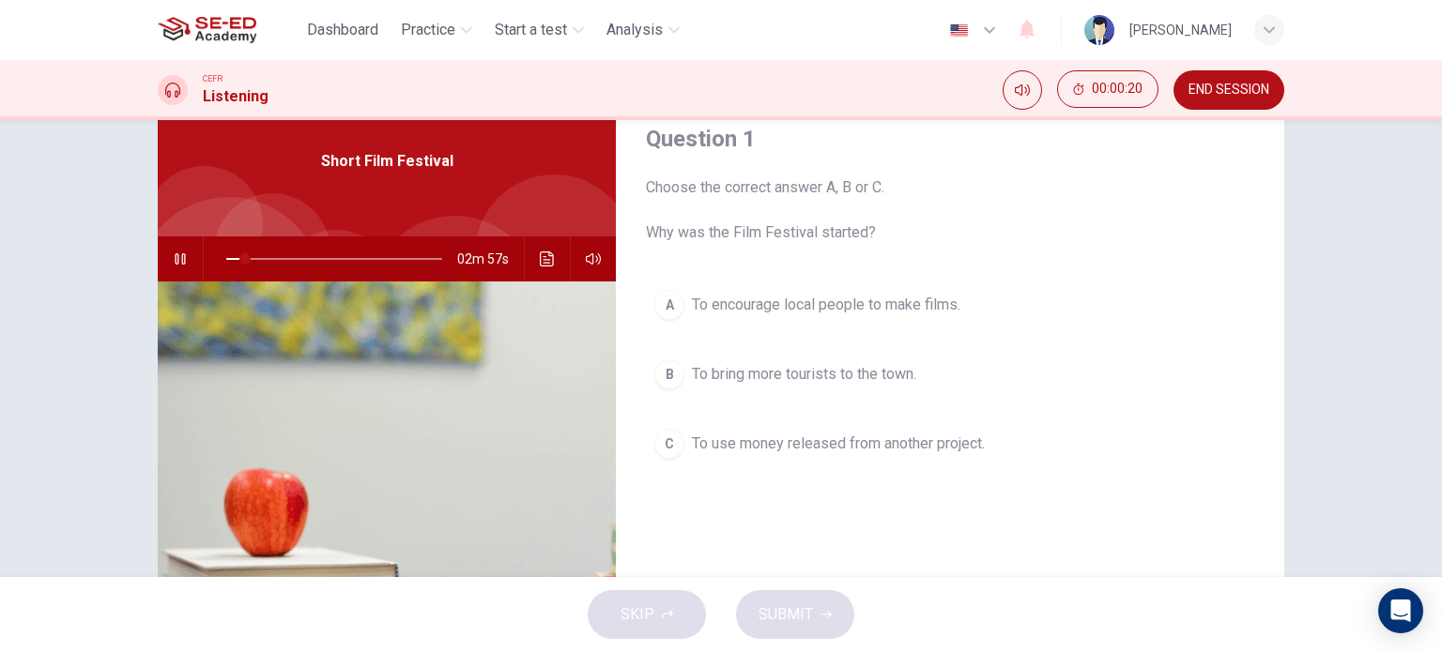
scroll to position [71, 0]
type input "31"
click at [276, 256] on span at bounding box center [280, 258] width 11 height 11
click at [259, 257] on span at bounding box center [262, 258] width 11 height 11
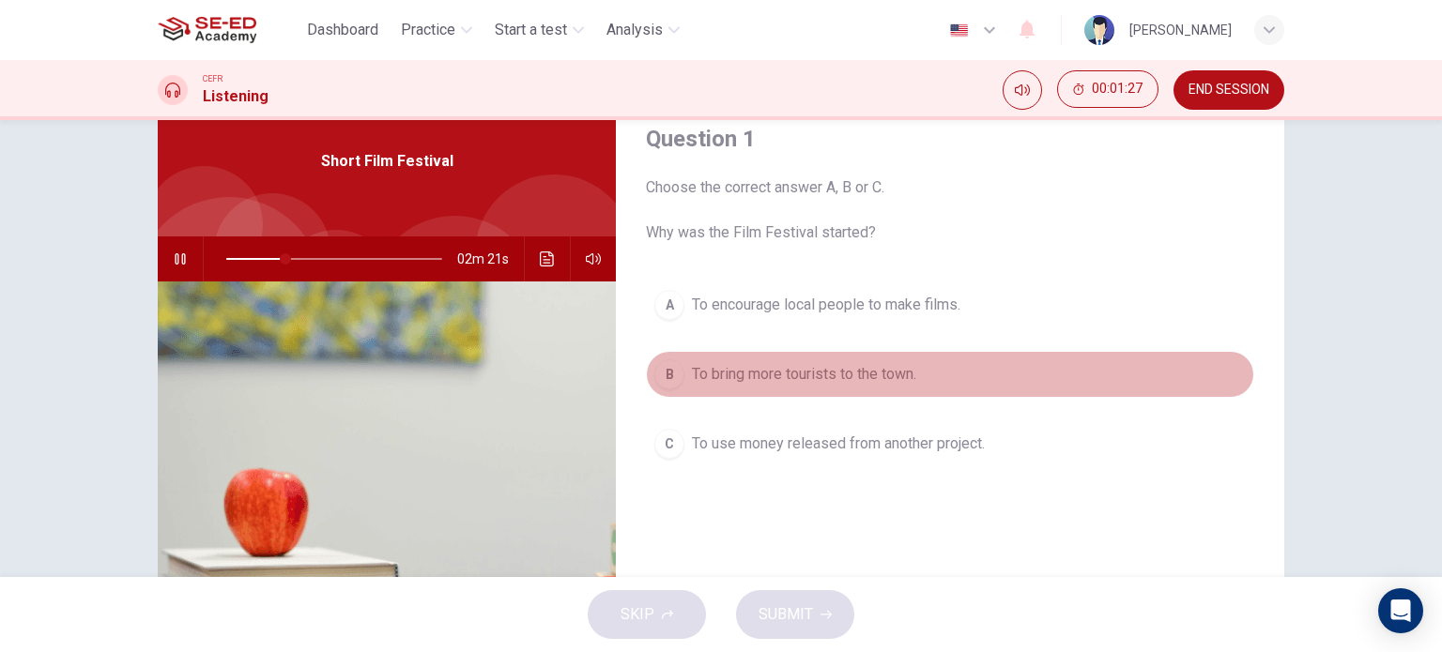
click at [666, 384] on div "B" at bounding box center [669, 374] width 30 height 30
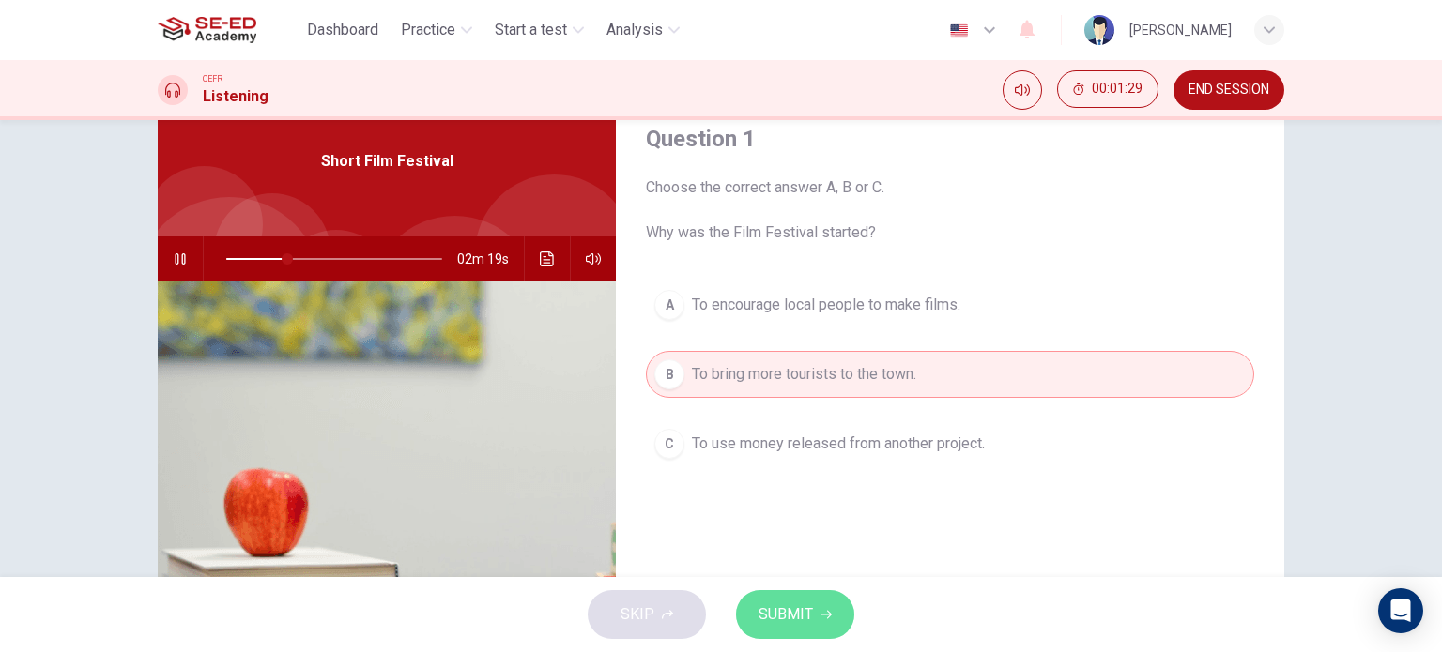
click at [761, 622] on span "SUBMIT" at bounding box center [785, 615] width 54 height 26
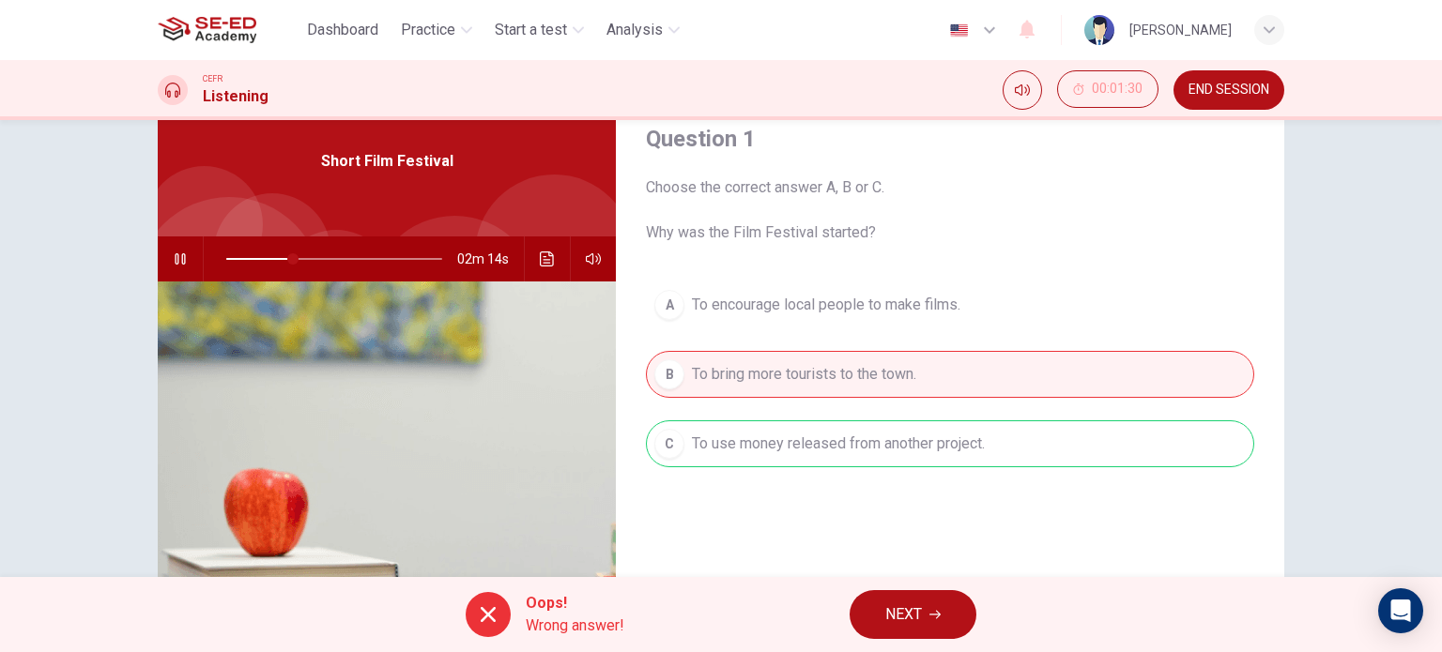
click at [917, 595] on button "NEXT" at bounding box center [912, 614] width 127 height 49
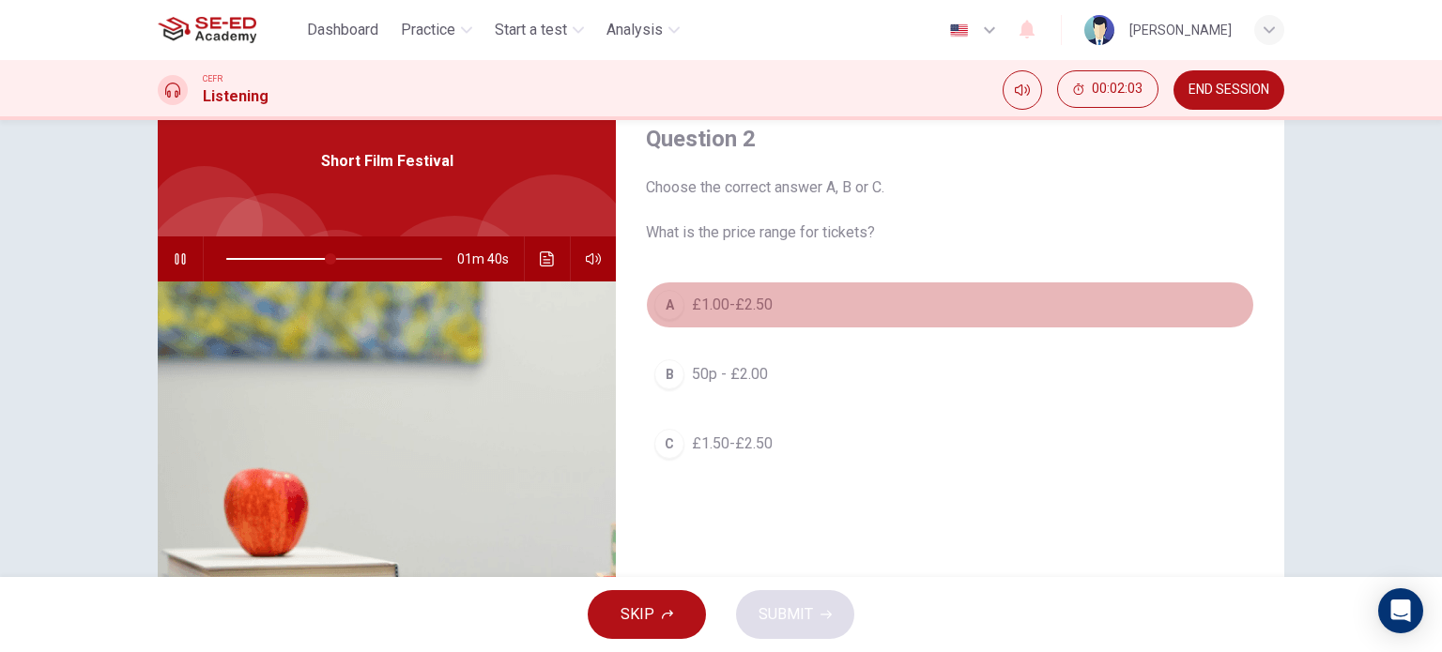
click at [734, 307] on span "£1.00-£2.50" at bounding box center [732, 305] width 81 height 23
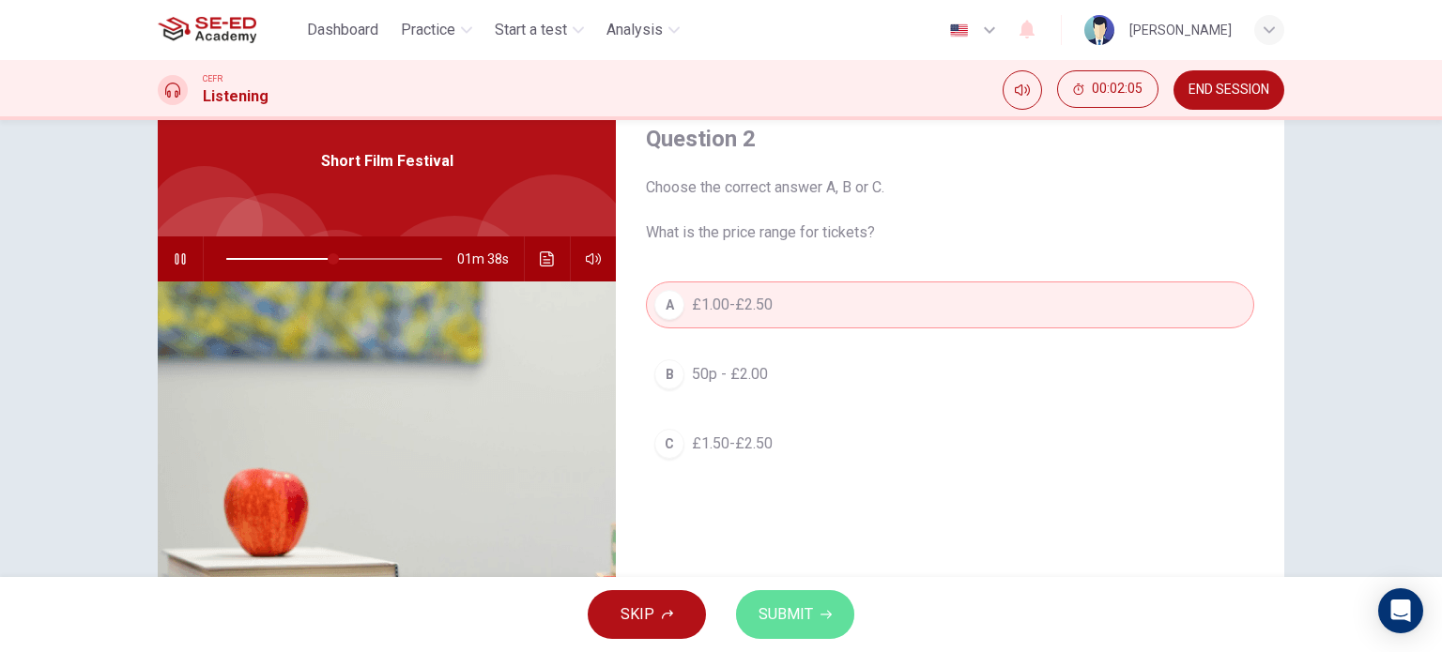
click at [815, 607] on button "SUBMIT" at bounding box center [795, 614] width 118 height 49
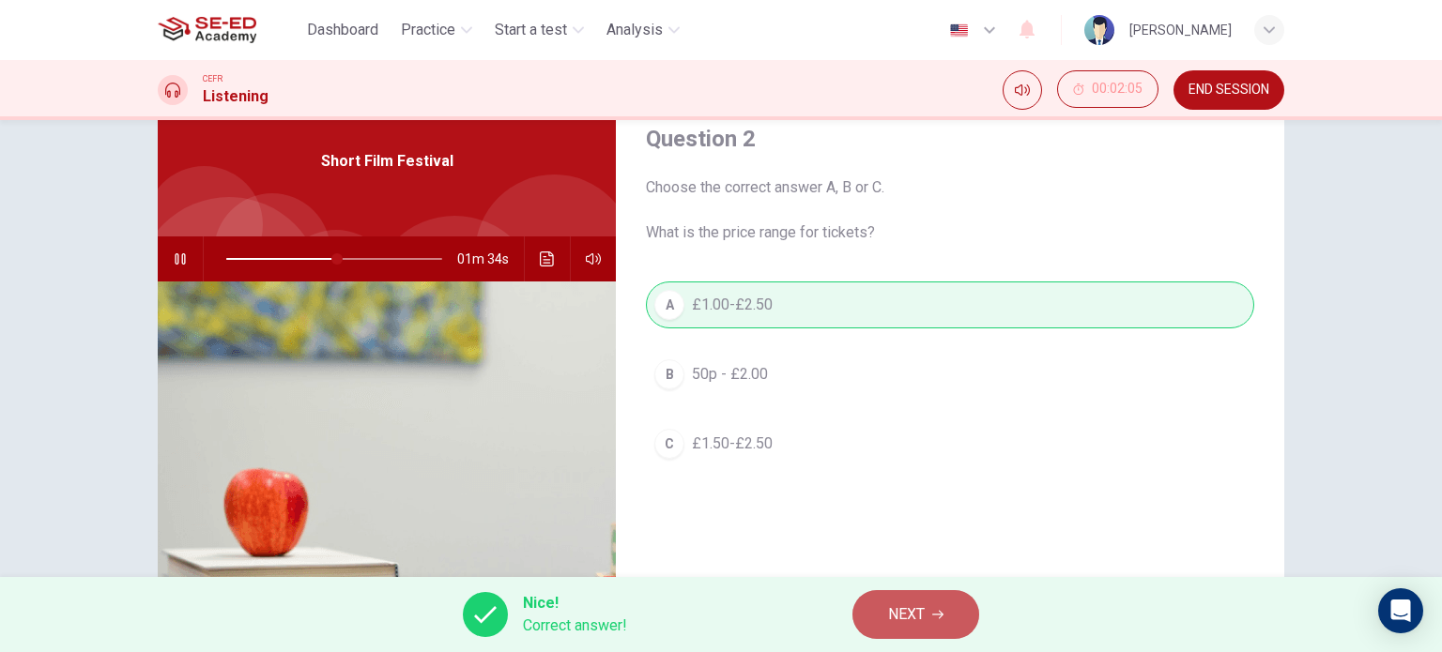
click at [899, 594] on button "NEXT" at bounding box center [915, 614] width 127 height 49
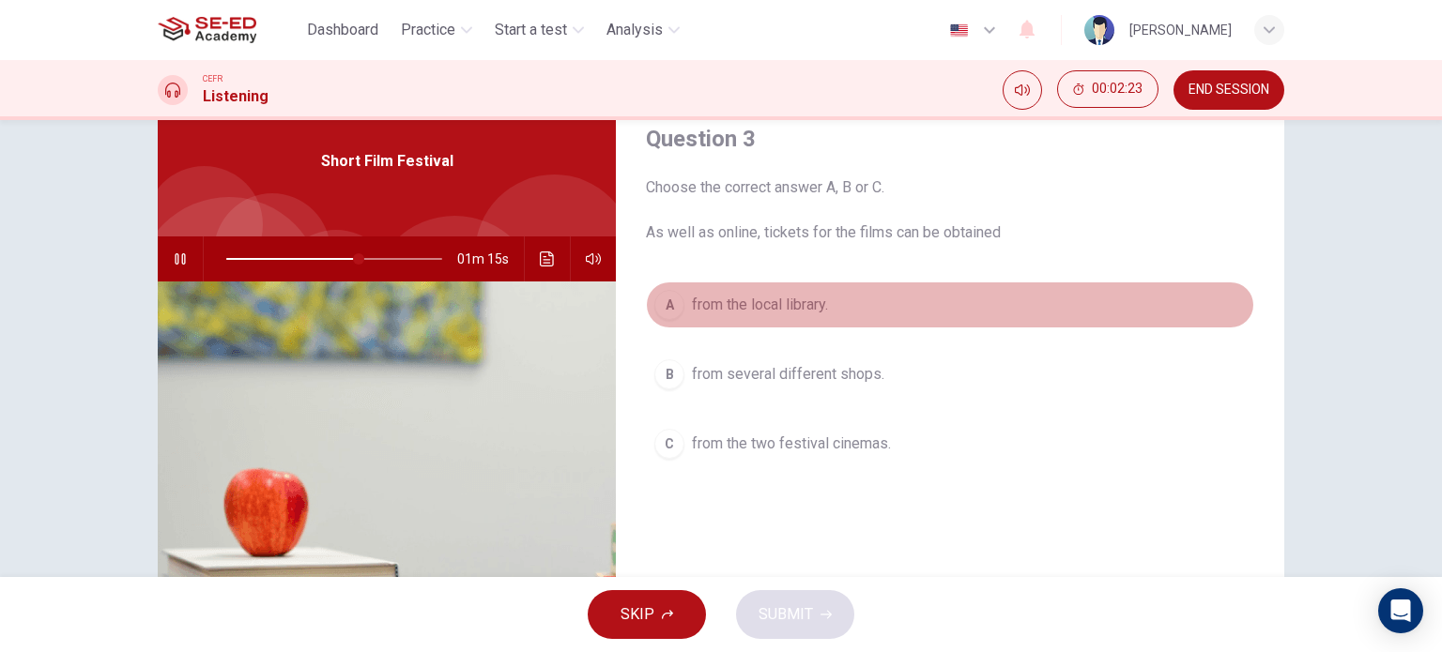
click at [782, 306] on span "from the local library." at bounding box center [760, 305] width 136 height 23
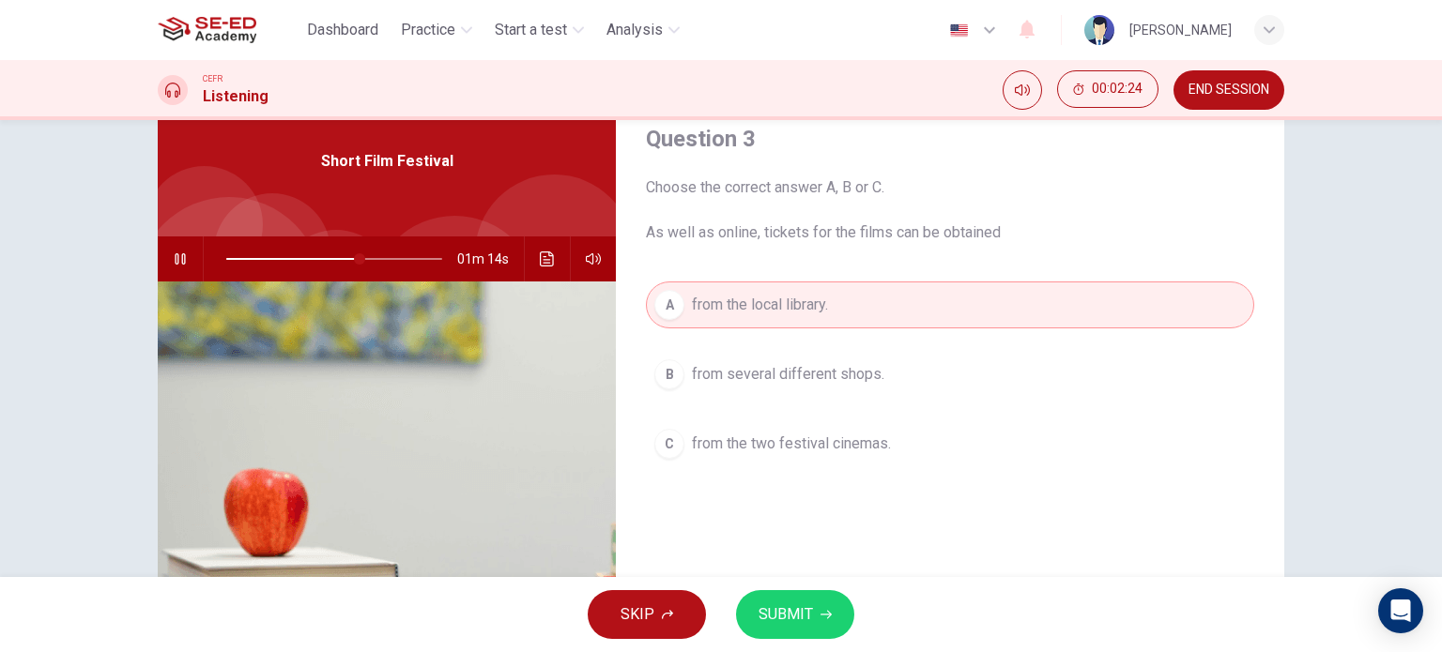
click at [807, 619] on span "SUBMIT" at bounding box center [785, 615] width 54 height 26
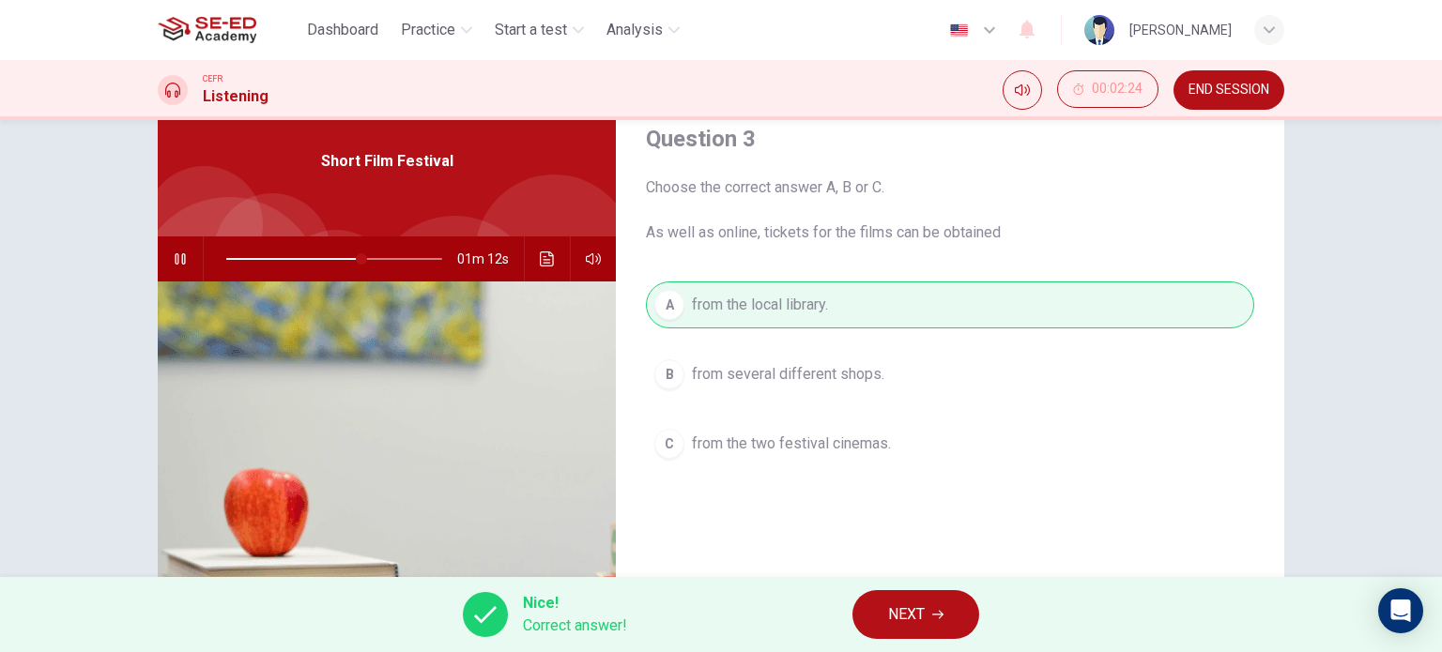
click at [886, 619] on button "NEXT" at bounding box center [915, 614] width 127 height 49
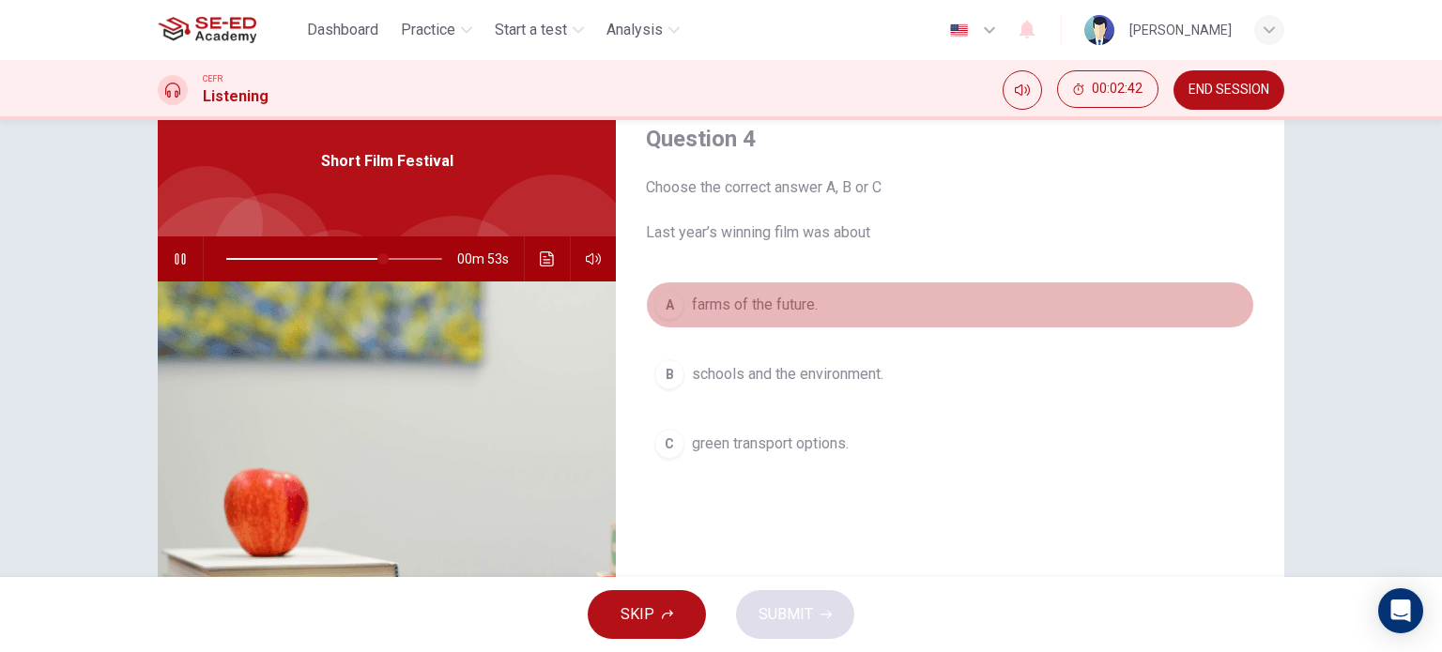
click at [762, 299] on span "farms of the future." at bounding box center [755, 305] width 126 height 23
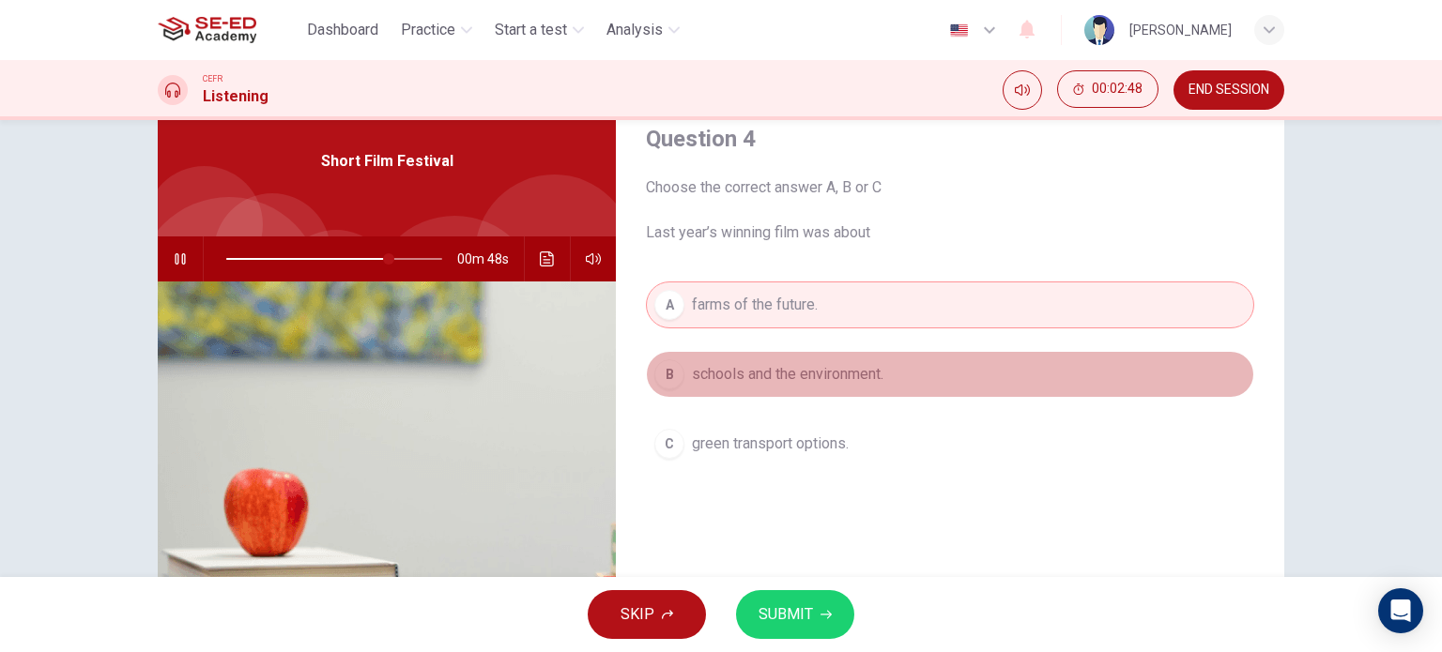
click at [763, 387] on button "B schools and the environment." at bounding box center [950, 374] width 608 height 47
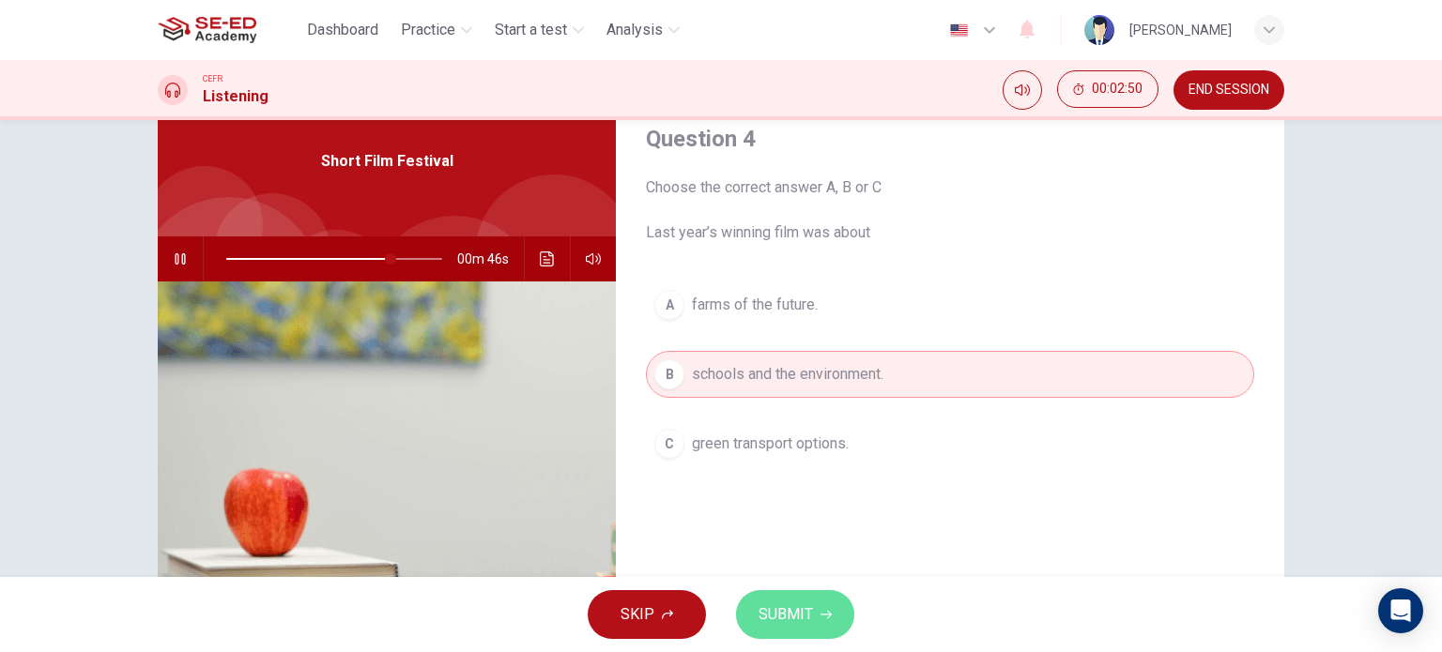
click at [787, 611] on span "SUBMIT" at bounding box center [785, 615] width 54 height 26
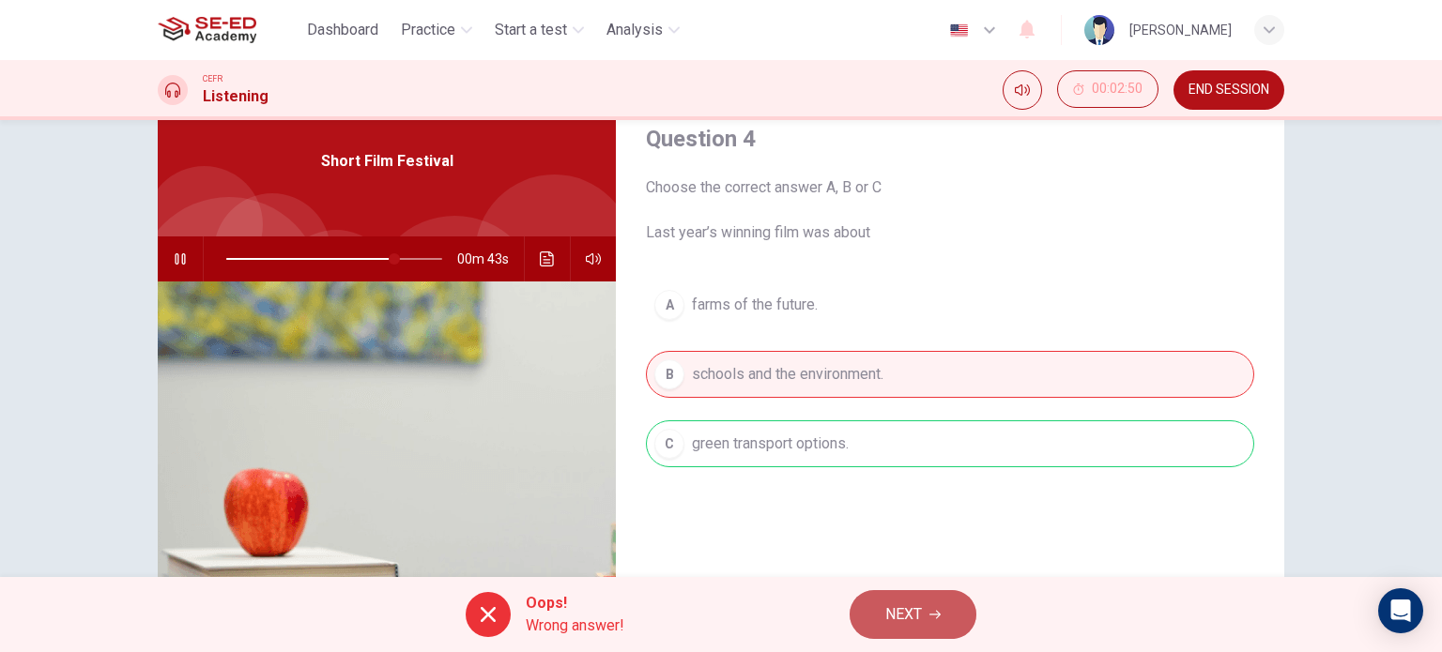
click at [918, 616] on span "NEXT" at bounding box center [903, 615] width 37 height 26
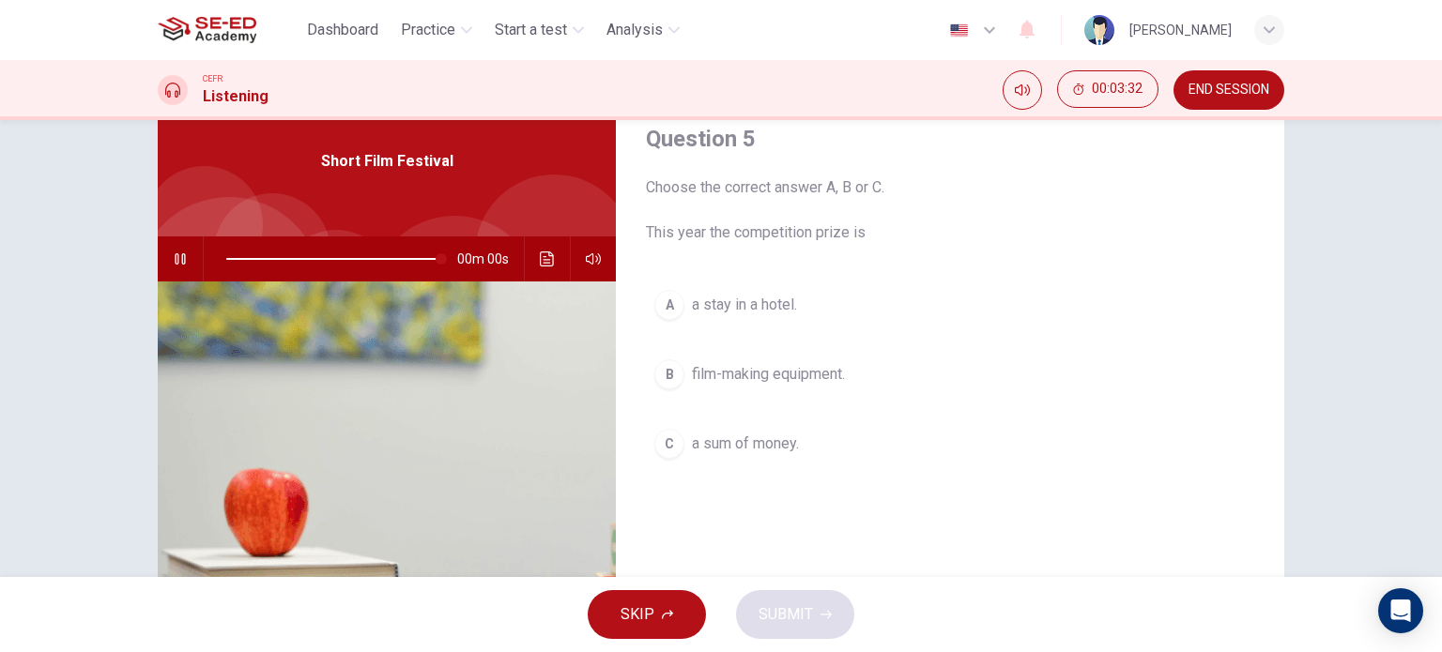
type input "0"
drag, startPoint x: 755, startPoint y: 434, endPoint x: 771, endPoint y: 384, distance: 52.2
click at [771, 384] on div "A a stay in a hotel. B film-making equipment. C a sum of money." at bounding box center [950, 393] width 608 height 223
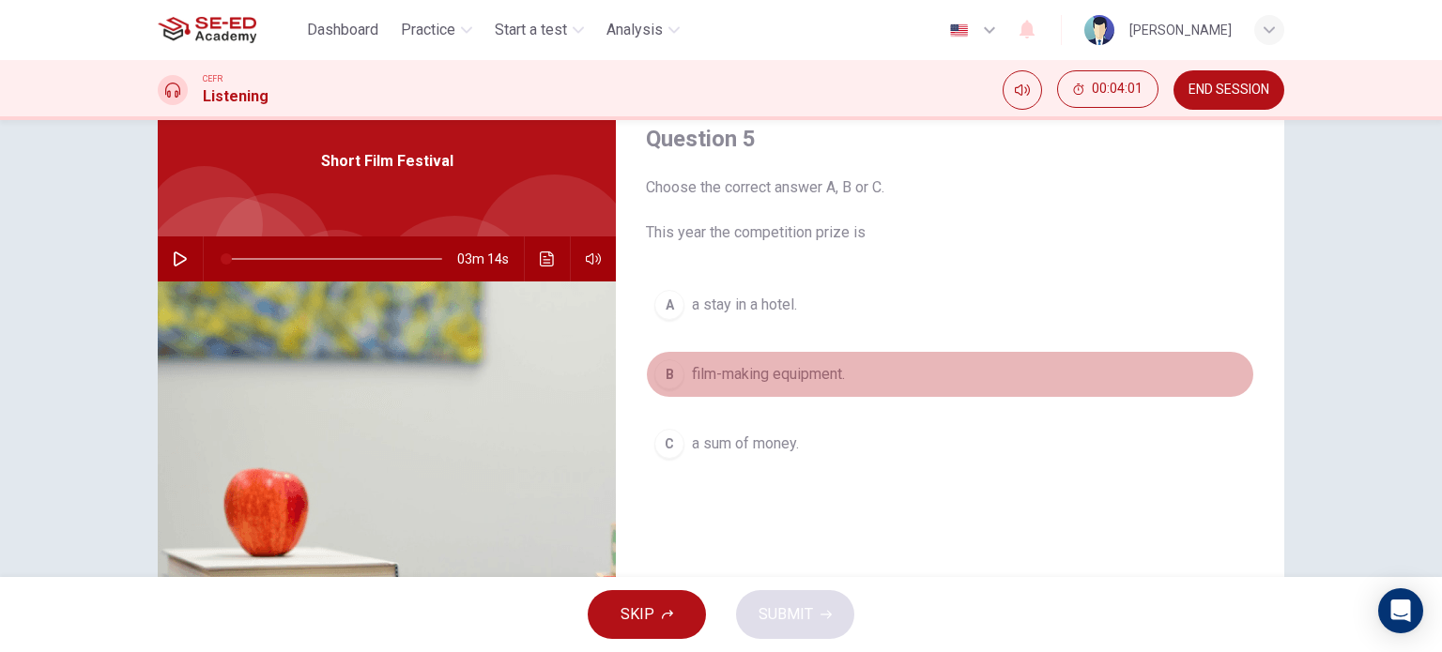
drag, startPoint x: 771, startPoint y: 384, endPoint x: 828, endPoint y: 646, distance: 268.0
click at [828, 646] on div "Dashboard Practice Start a test Analysis English en ​ Emily Harrison CEFR Liste…" at bounding box center [721, 326] width 1442 height 652
click at [717, 396] on button "B film-making equipment." at bounding box center [950, 374] width 608 height 47
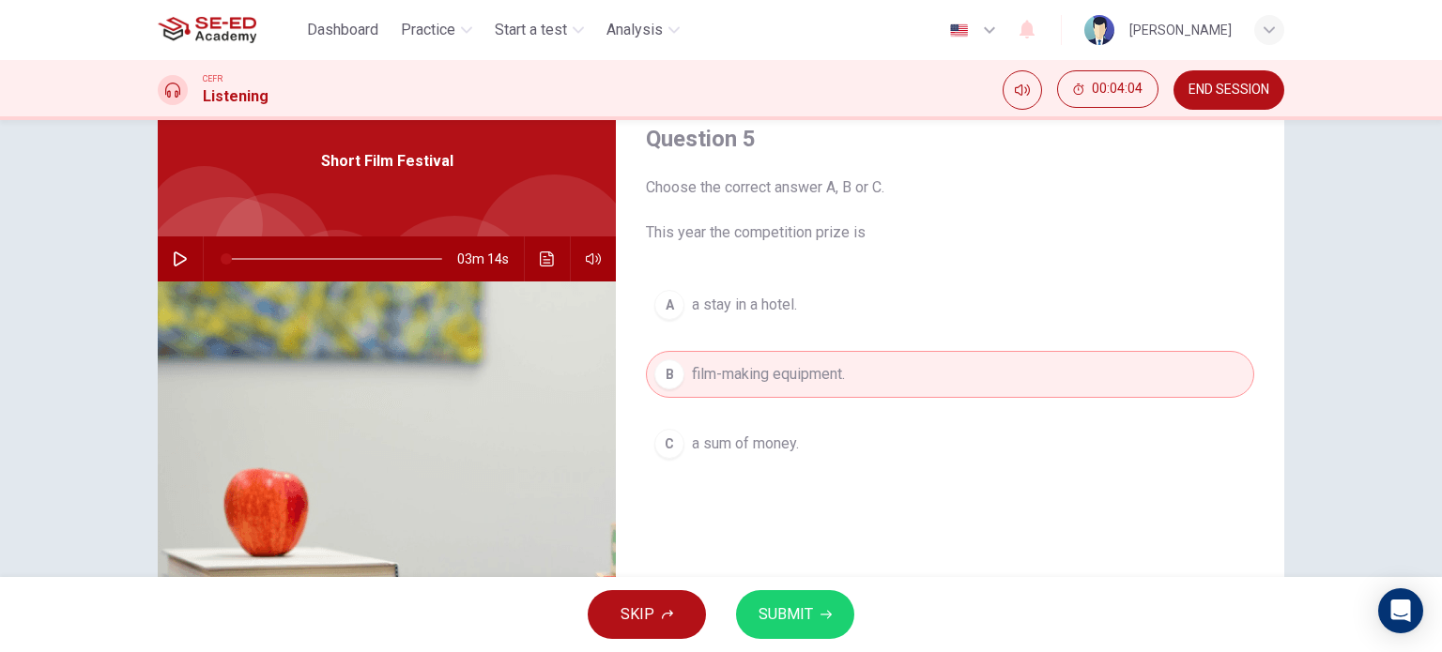
click at [781, 605] on span "SUBMIT" at bounding box center [785, 615] width 54 height 26
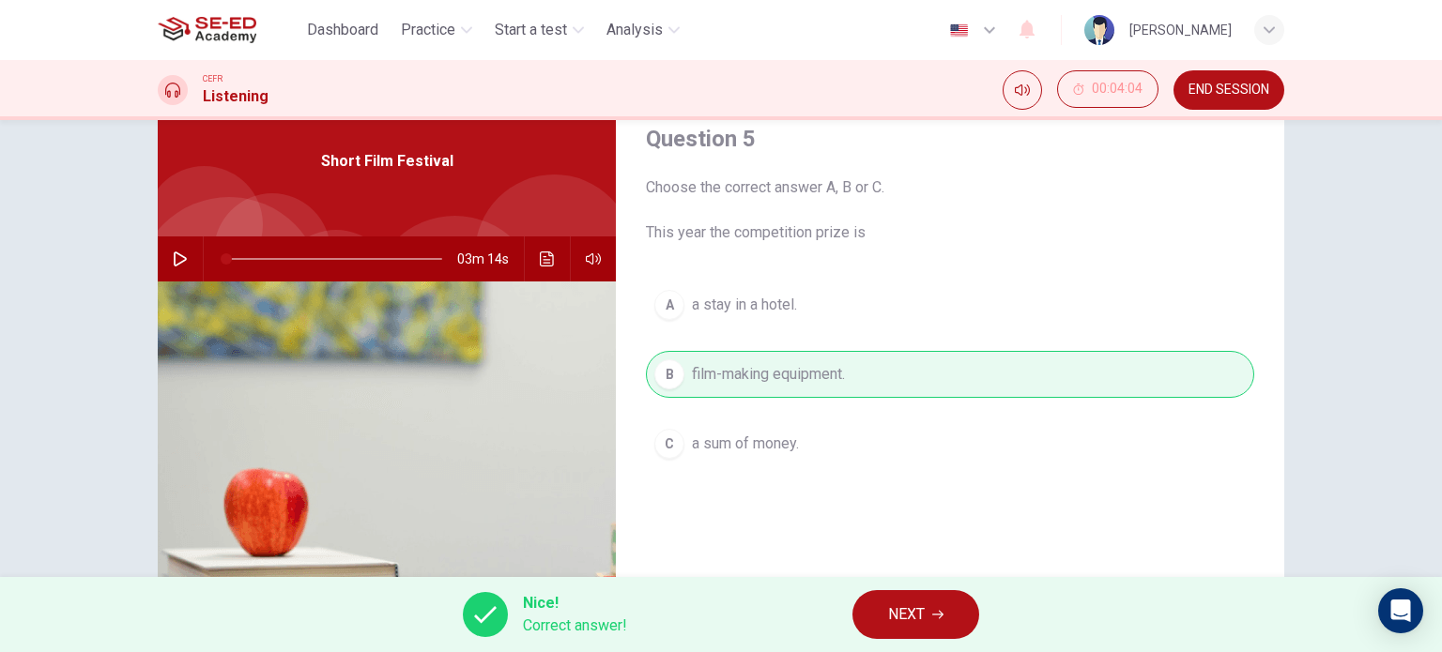
click at [886, 605] on button "NEXT" at bounding box center [915, 614] width 127 height 49
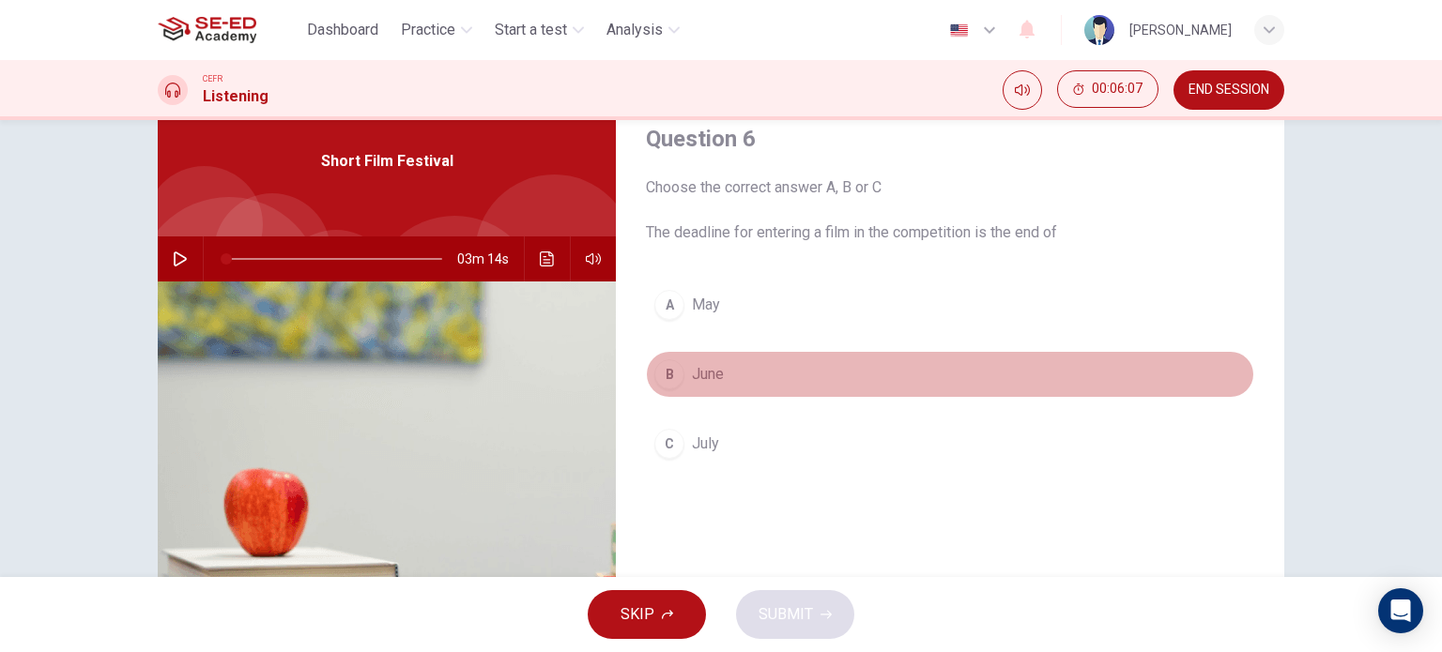
click at [672, 374] on div "B" at bounding box center [669, 374] width 30 height 30
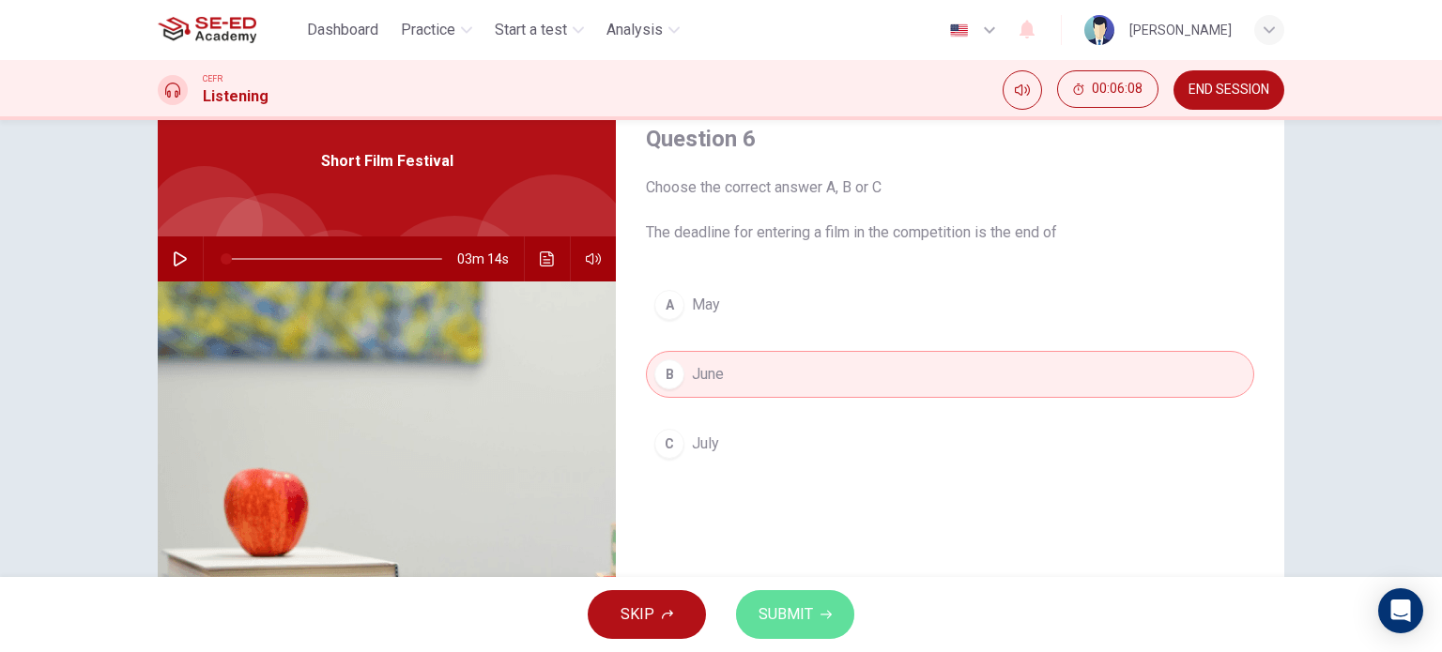
click at [806, 626] on span "SUBMIT" at bounding box center [785, 615] width 54 height 26
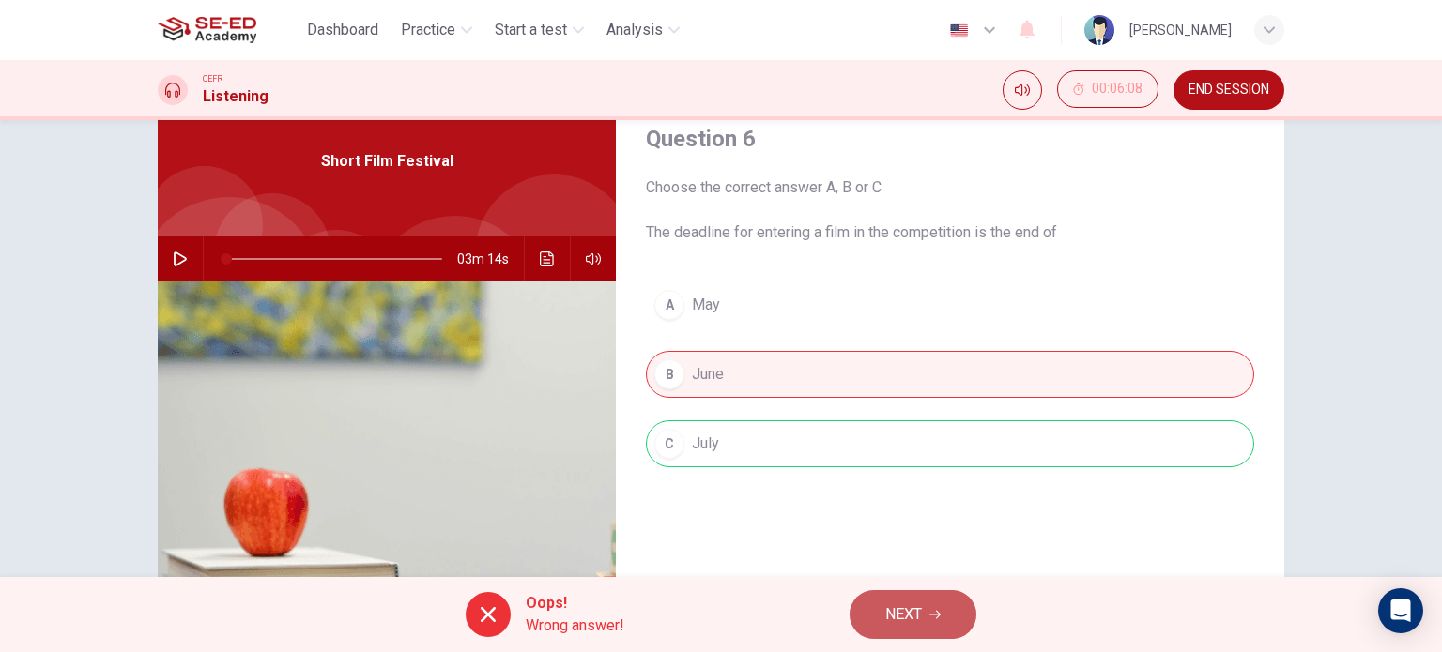
click at [879, 622] on button "NEXT" at bounding box center [912, 614] width 127 height 49
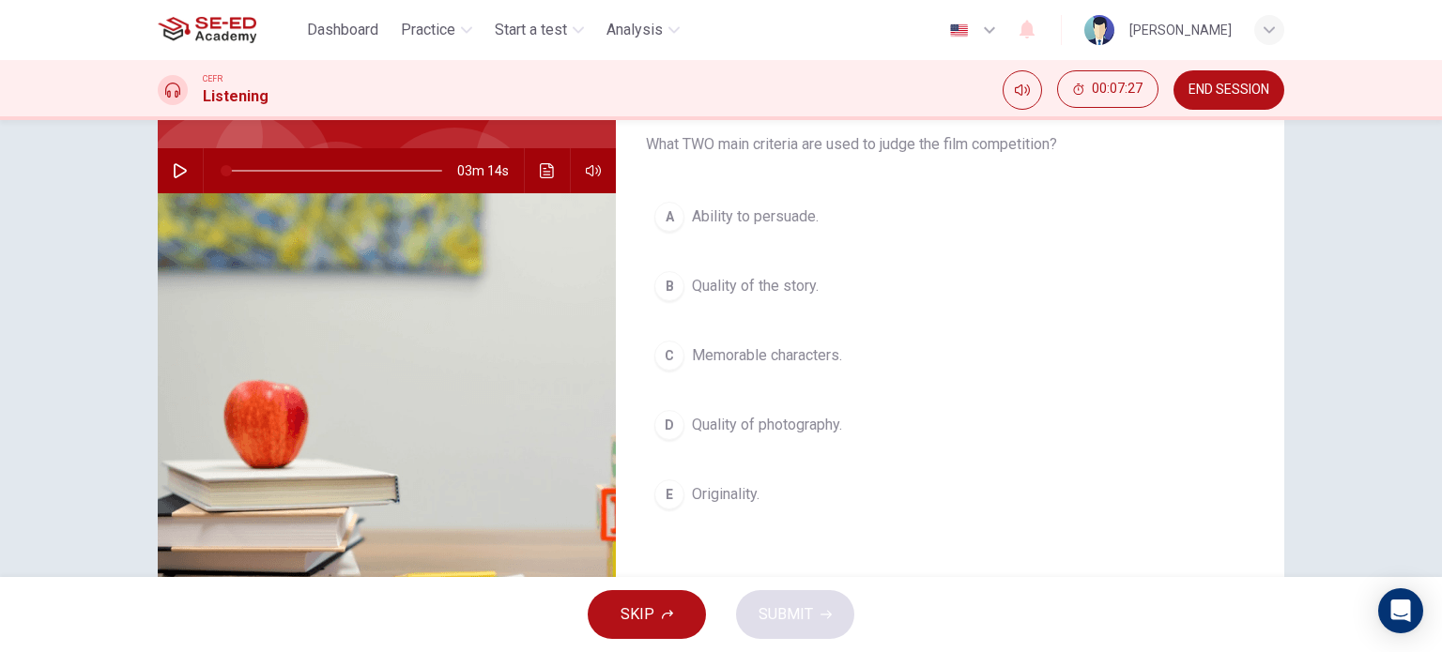
scroll to position [176, 0]
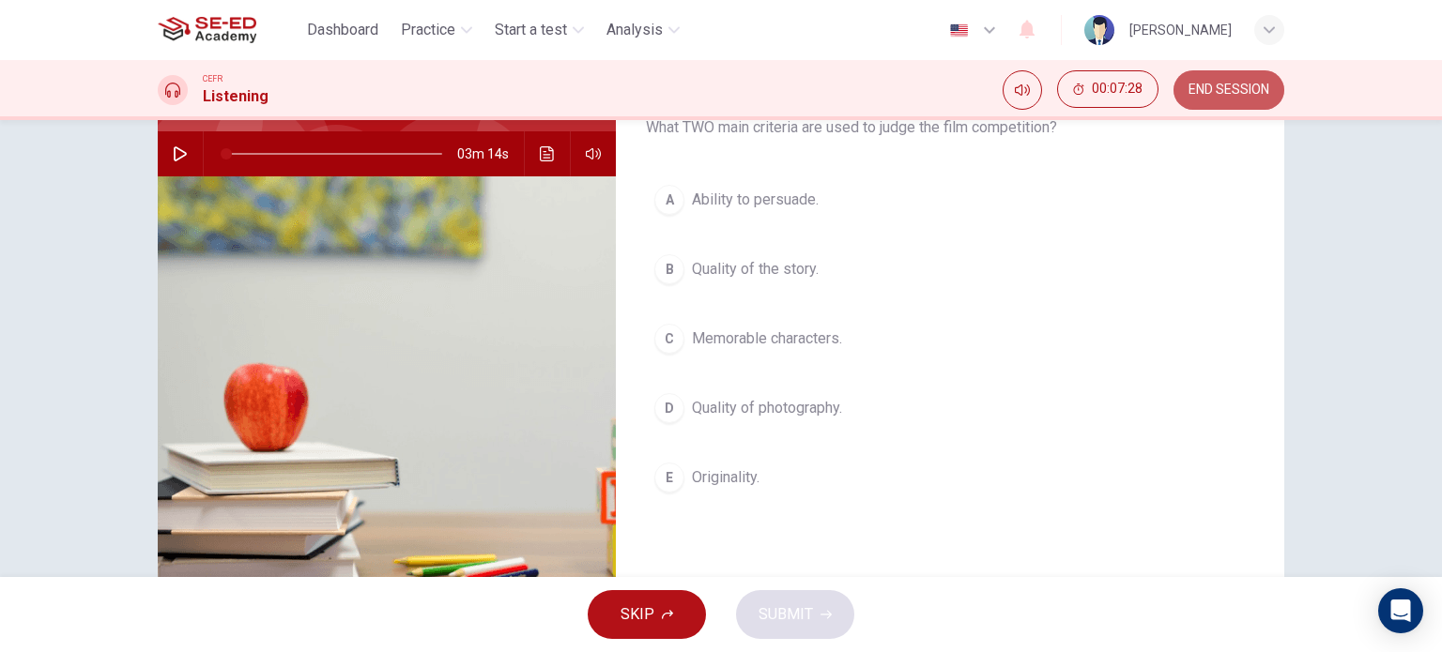
click at [1207, 100] on button "END SESSION" at bounding box center [1228, 89] width 111 height 39
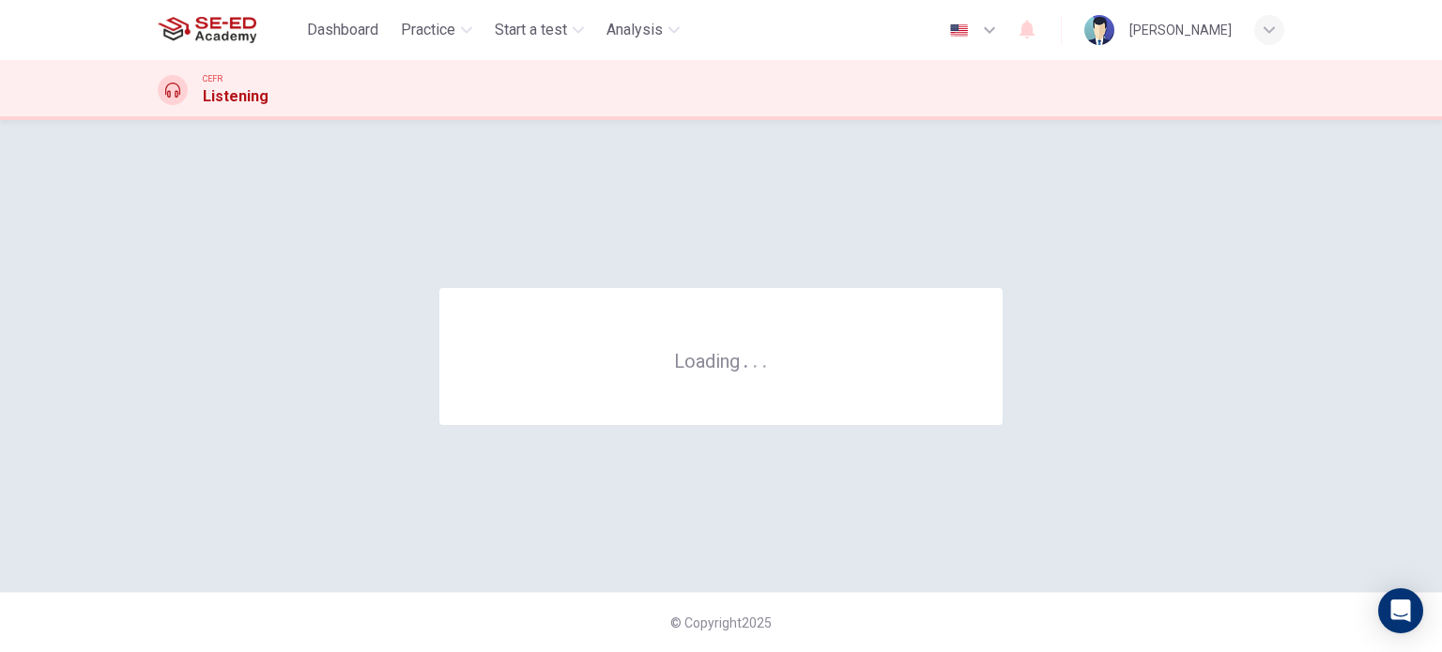
scroll to position [0, 0]
